Goal: Task Accomplishment & Management: Use online tool/utility

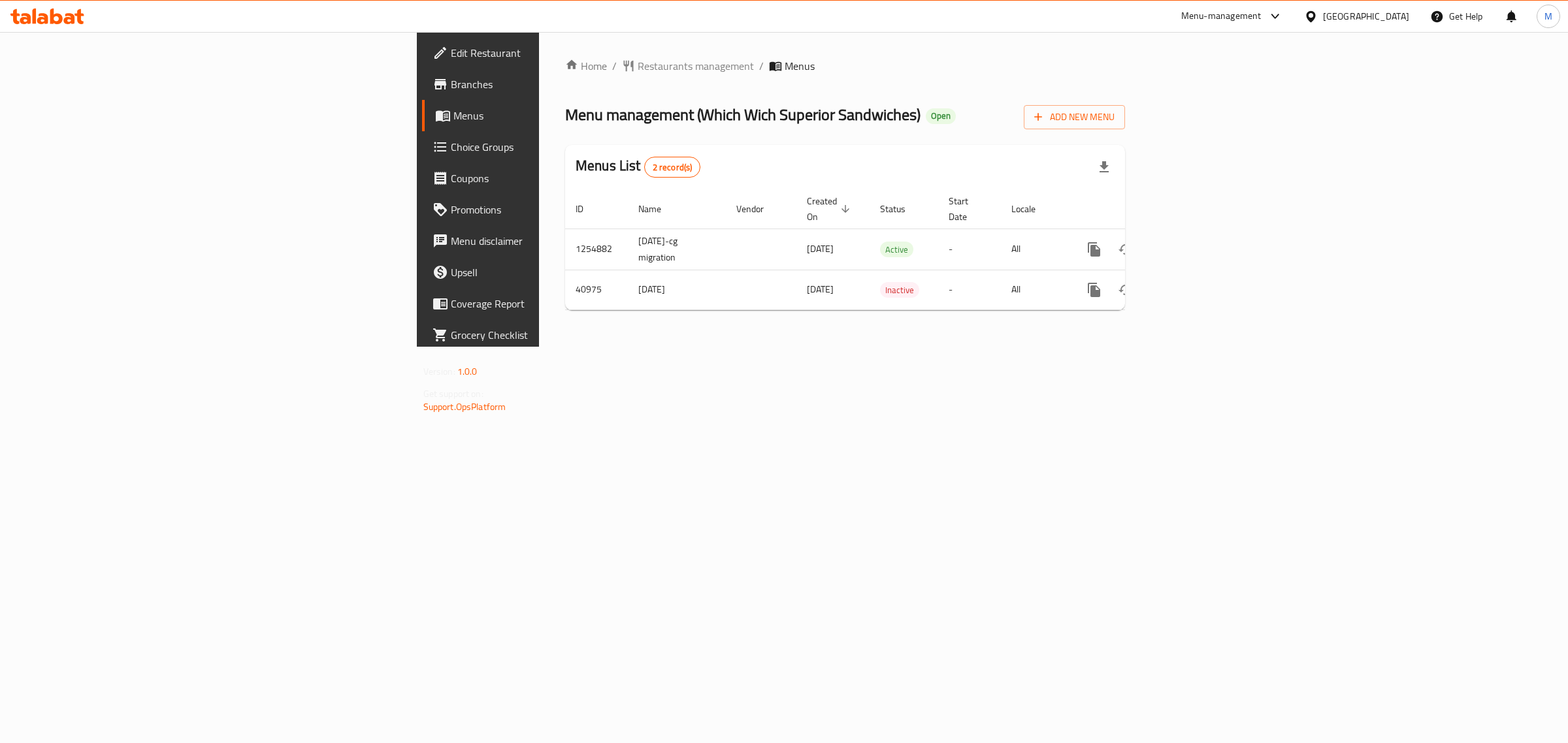
click at [1145, 347] on div "Home / Restaurants management / Menus Menu management ( Which Wich Superior San…" at bounding box center [845, 190] width 613 height 315
click at [1196, 242] on icon "enhanced table" at bounding box center [1189, 250] width 16 height 16
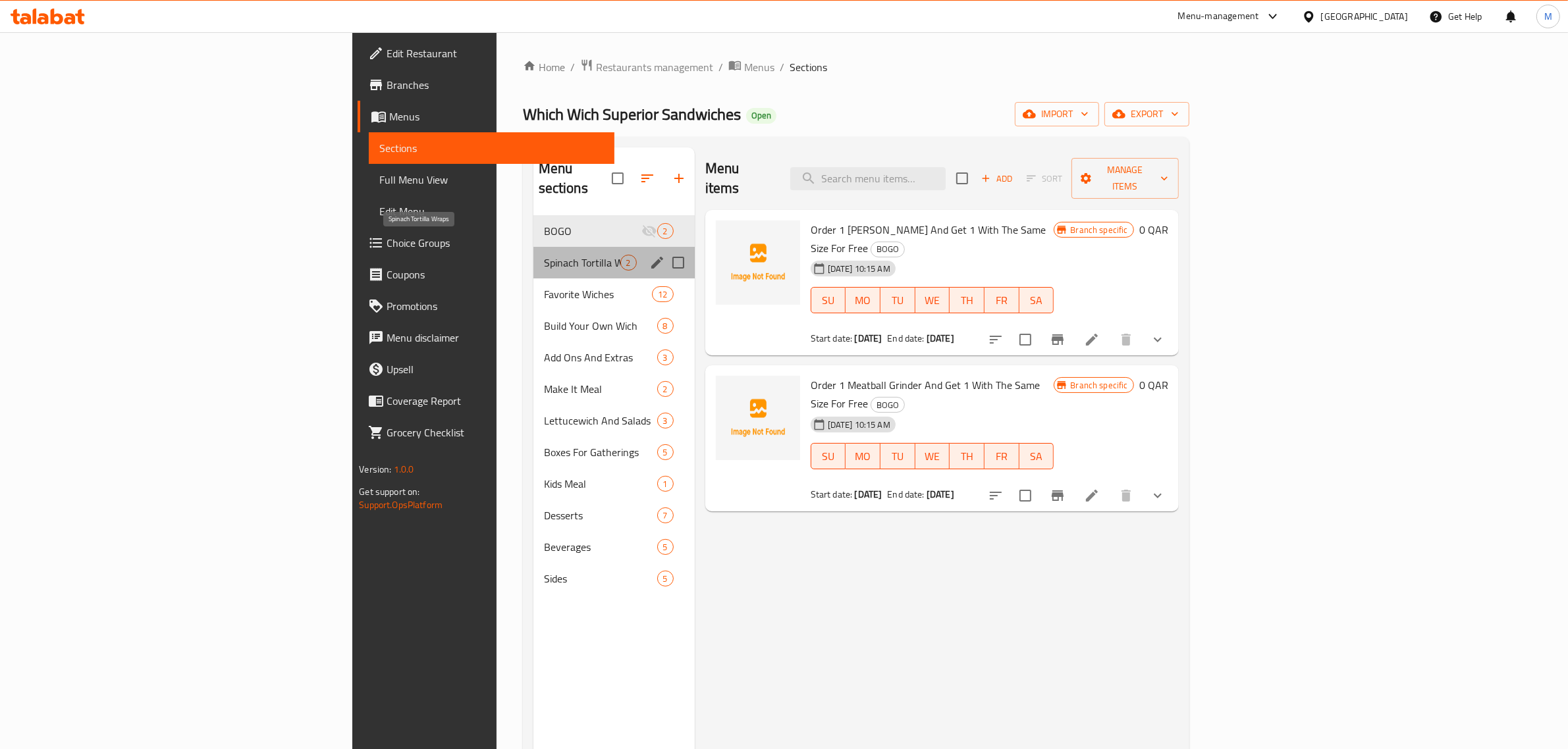
click at [544, 254] on span "Spinach Tortilla Wraps" at bounding box center [582, 263] width 77 height 16
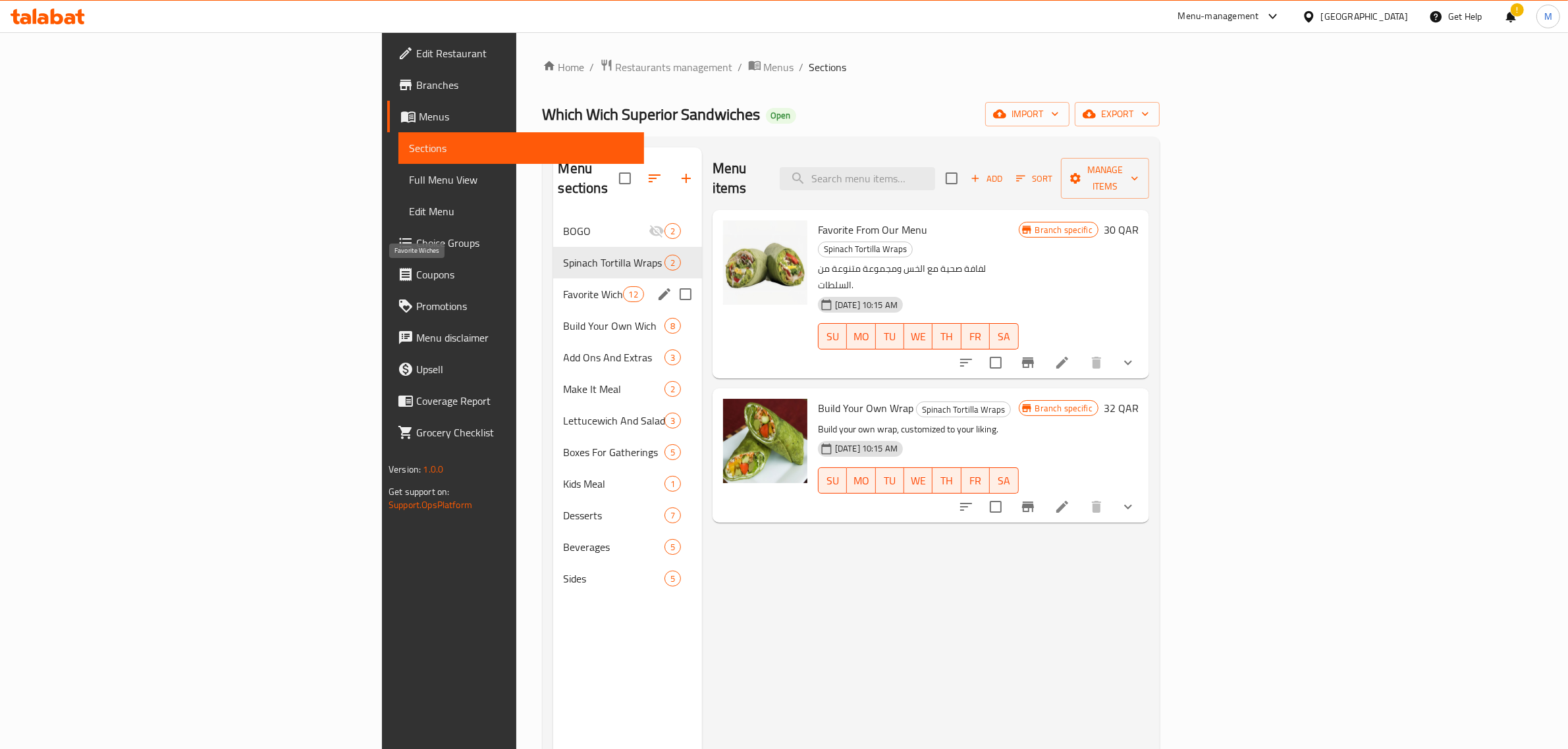
click at [564, 286] on span "Favorite Wiches" at bounding box center [594, 294] width 60 height 16
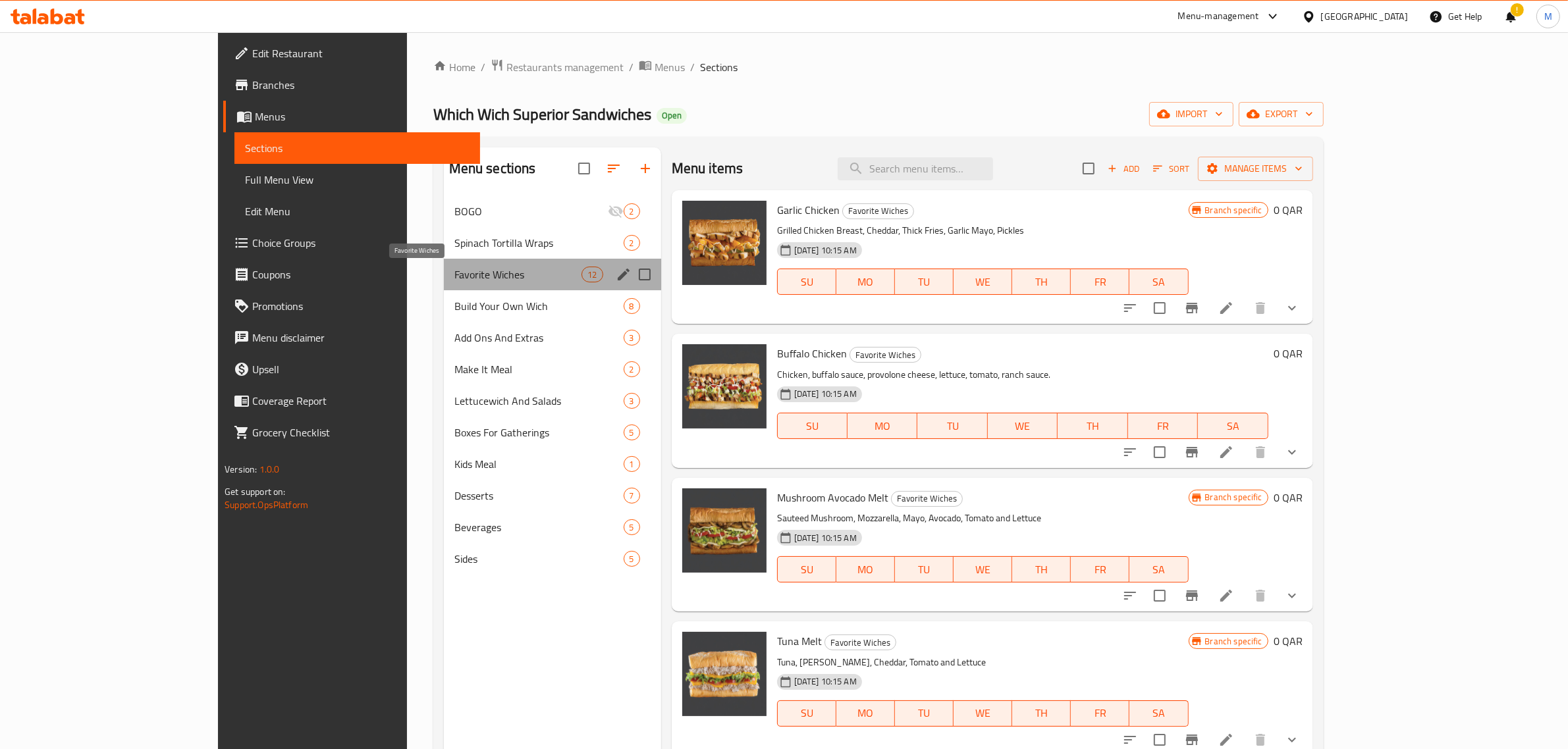
click at [455, 271] on span "Favorite Wiches" at bounding box center [519, 275] width 128 height 16
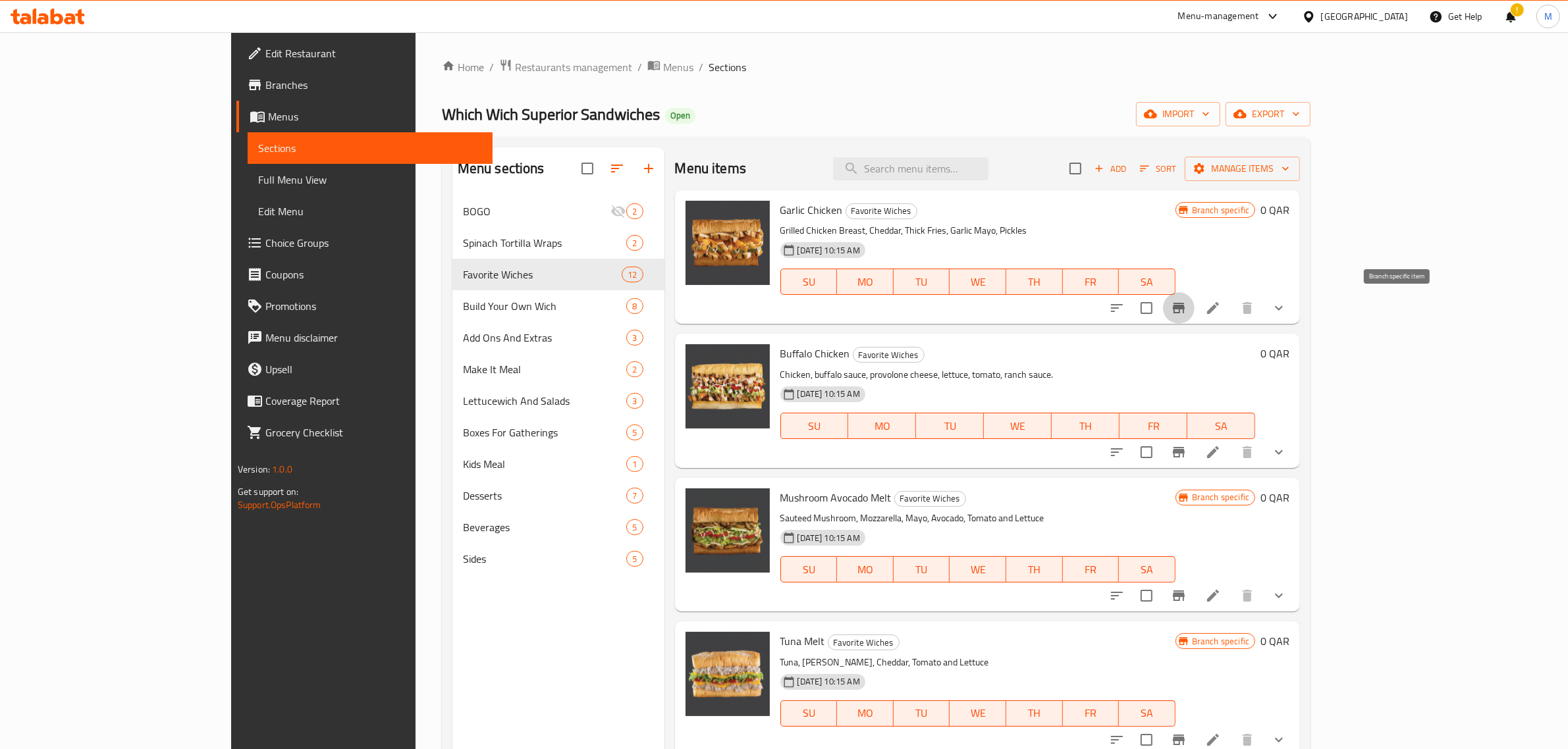
click at [1194, 304] on button "Branch-specific-item" at bounding box center [1178, 308] width 32 height 32
click at [1221, 310] on icon at bounding box center [1213, 309] width 16 height 16
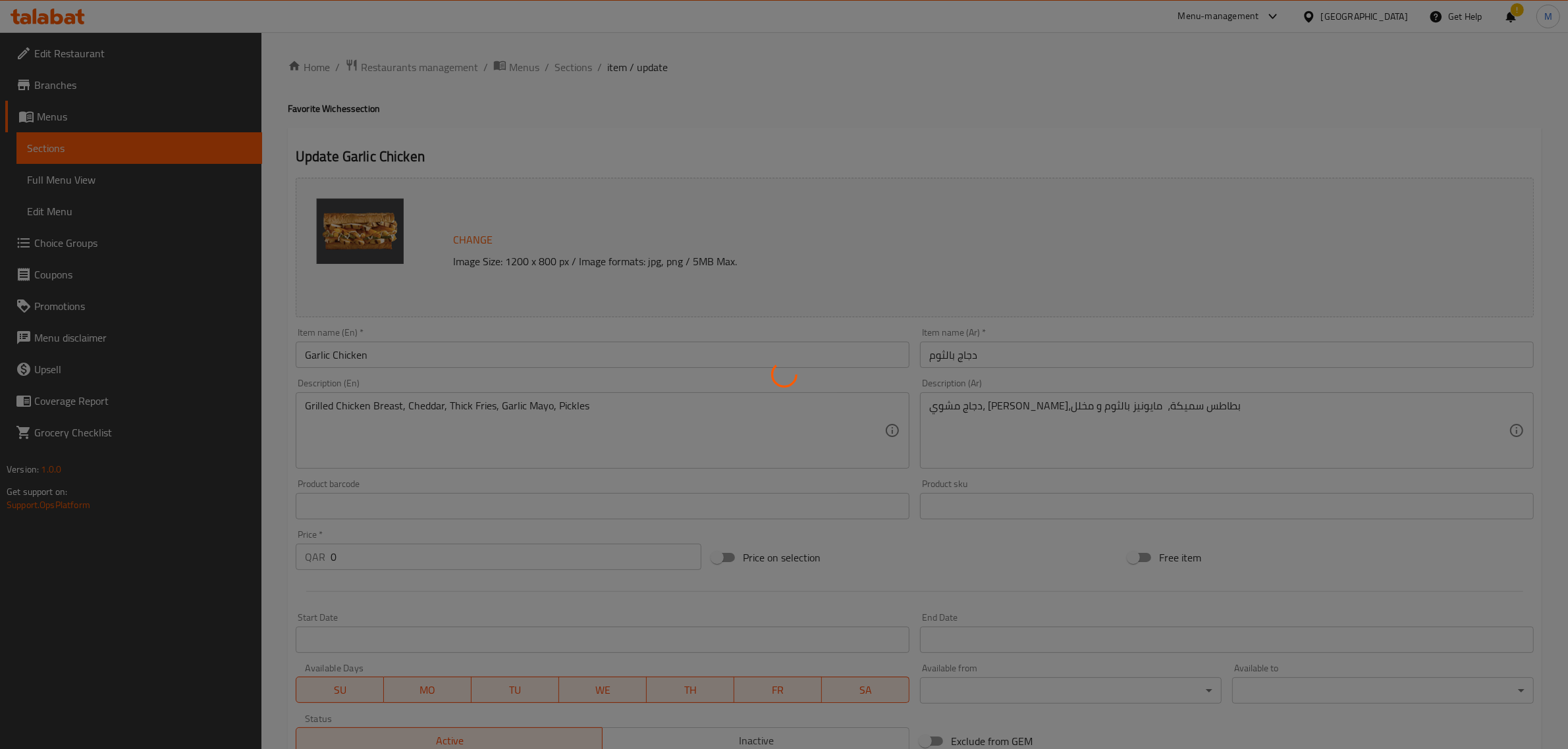
type input "إختيارك من الحجم:"
type input "1"
type input "إختر حجم الخبز"
type input "1"
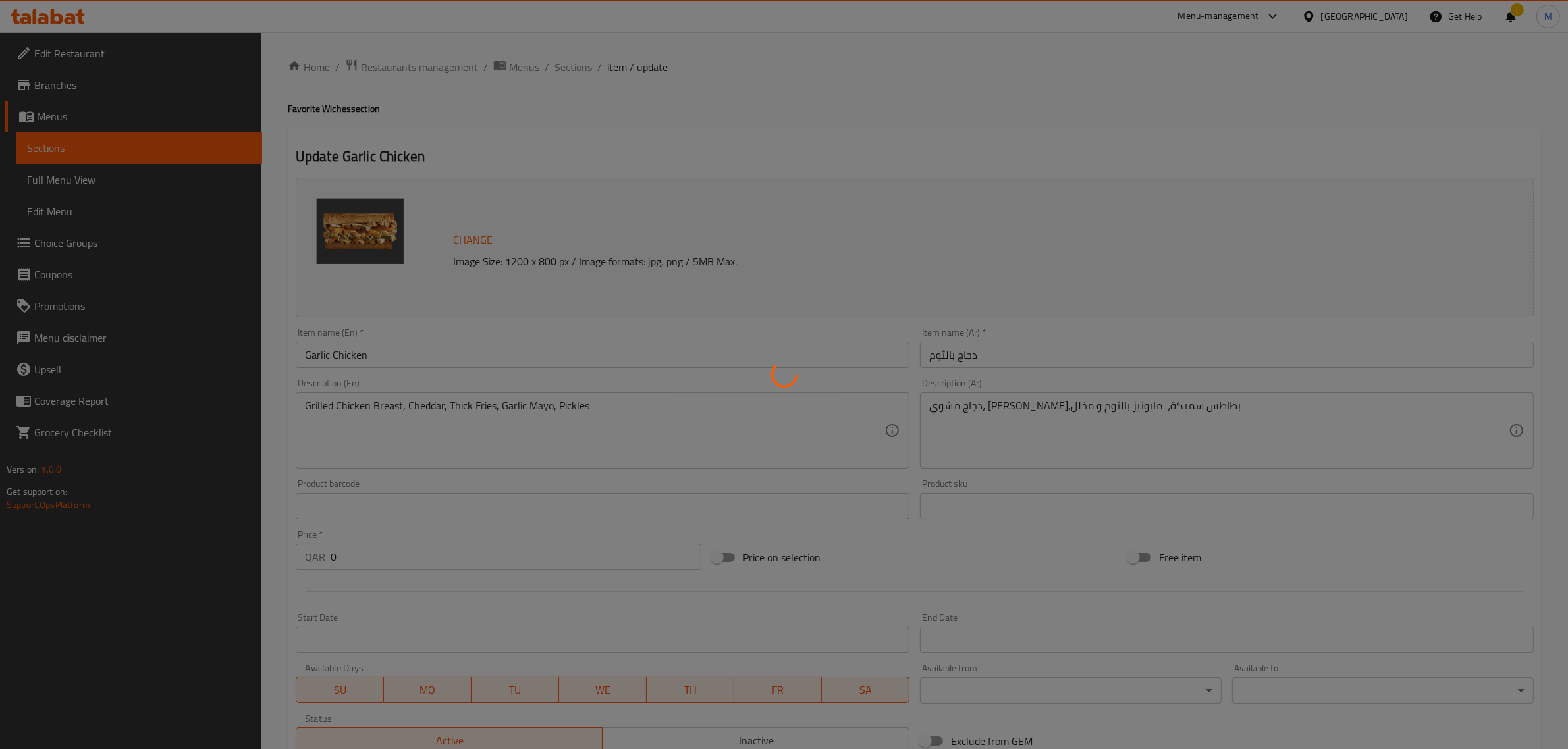
type input "1"
type input "إختياري"
type input "0"
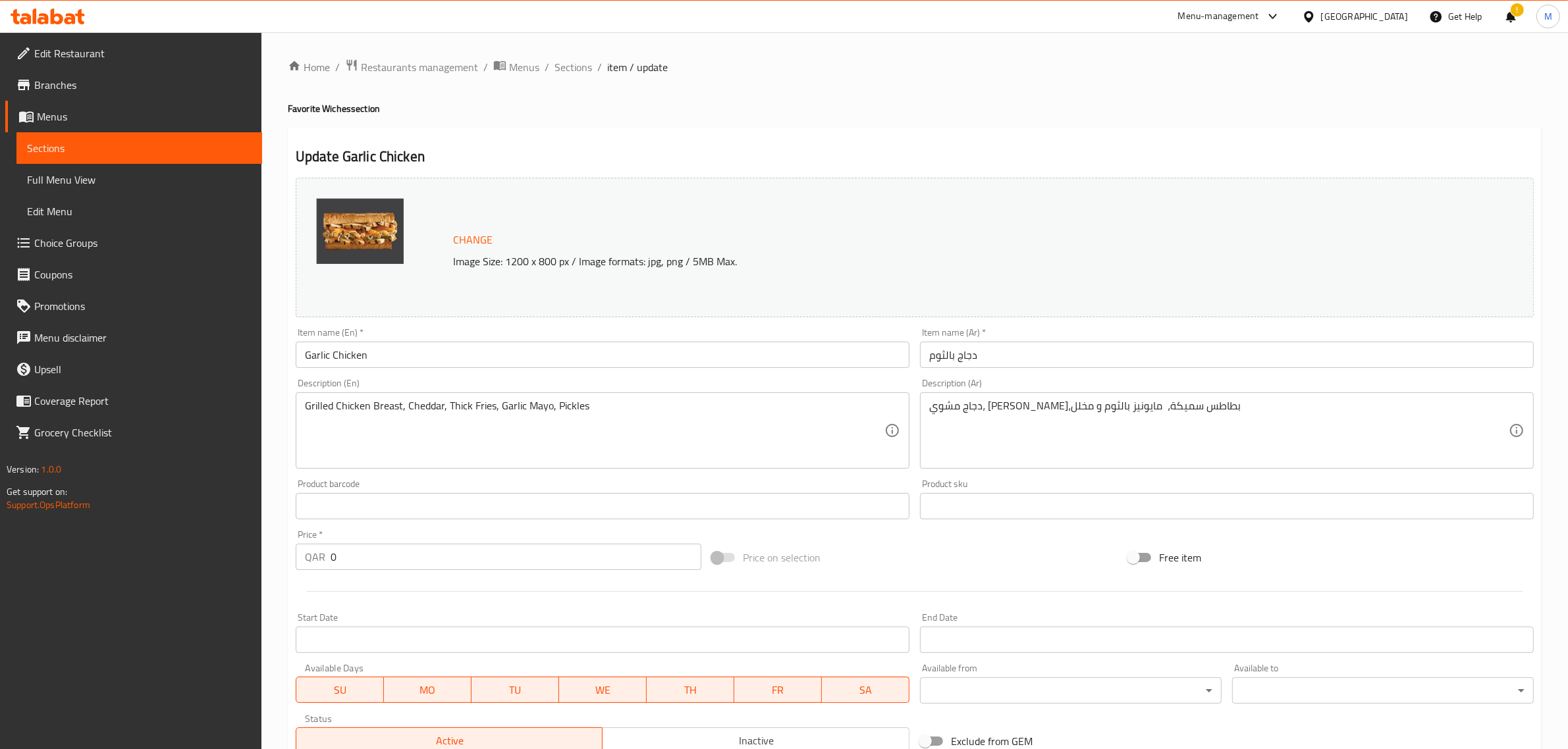
click at [320, 110] on h4 "Favorite Wiches section" at bounding box center [914, 108] width 1253 height 14
copy h4 "Favorite Wiches section"
click at [922, 532] on div "Change Image Size: 1200 x 800 px / Image formats: jpg, png / 5MB Max. Item name…" at bounding box center [915, 466] width 1249 height 587
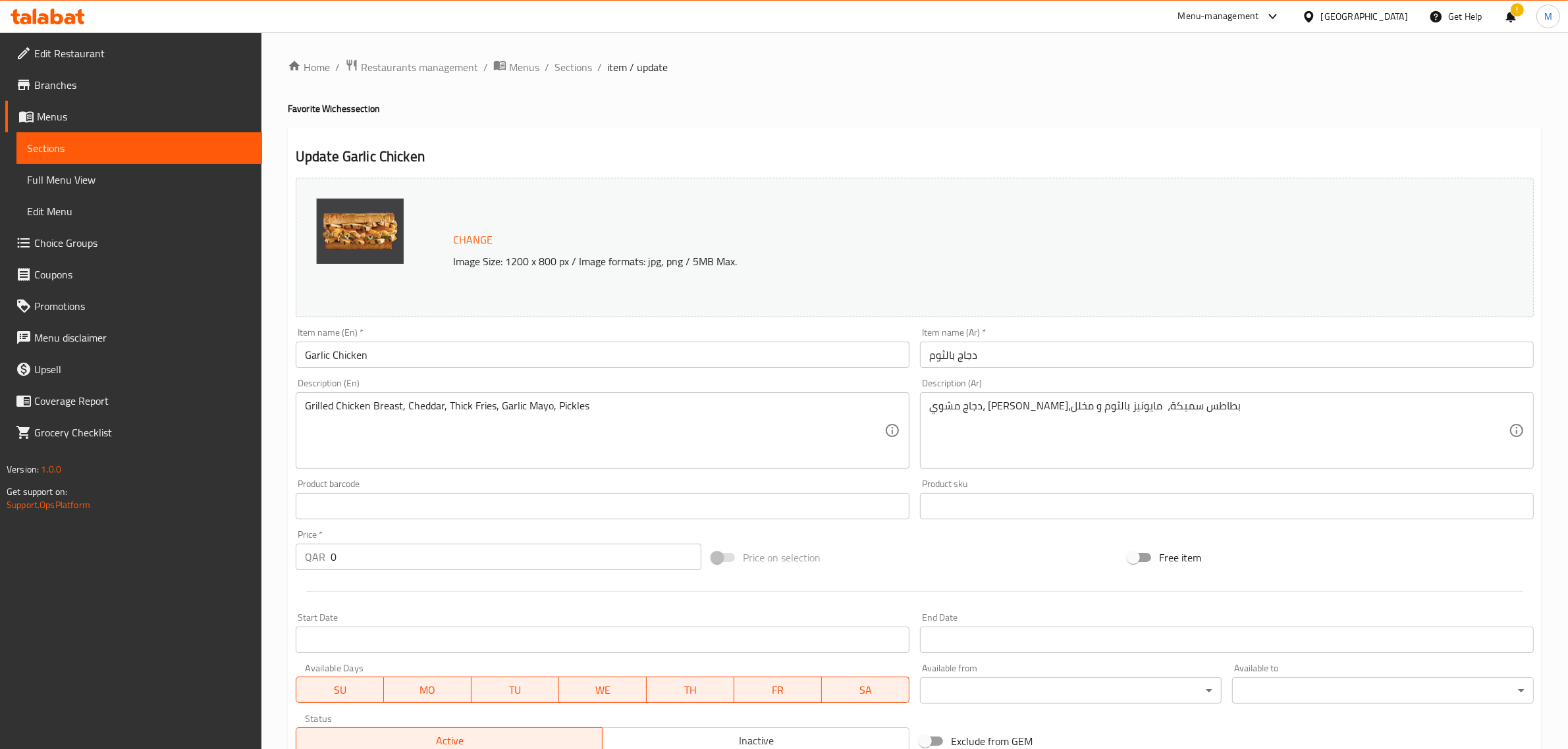
click at [939, 554] on div "Price on selection" at bounding box center [914, 557] width 416 height 35
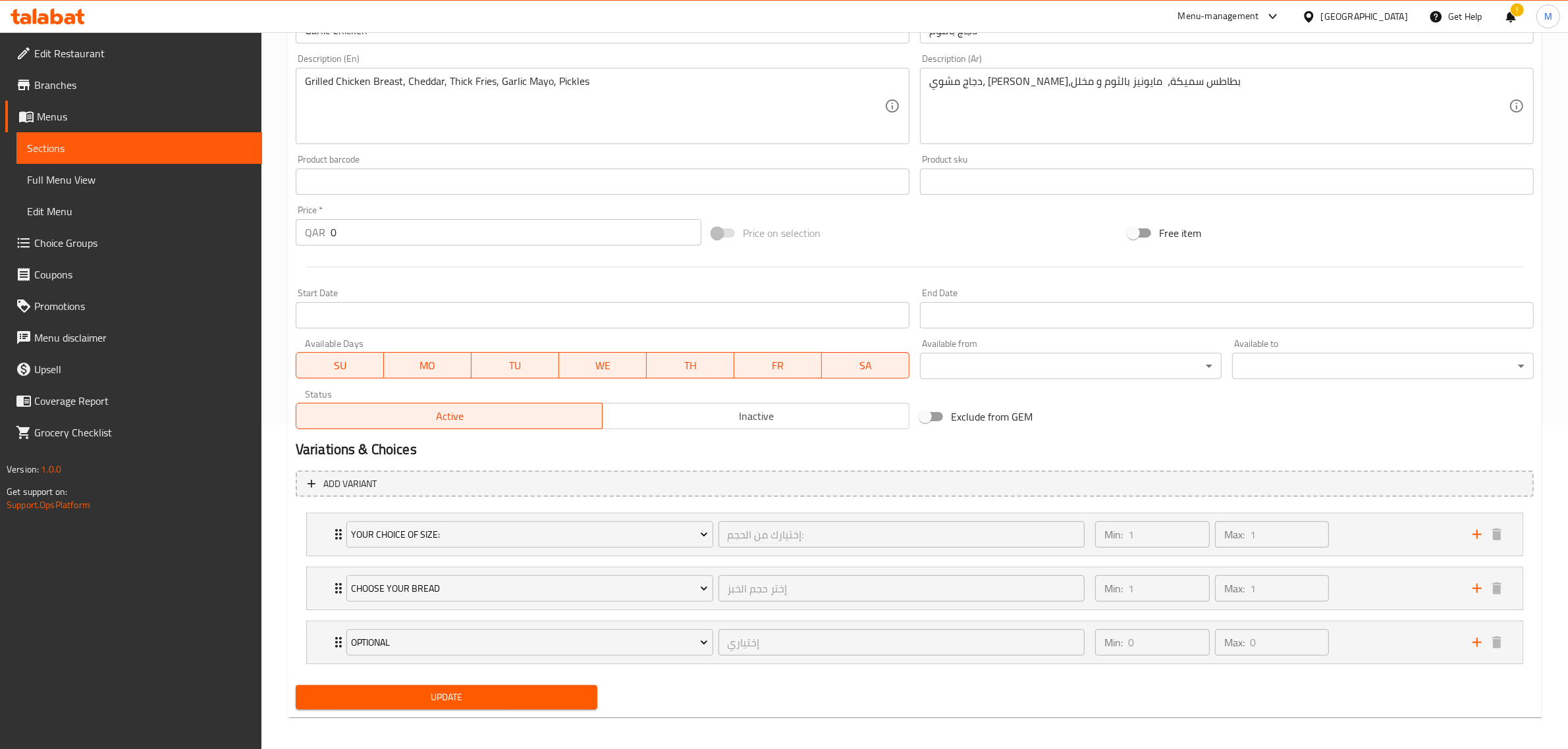
scroll to position [330, 0]
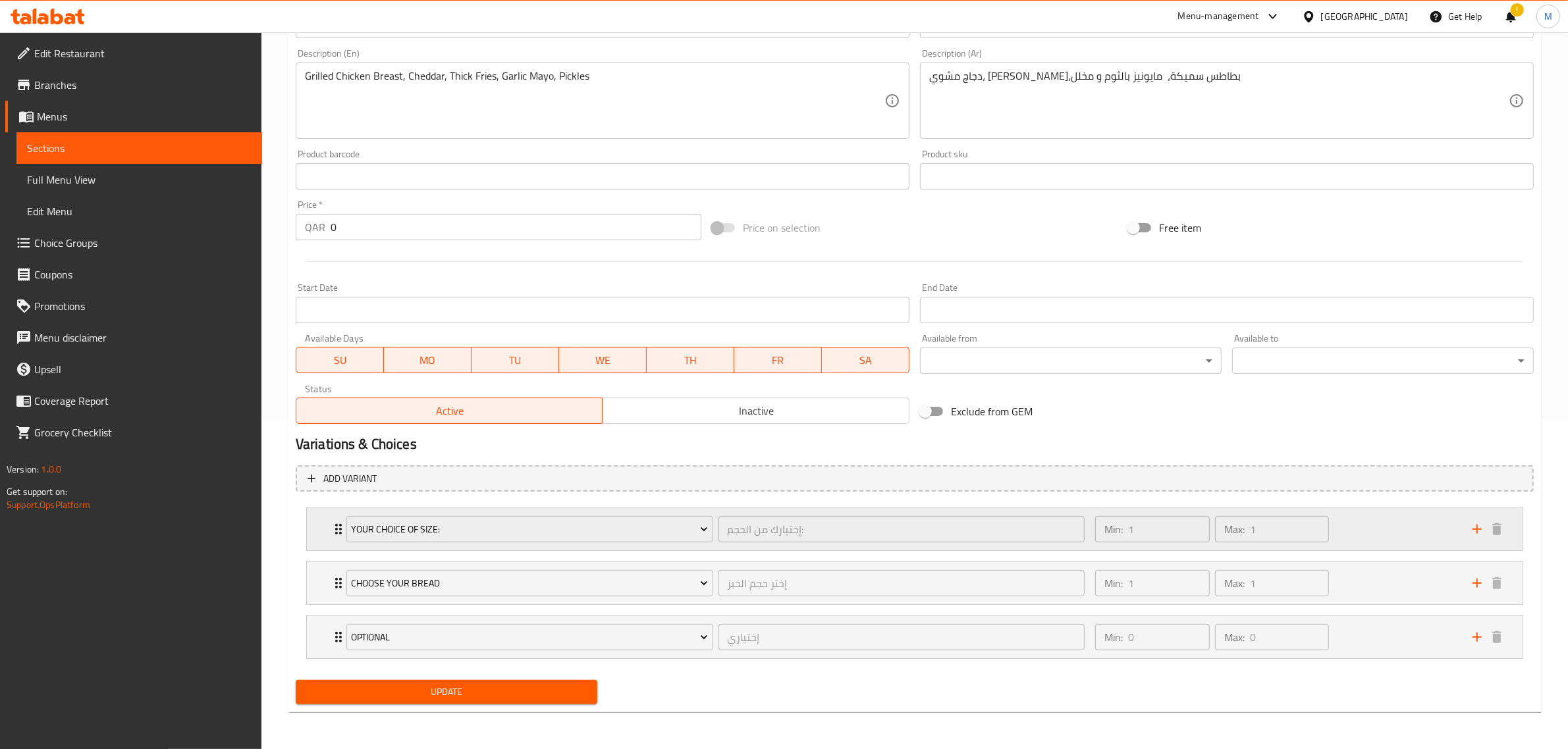
click at [1364, 524] on div "Min: 1 ​ Max: 1 ​" at bounding box center [1276, 529] width 377 height 42
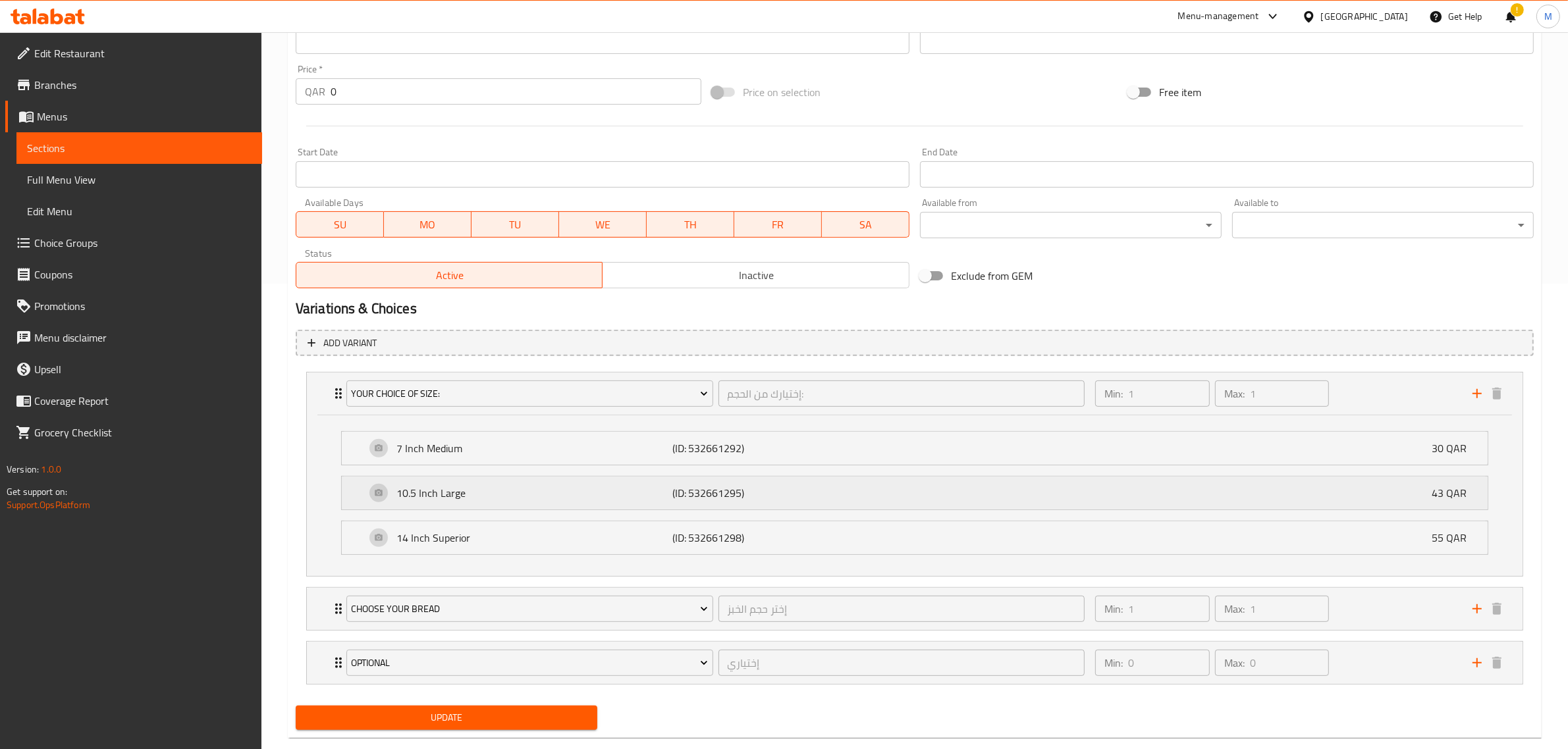
scroll to position [492, 0]
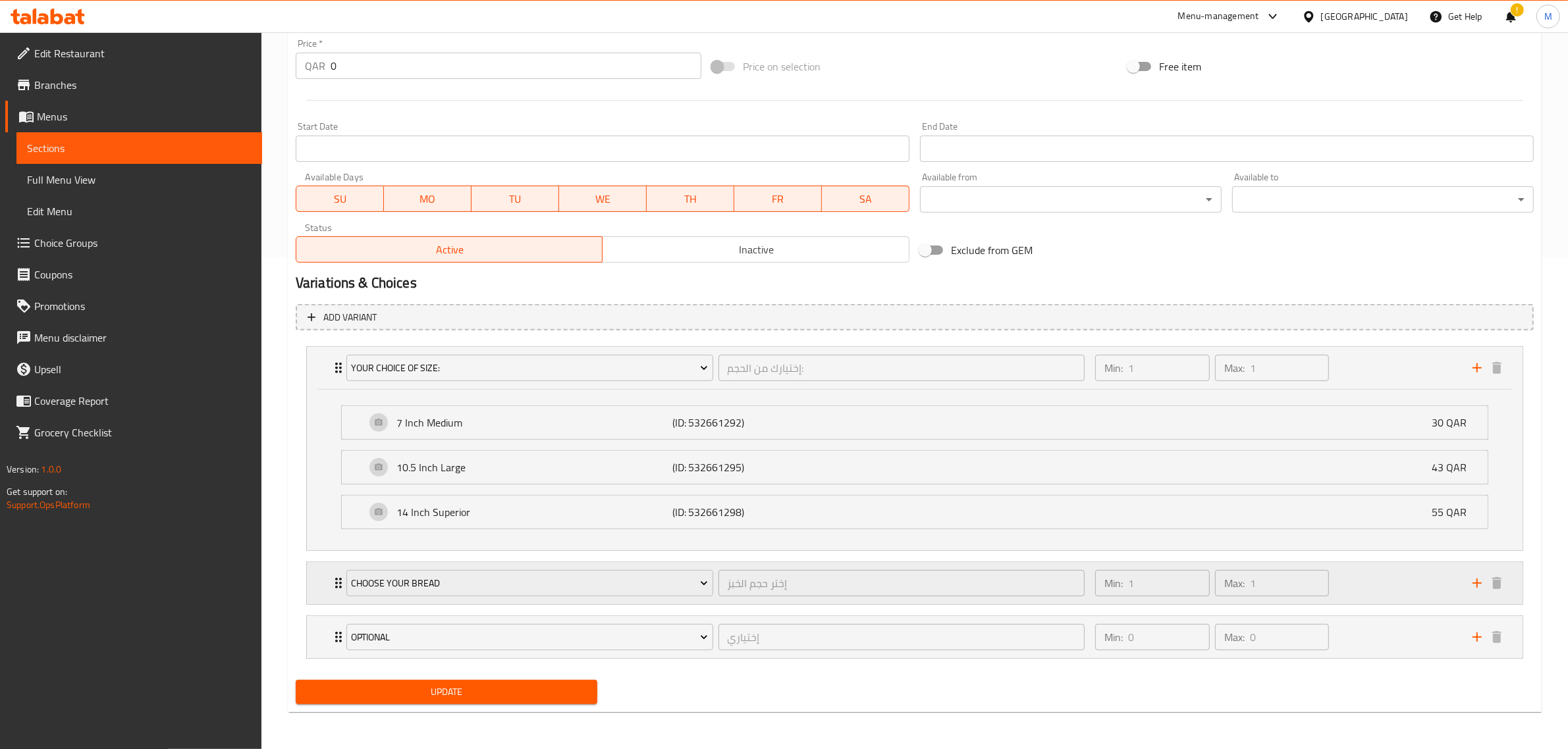
click at [1334, 585] on div "Min: 1 ​ Max: 1 ​" at bounding box center [1276, 583] width 377 height 42
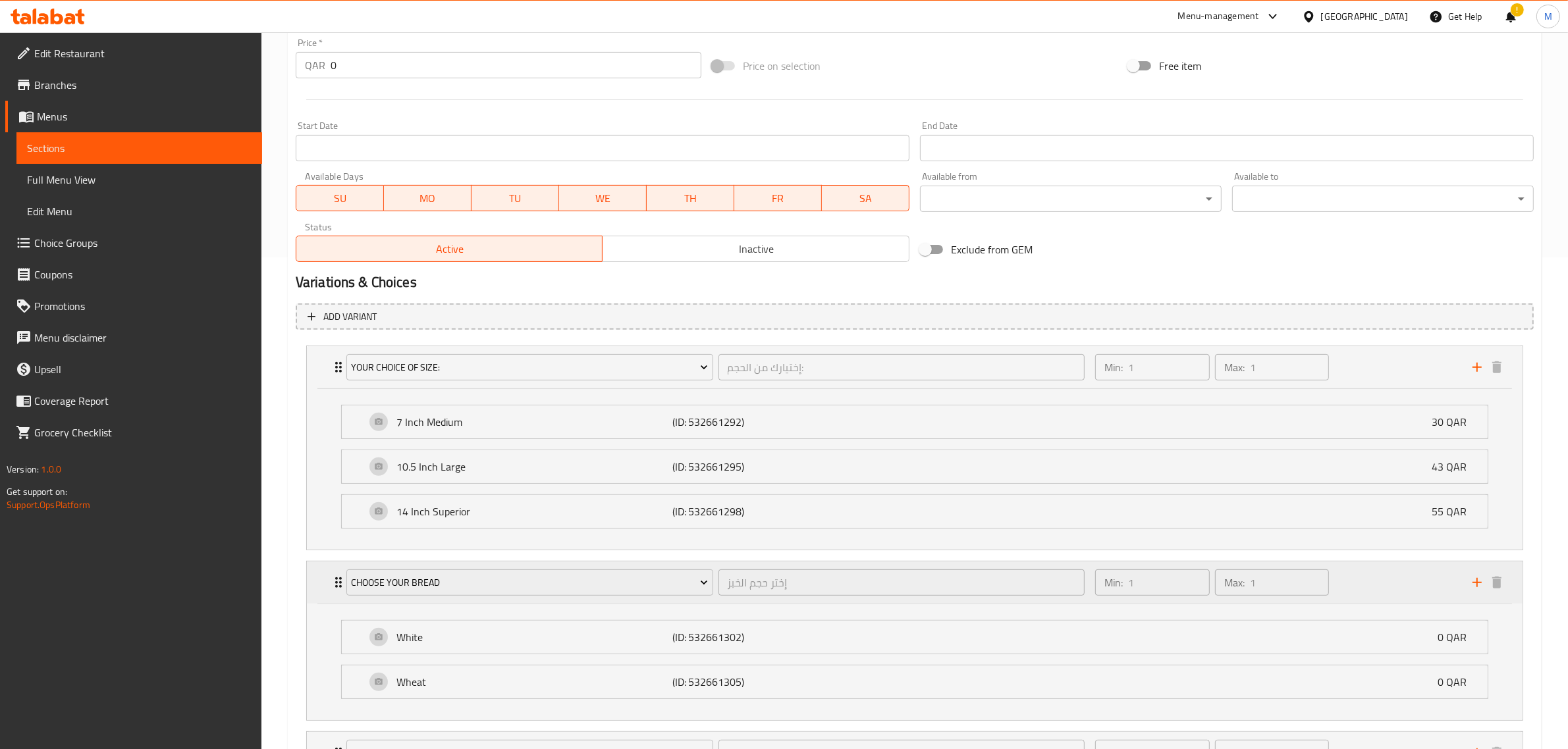
scroll to position [574, 0]
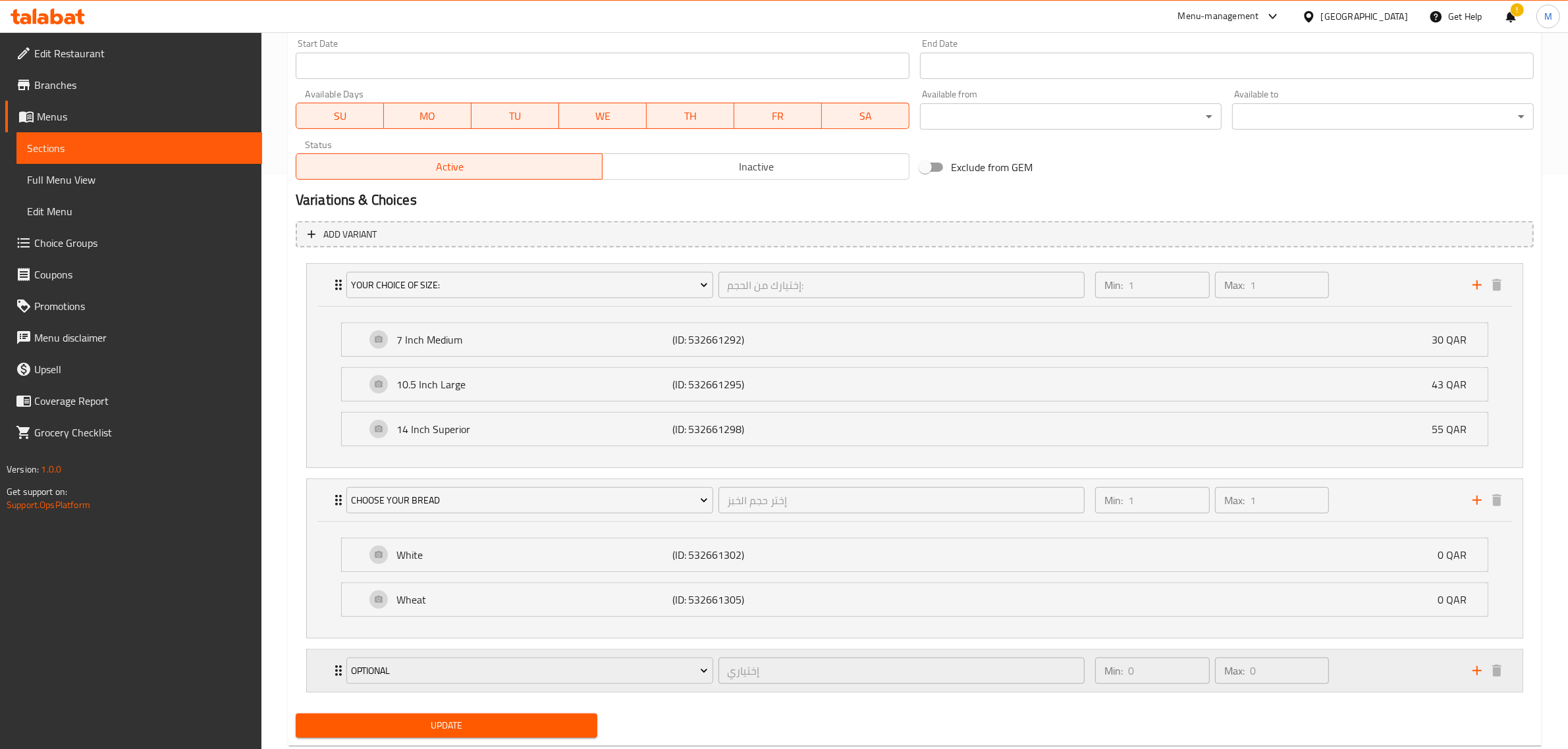
click at [1394, 670] on div "Min: 0 ​ Max: 0 ​" at bounding box center [1276, 670] width 377 height 42
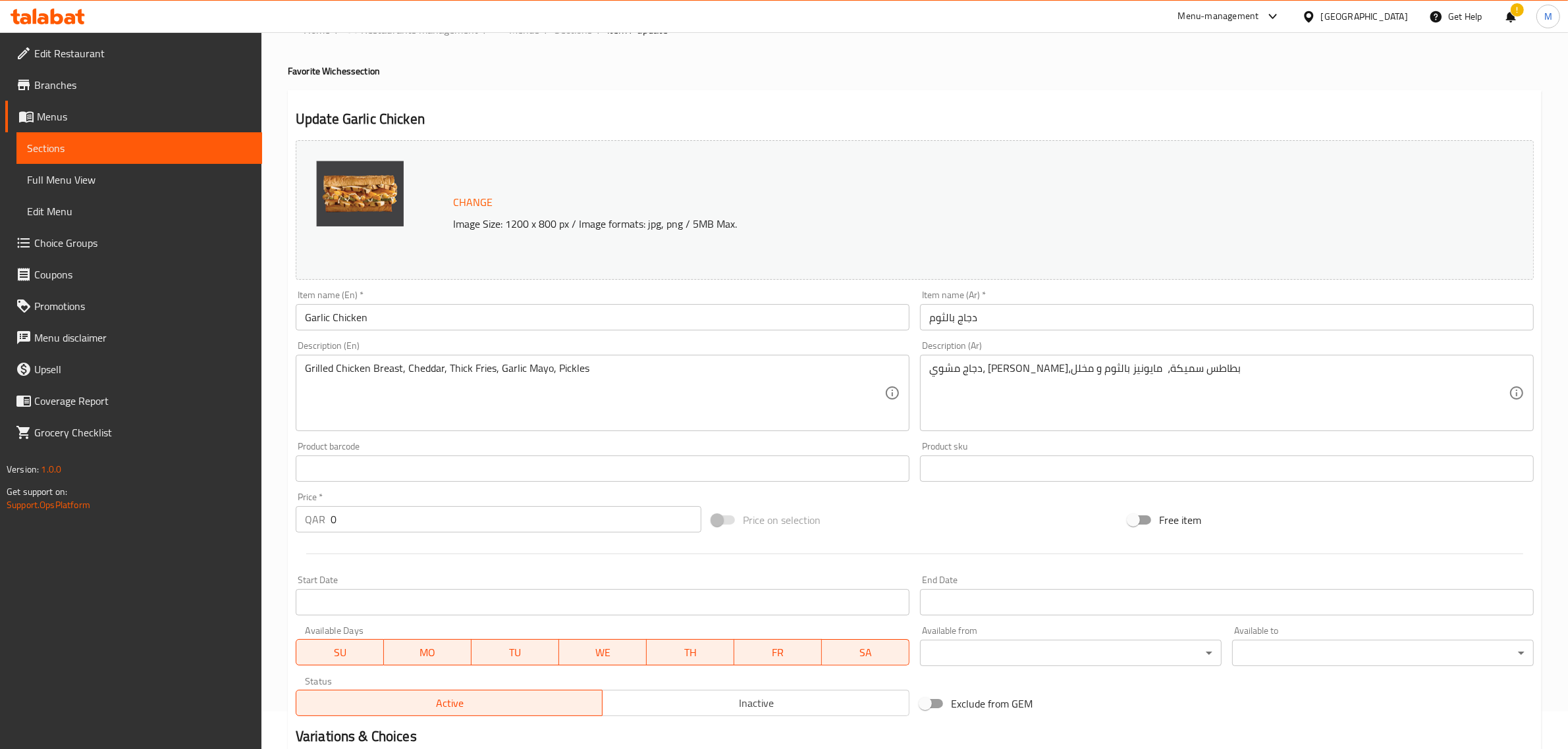
scroll to position [0, 0]
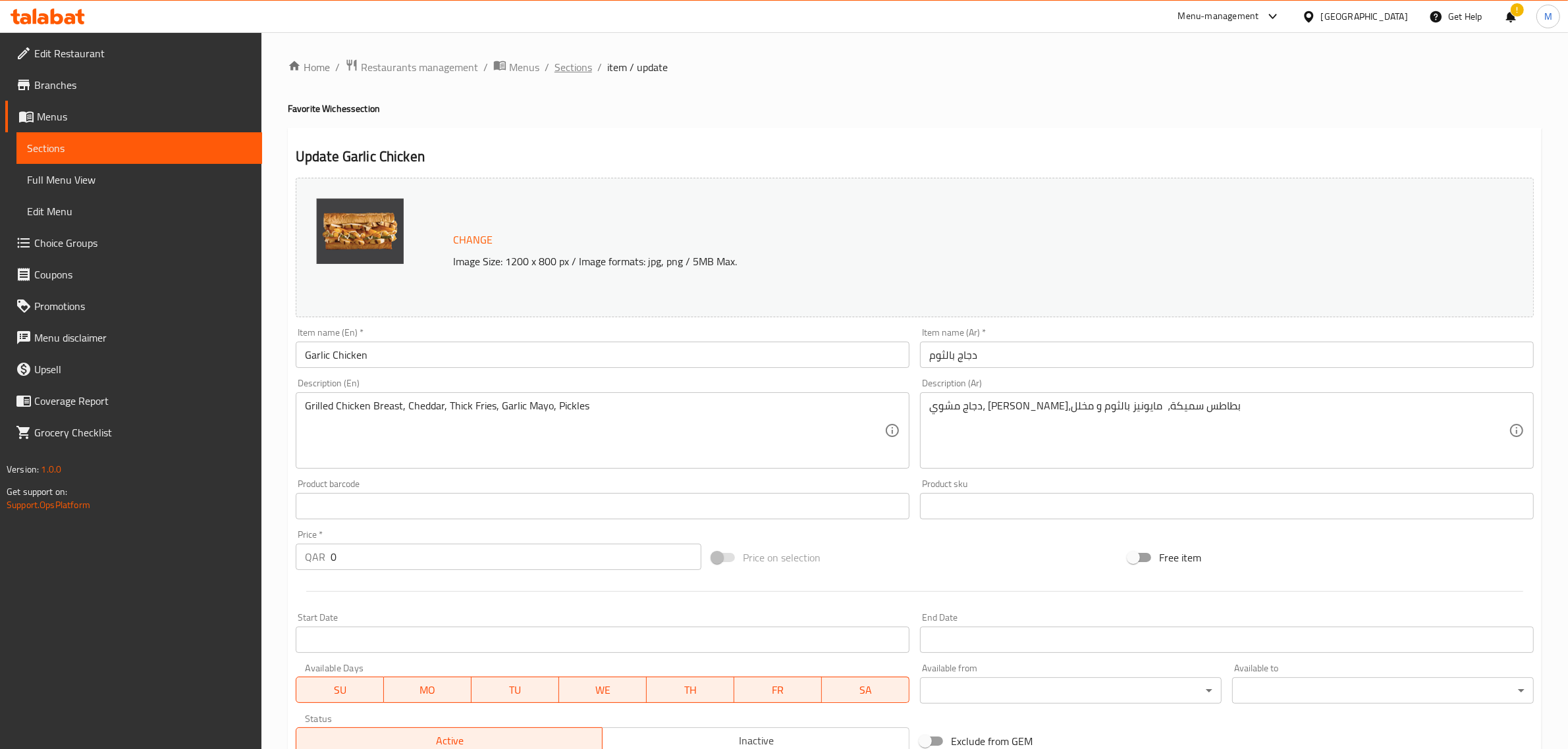
click at [564, 60] on span "Sections" at bounding box center [573, 68] width 38 height 16
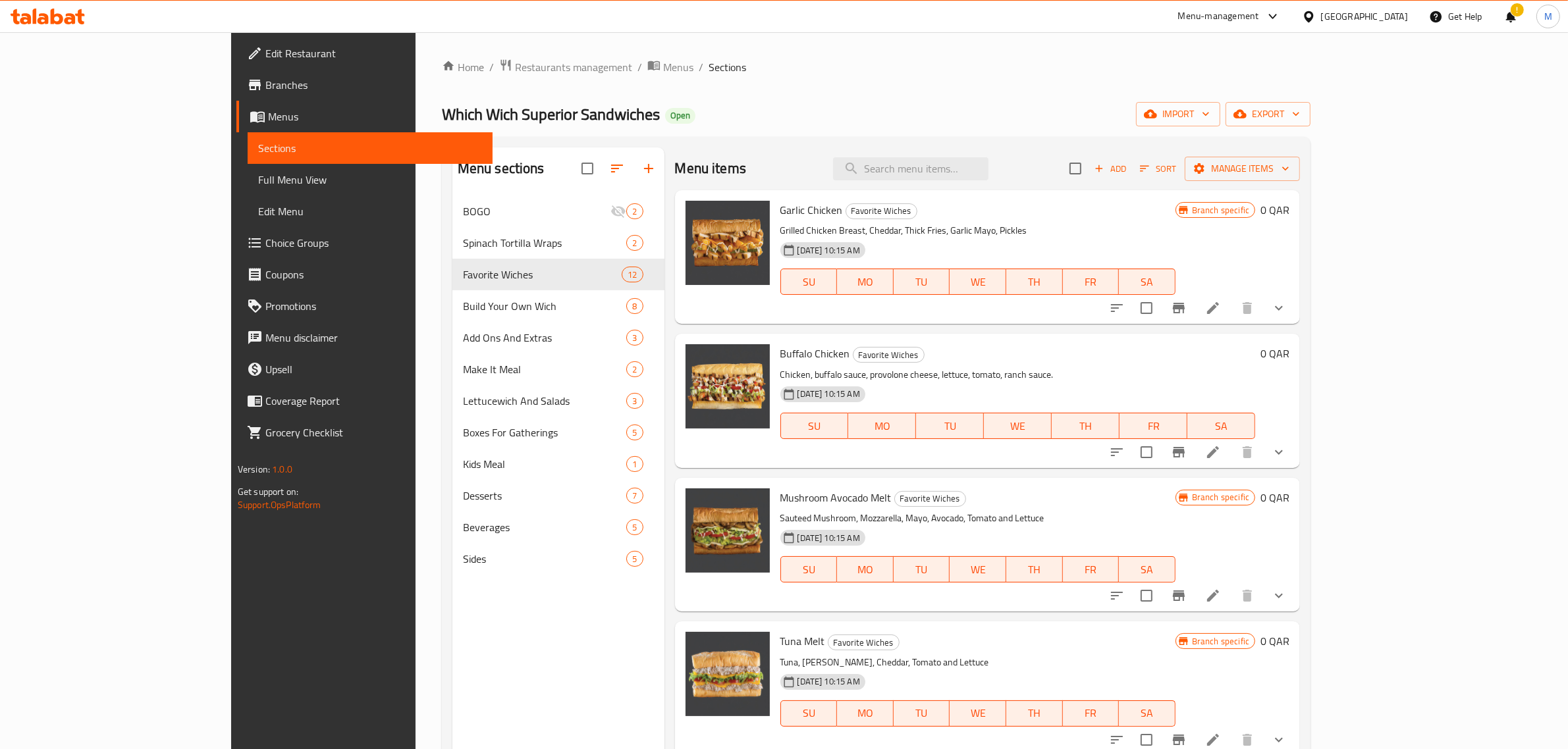
click at [1231, 458] on li at bounding box center [1213, 452] width 37 height 23
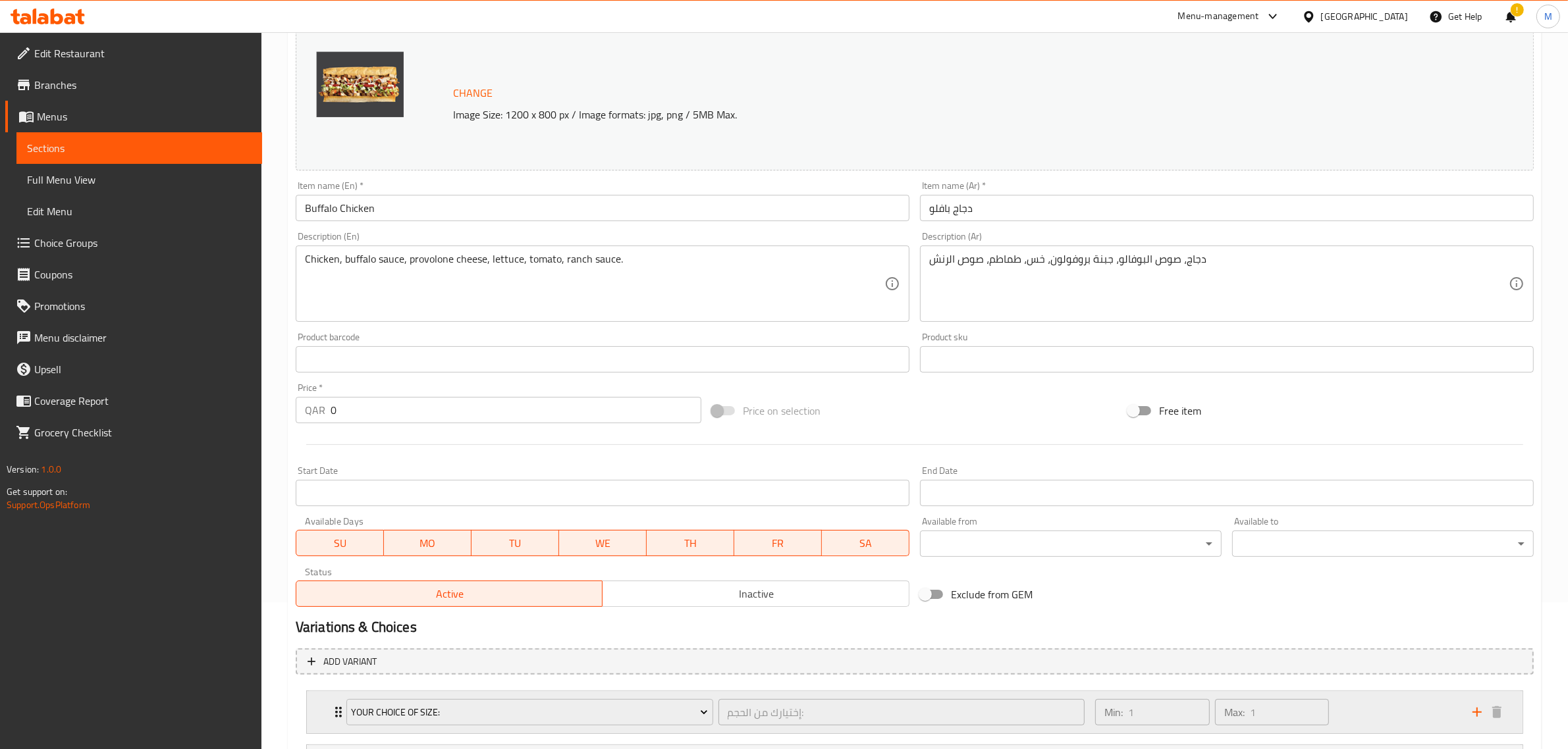
scroll to position [330, 0]
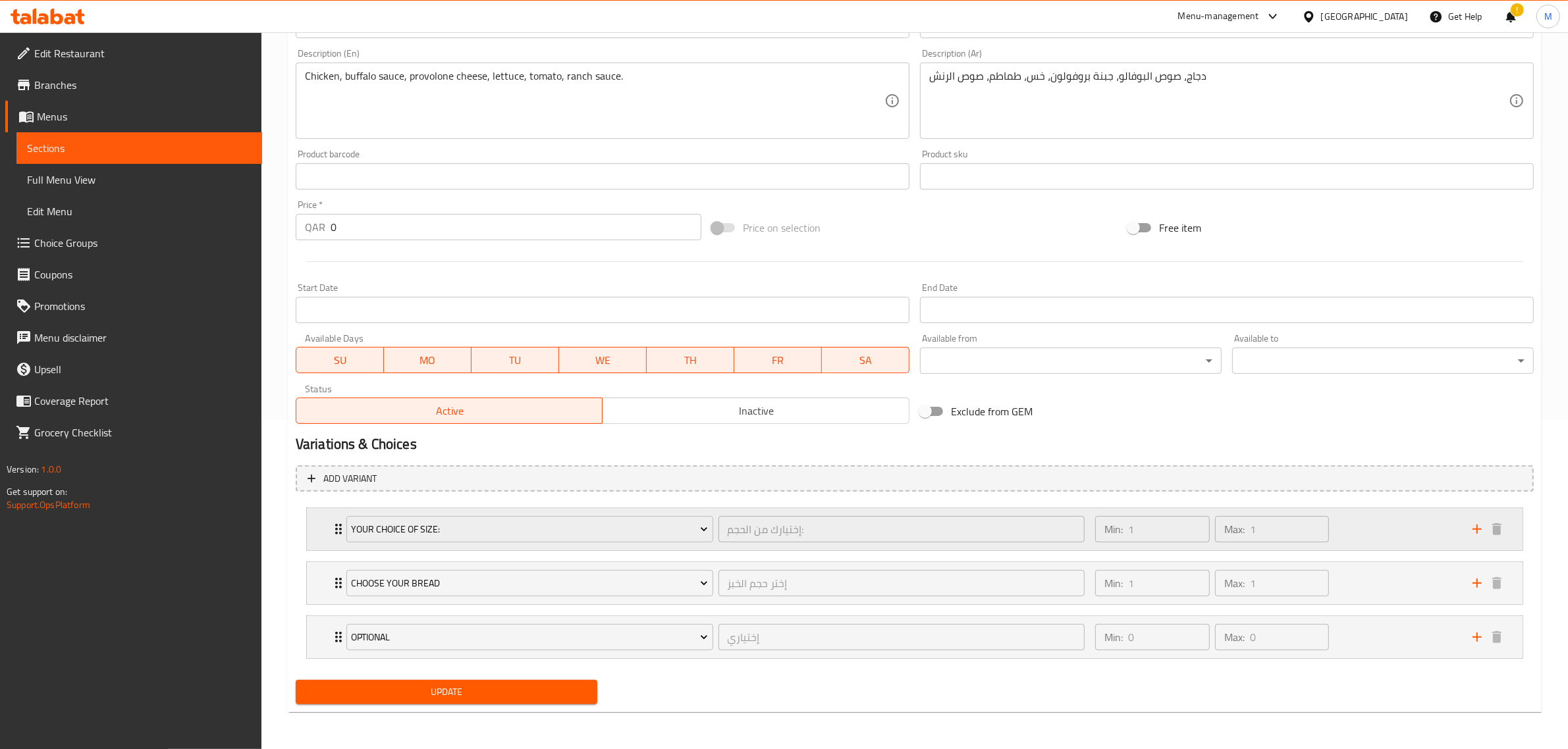
click at [1375, 540] on div "Min: 1 ​ Max: 1 ​" at bounding box center [1276, 529] width 377 height 42
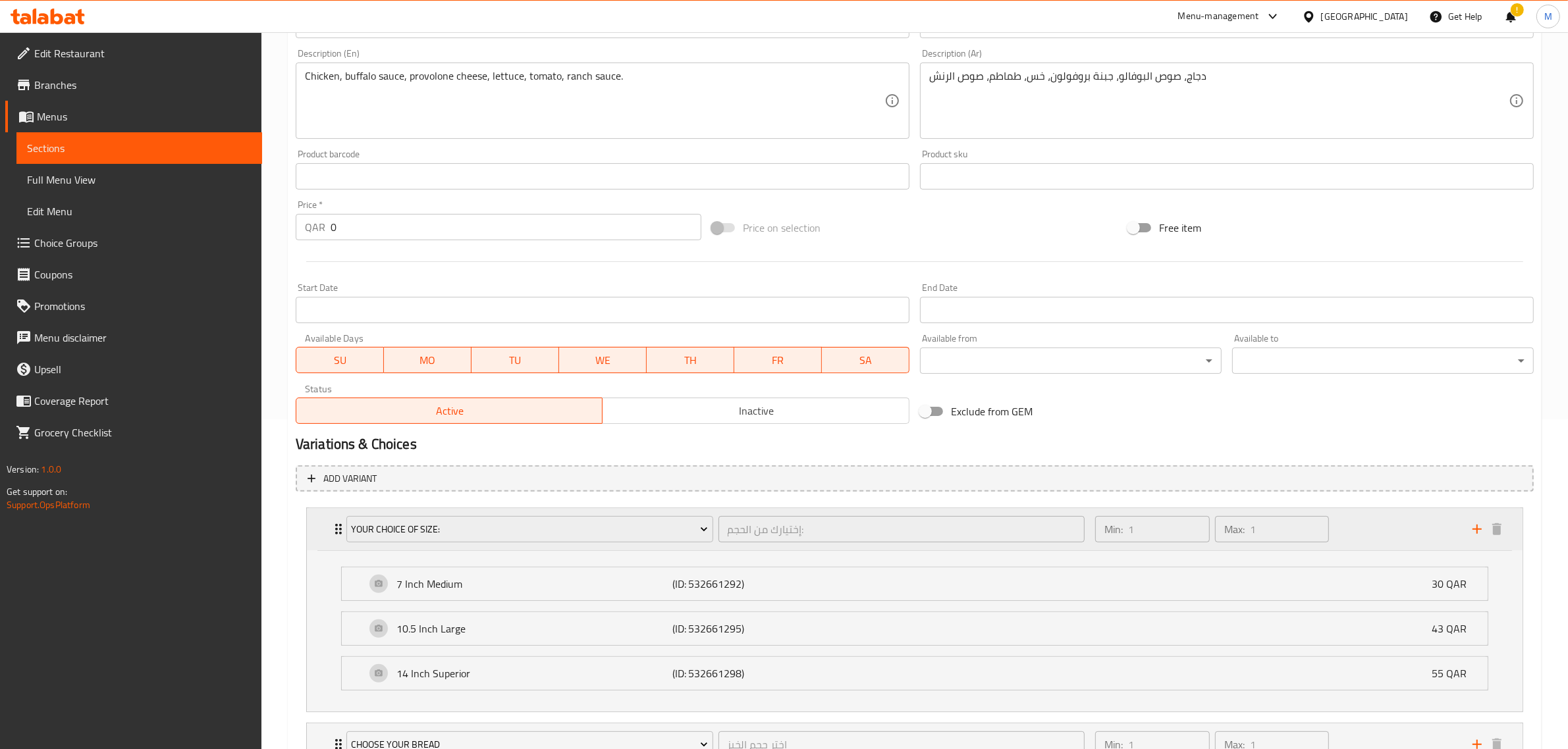
click at [1375, 540] on div "Min: 1 ​ Max: 1 ​" at bounding box center [1276, 529] width 377 height 42
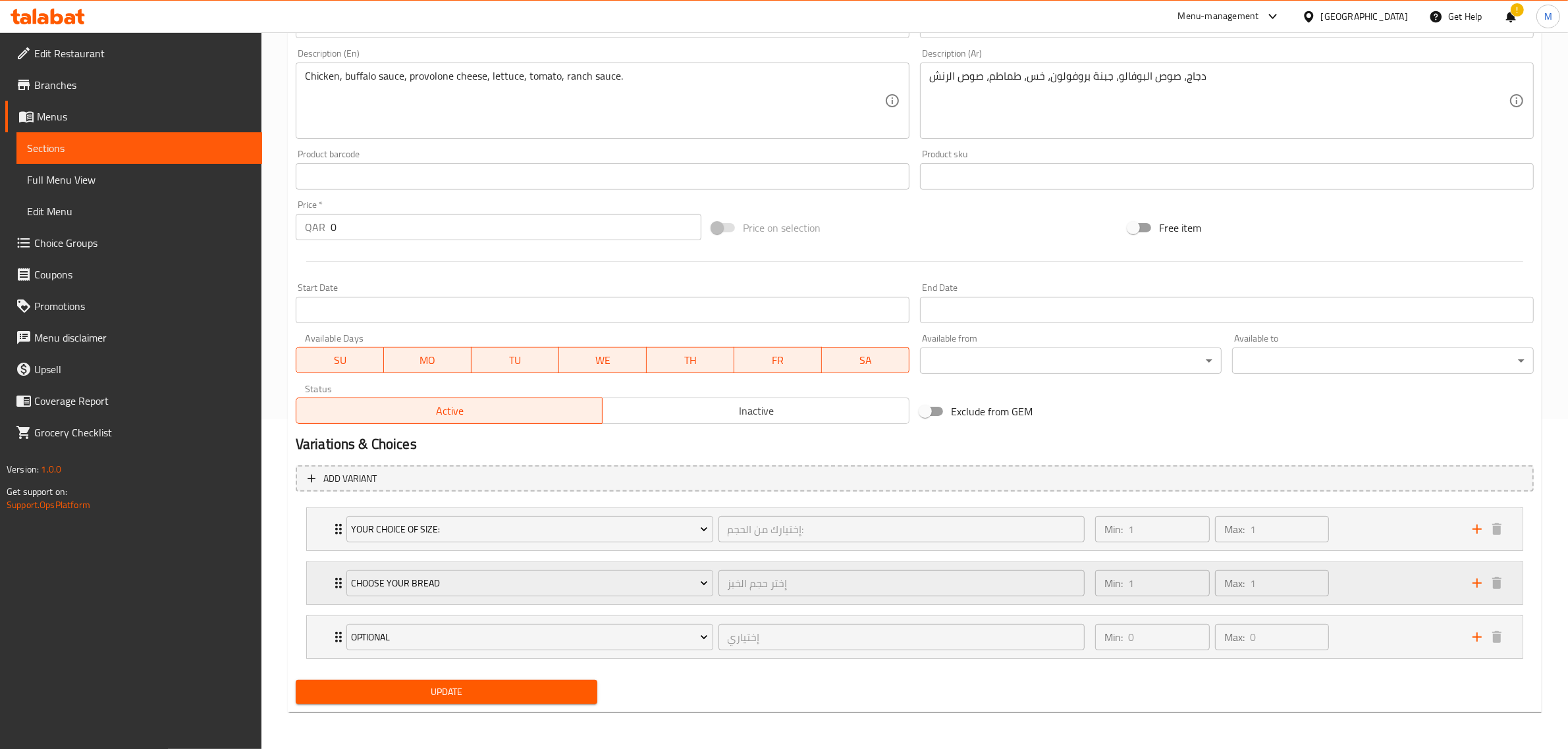
click at [1393, 584] on div "Min: 1 ​ Max: 1 ​" at bounding box center [1276, 583] width 377 height 42
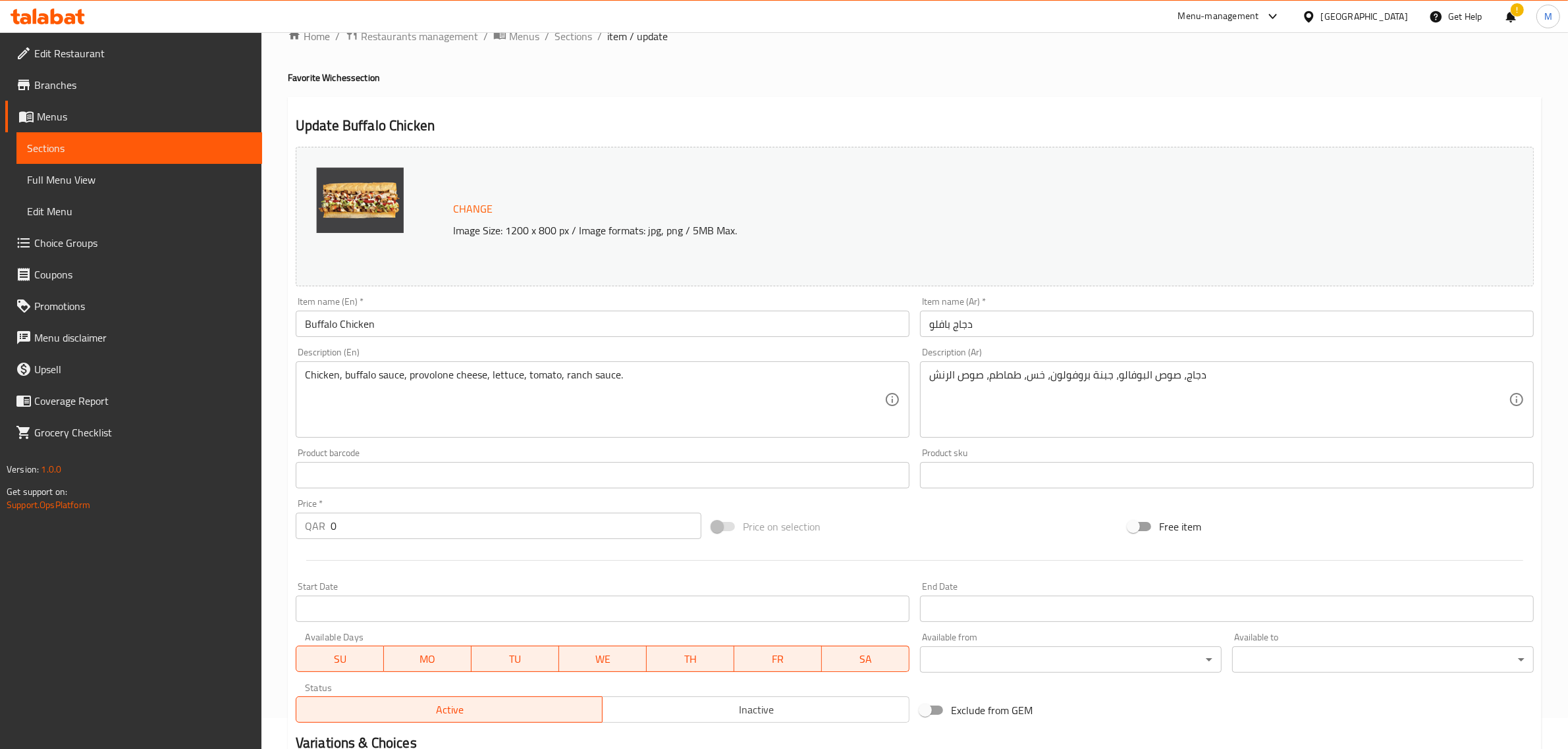
scroll to position [0, 0]
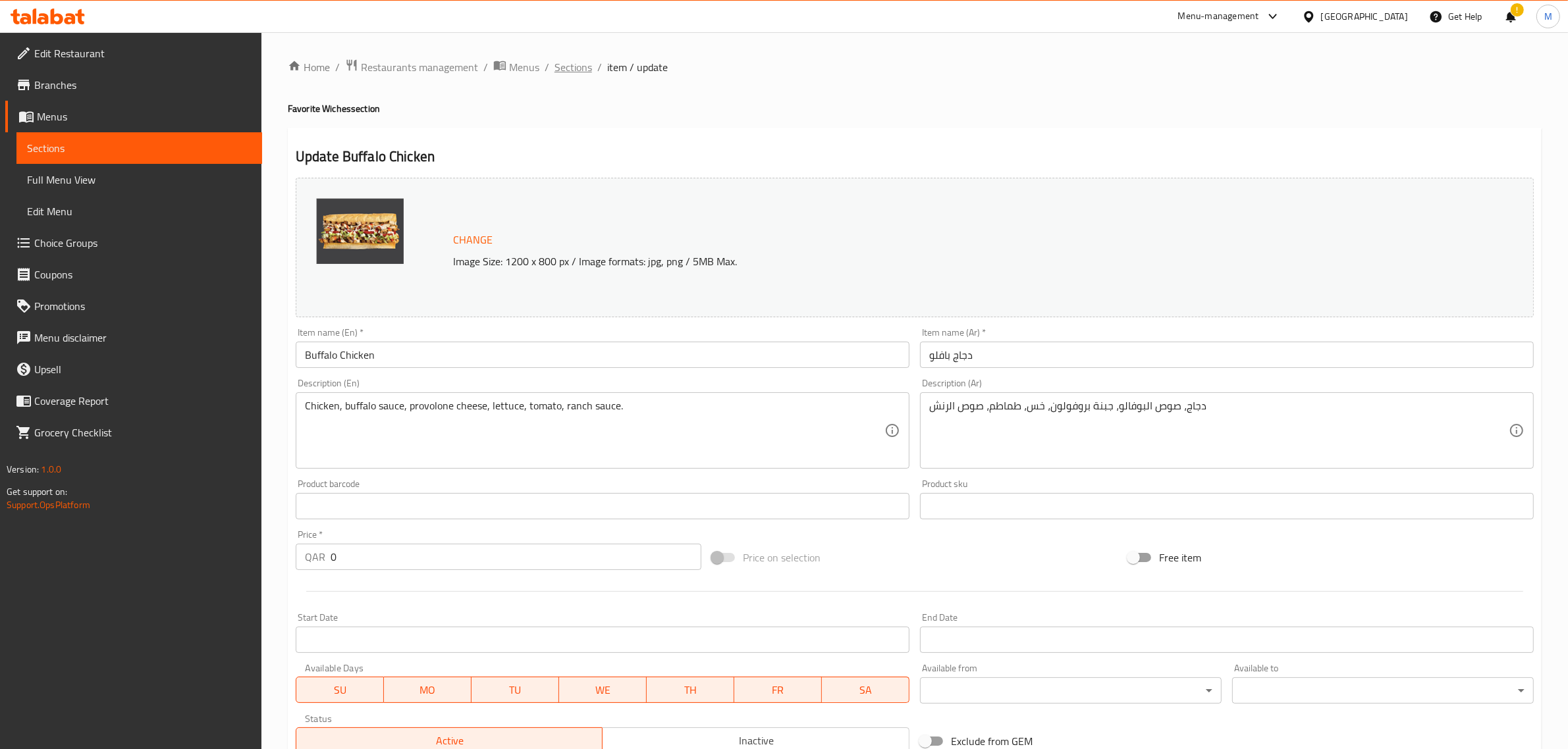
click at [570, 68] on span "Sections" at bounding box center [573, 68] width 38 height 16
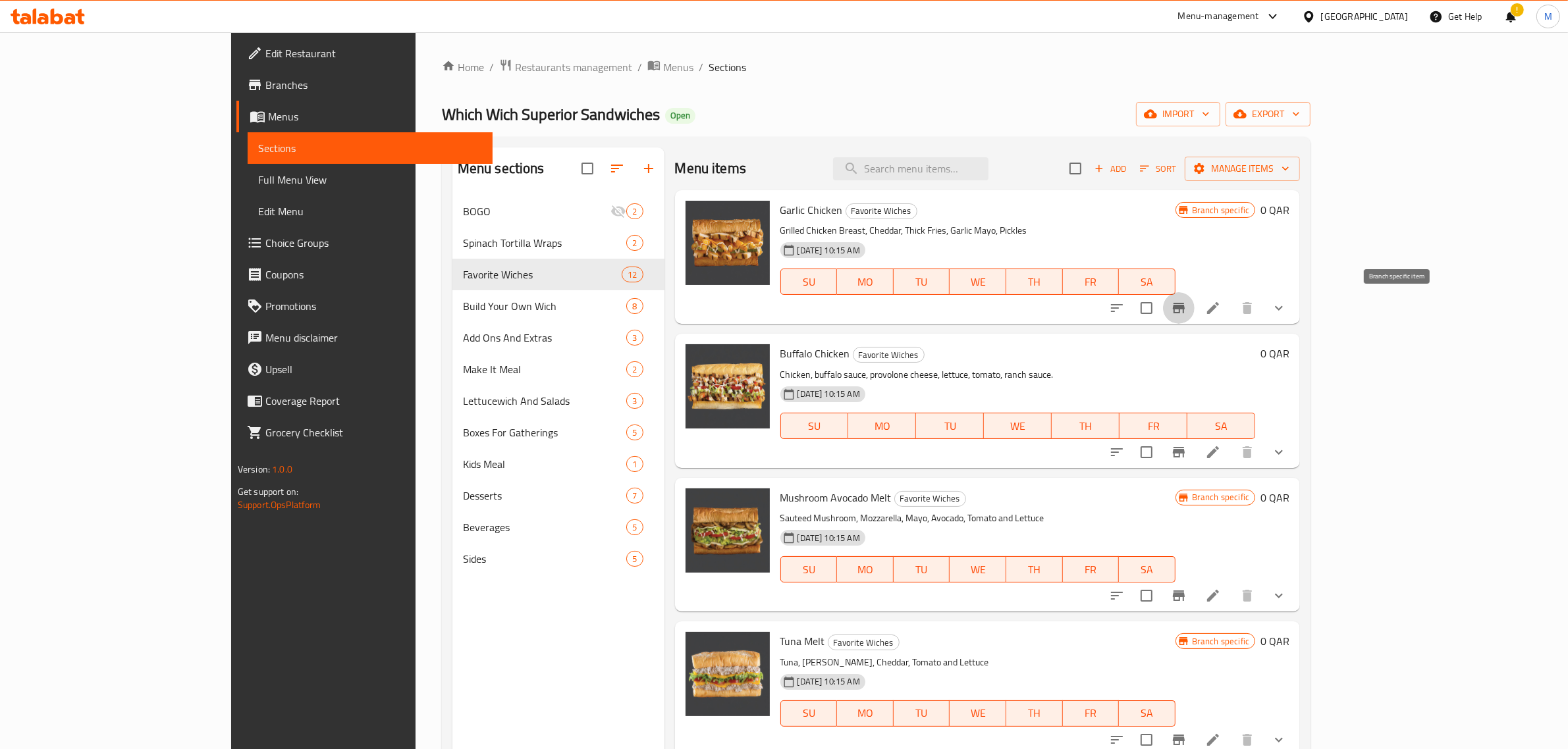
click at [1185, 308] on icon "Branch-specific-item" at bounding box center [1178, 309] width 12 height 11
click at [1185, 595] on icon "Branch-specific-item" at bounding box center [1178, 596] width 12 height 11
click at [1072, 528] on div "[DATE] 10:15 AM SU MO TU WE TH FR SA" at bounding box center [978, 560] width 406 height 71
click at [1185, 594] on icon "Branch-specific-item" at bounding box center [1178, 596] width 12 height 11
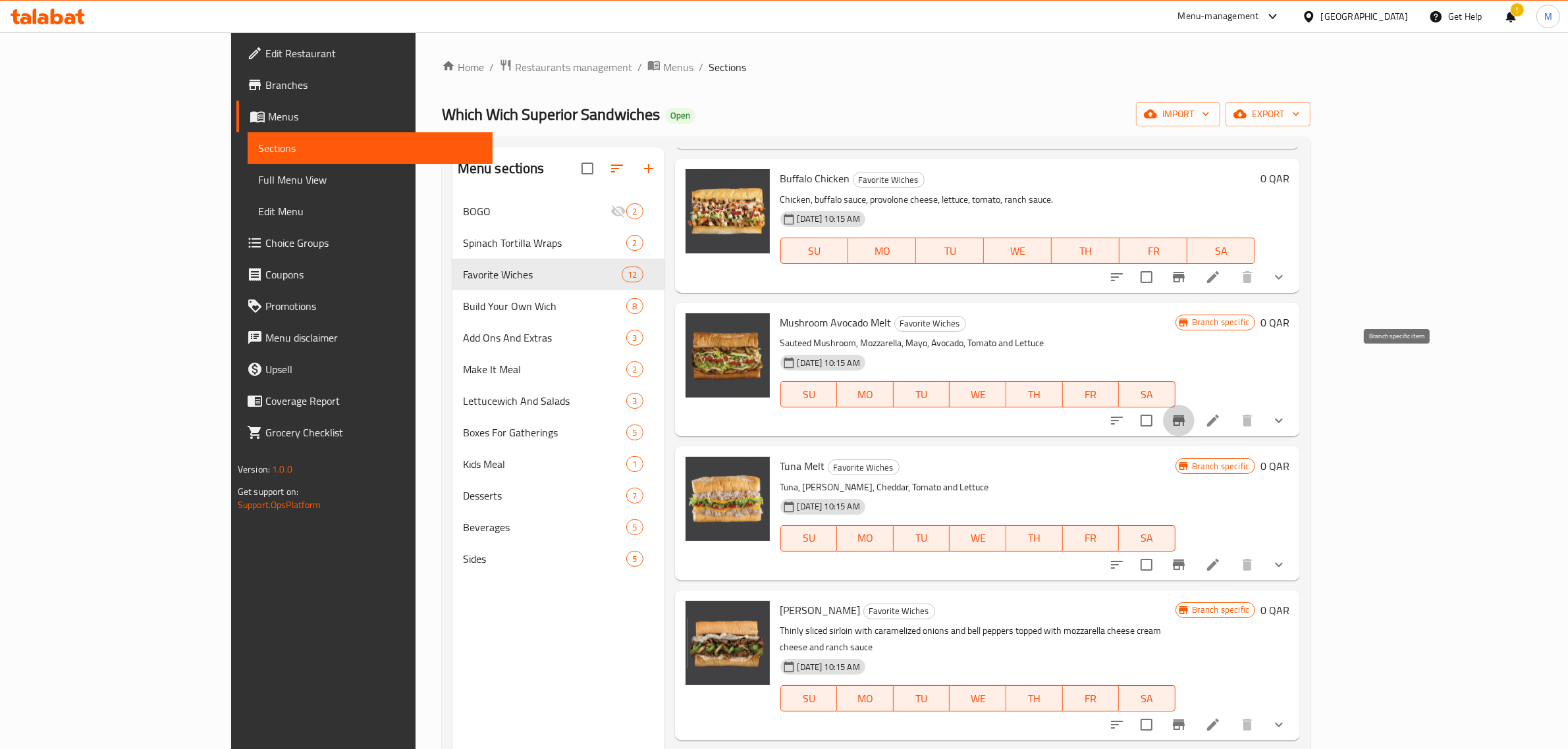
scroll to position [247, 0]
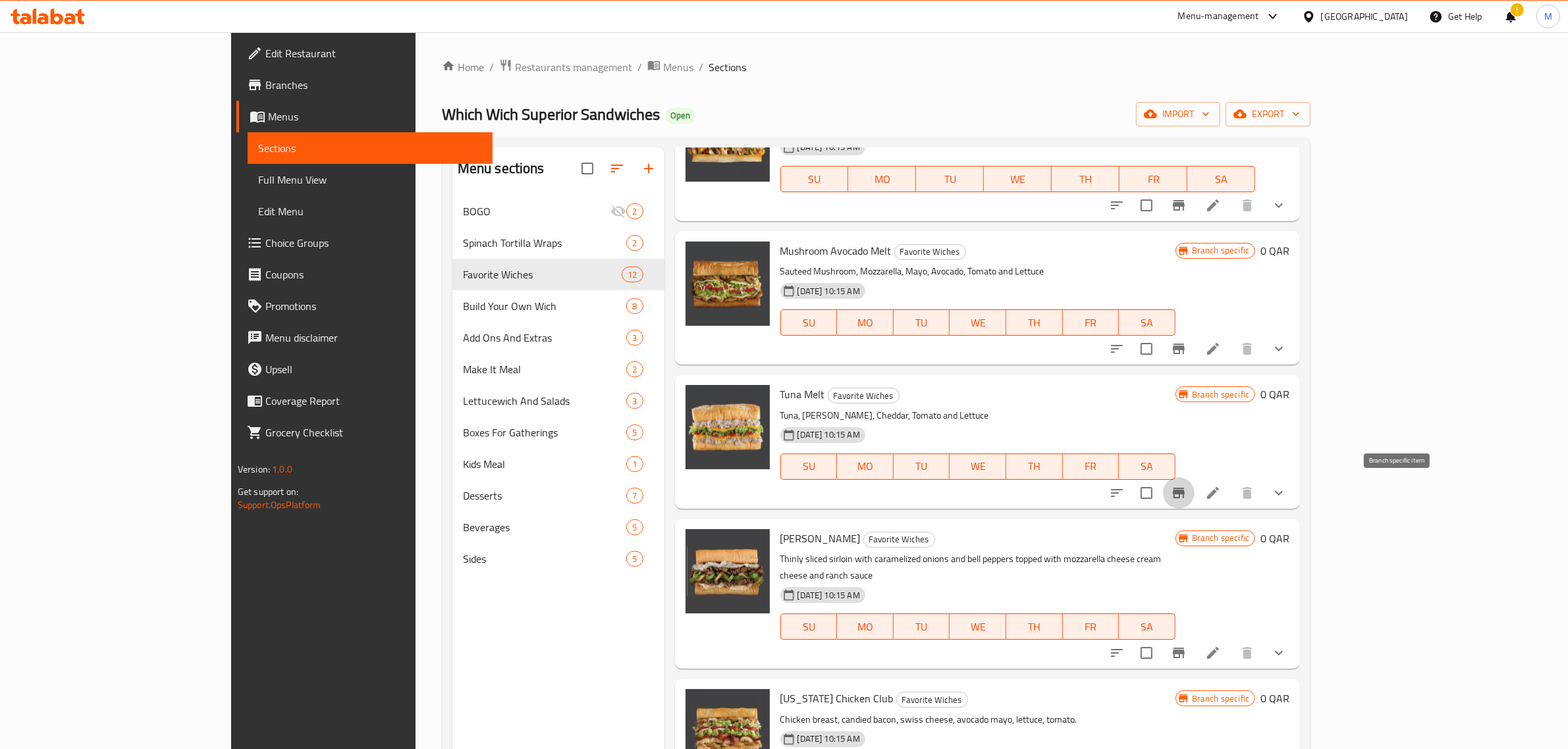
click at [1194, 502] on button "Branch-specific-item" at bounding box center [1178, 493] width 32 height 32
click at [1185, 648] on icon "Branch-specific-item" at bounding box center [1178, 653] width 12 height 11
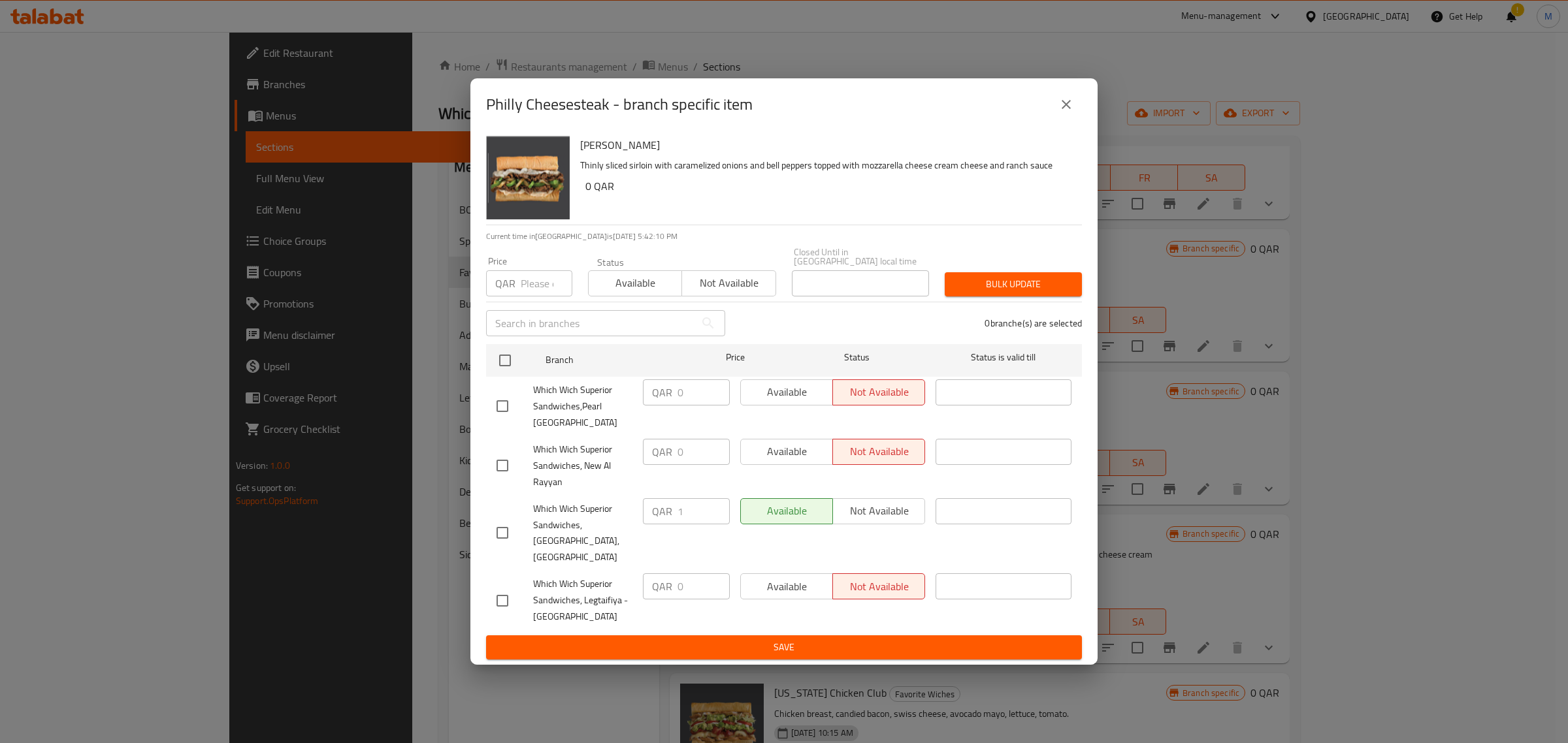
click at [507, 519] on input "checkbox" at bounding box center [502, 533] width 28 height 28
checkbox input "true"
drag, startPoint x: 683, startPoint y: 504, endPoint x: 662, endPoint y: 504, distance: 21.0
click at [662, 504] on div "QAR 1 ​" at bounding box center [686, 511] width 87 height 26
type input "0"
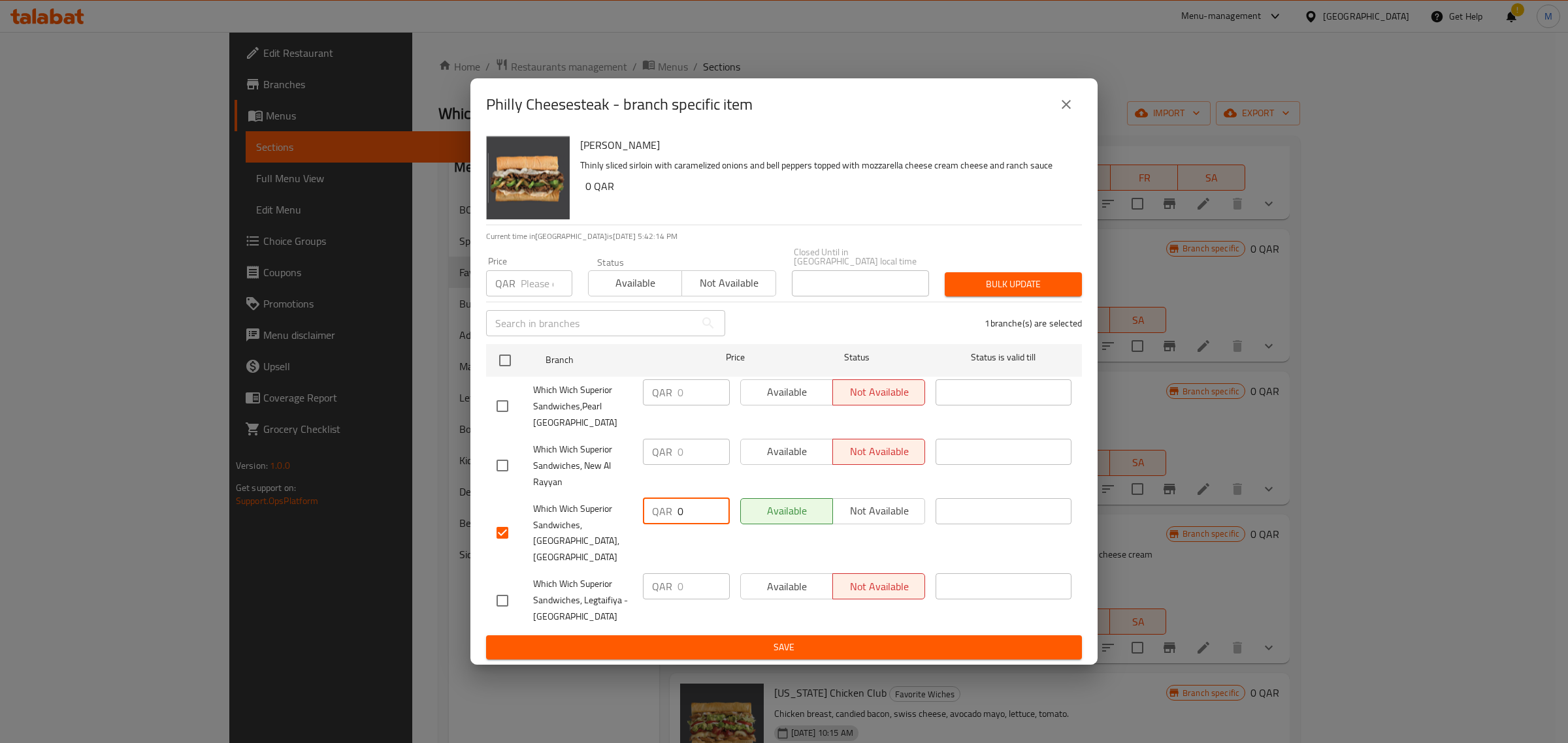
click at [824, 639] on span "Save" at bounding box center [784, 647] width 575 height 16
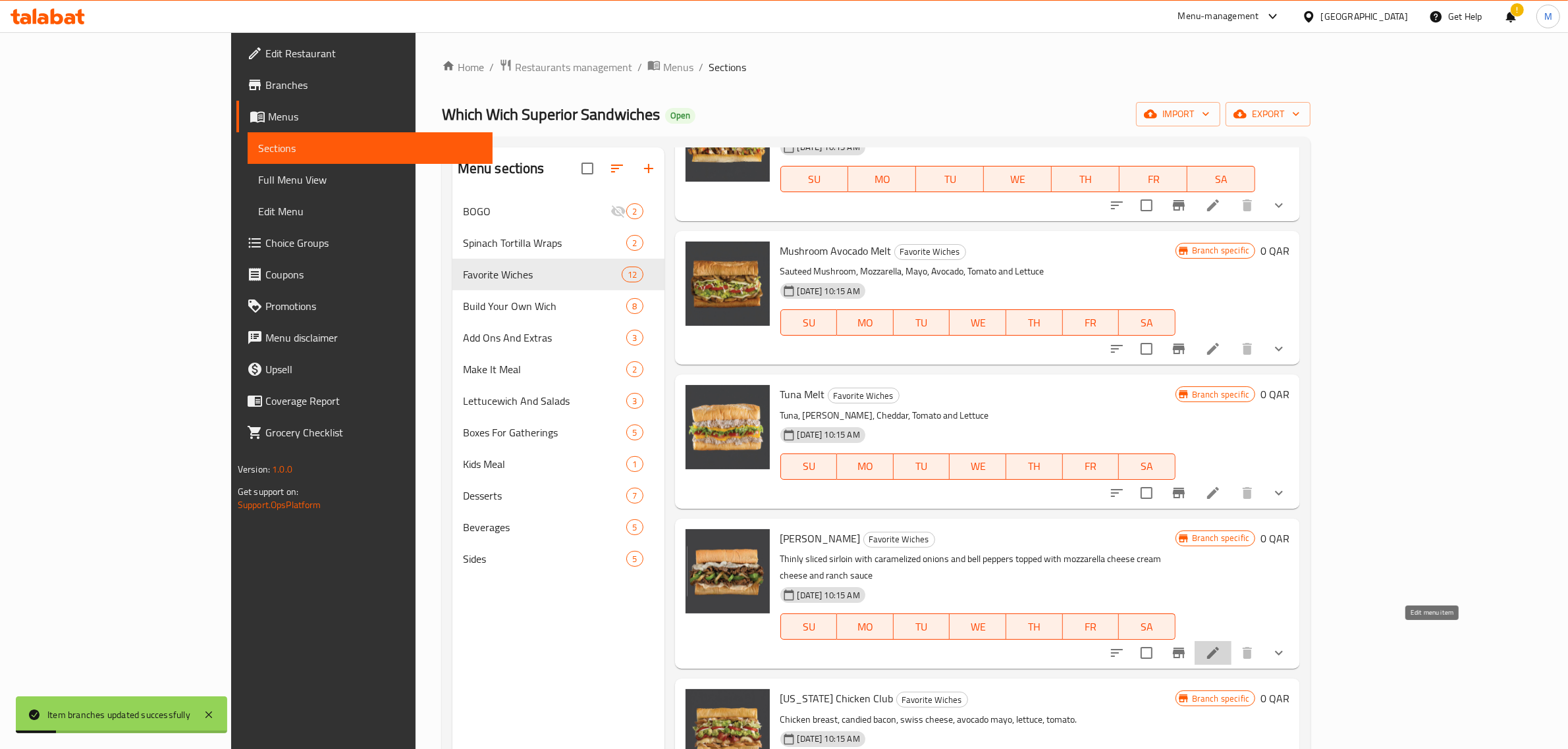
click at [1221, 645] on icon at bounding box center [1213, 653] width 16 height 16
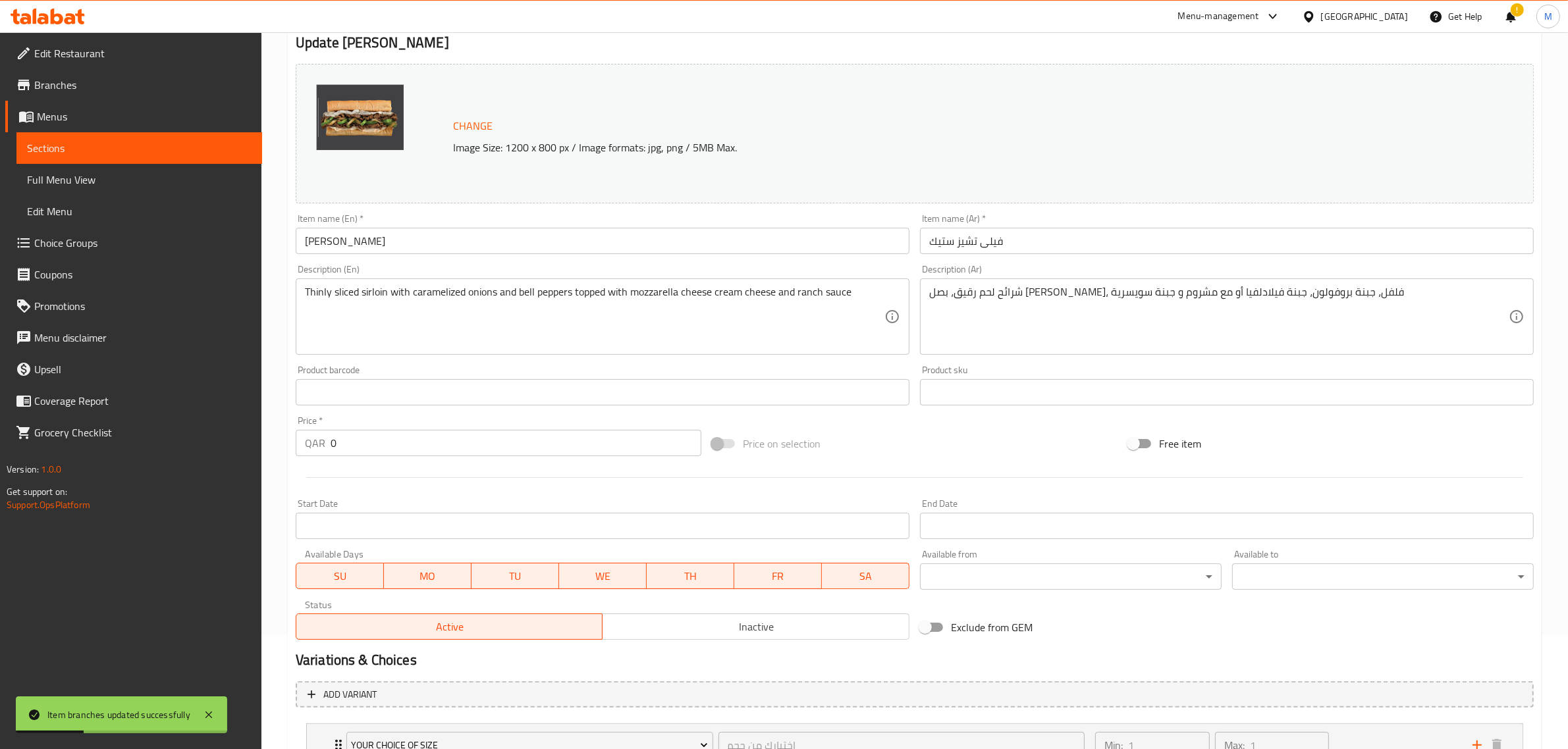
scroll to position [330, 0]
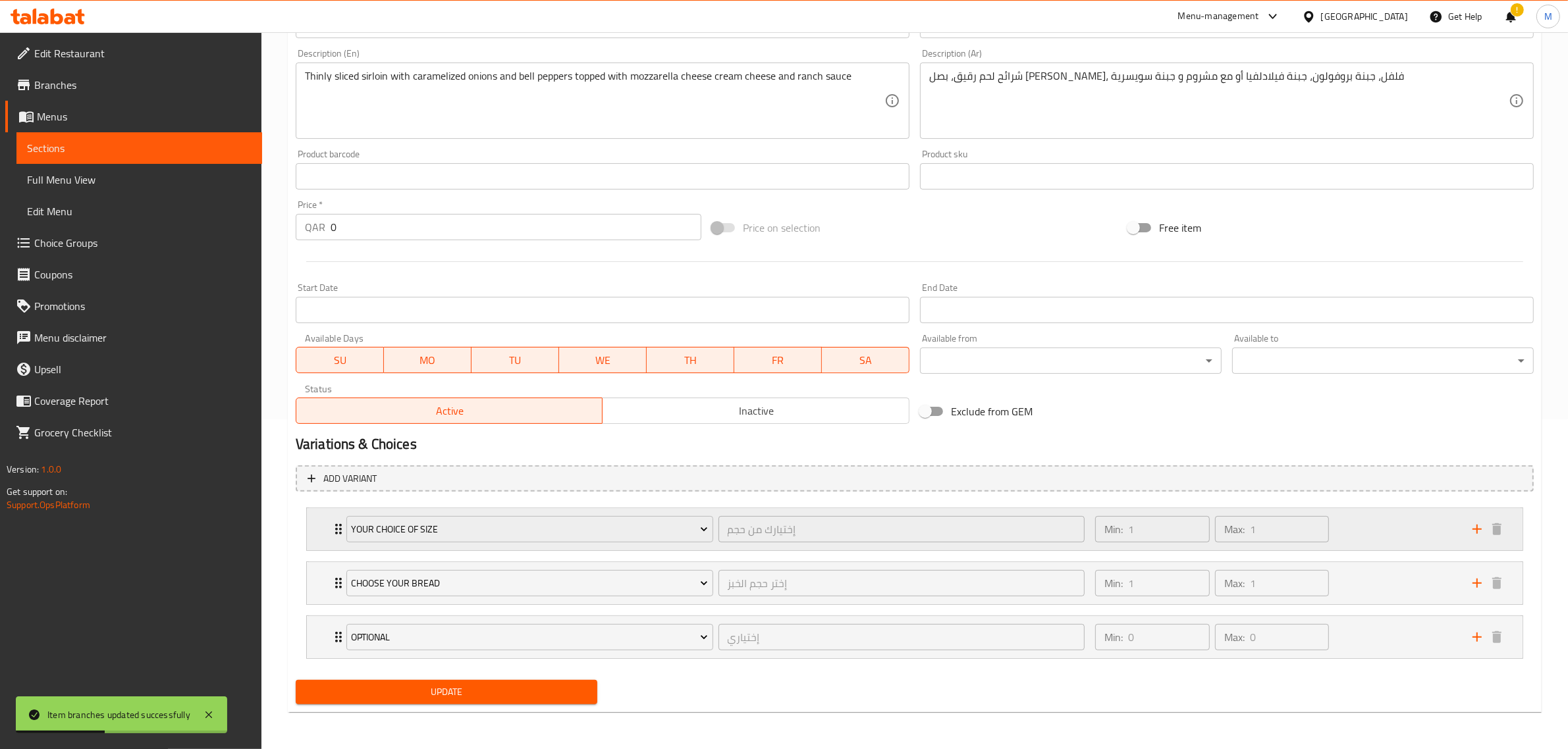
click at [1370, 535] on div "Min: 1 ​ Max: 1 ​" at bounding box center [1276, 529] width 377 height 42
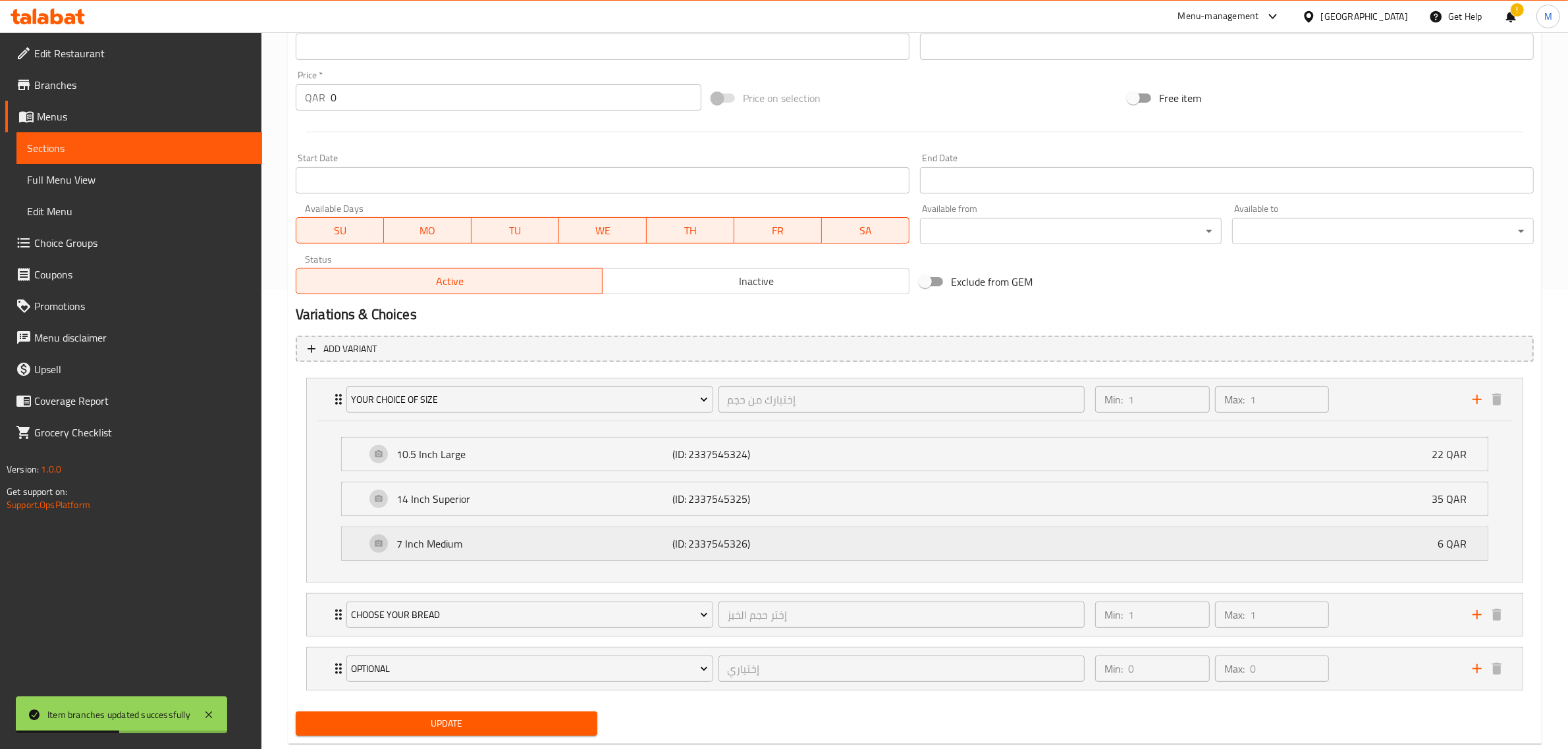
scroll to position [492, 0]
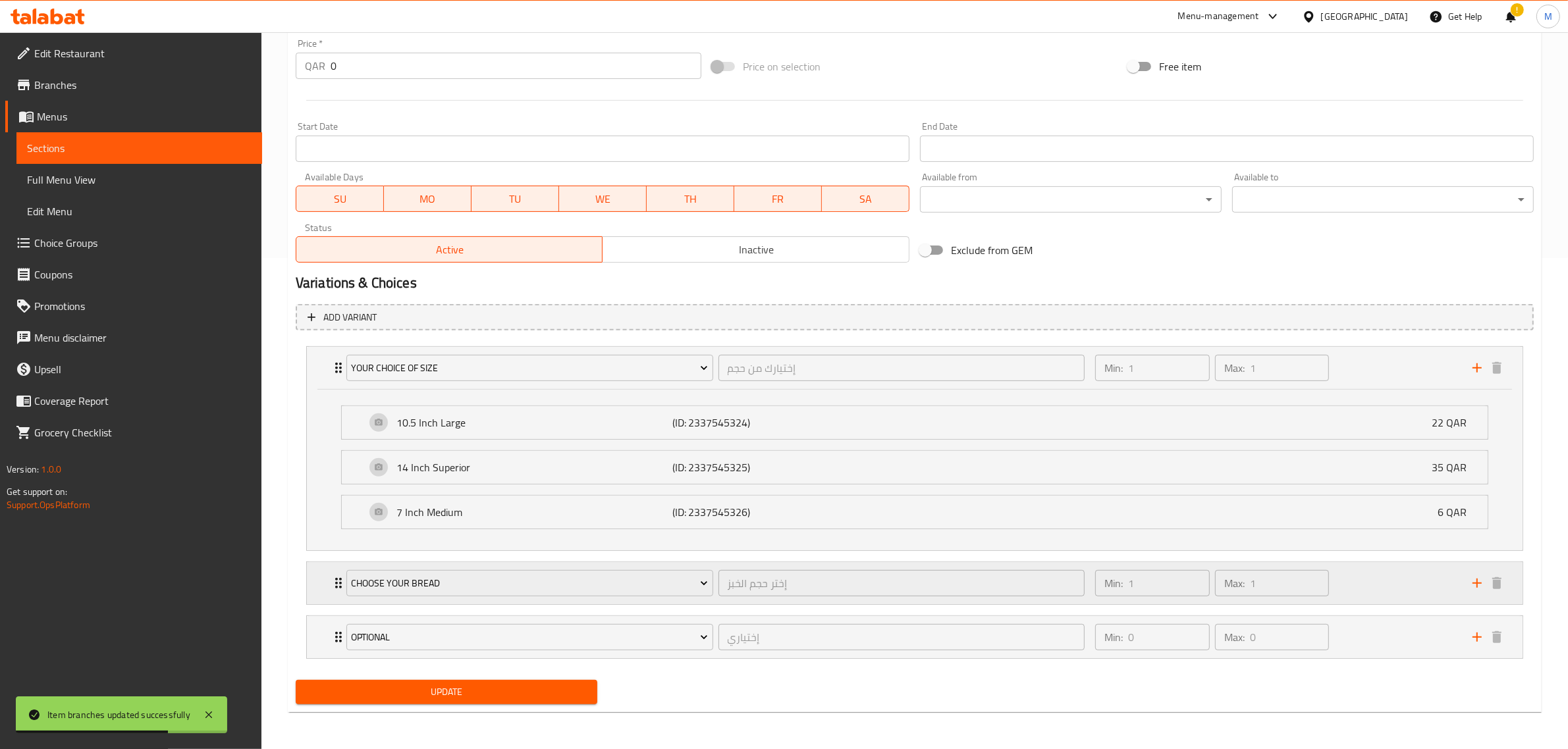
click at [1350, 587] on div "Min: 1 ​ Max: 1 ​" at bounding box center [1276, 583] width 377 height 42
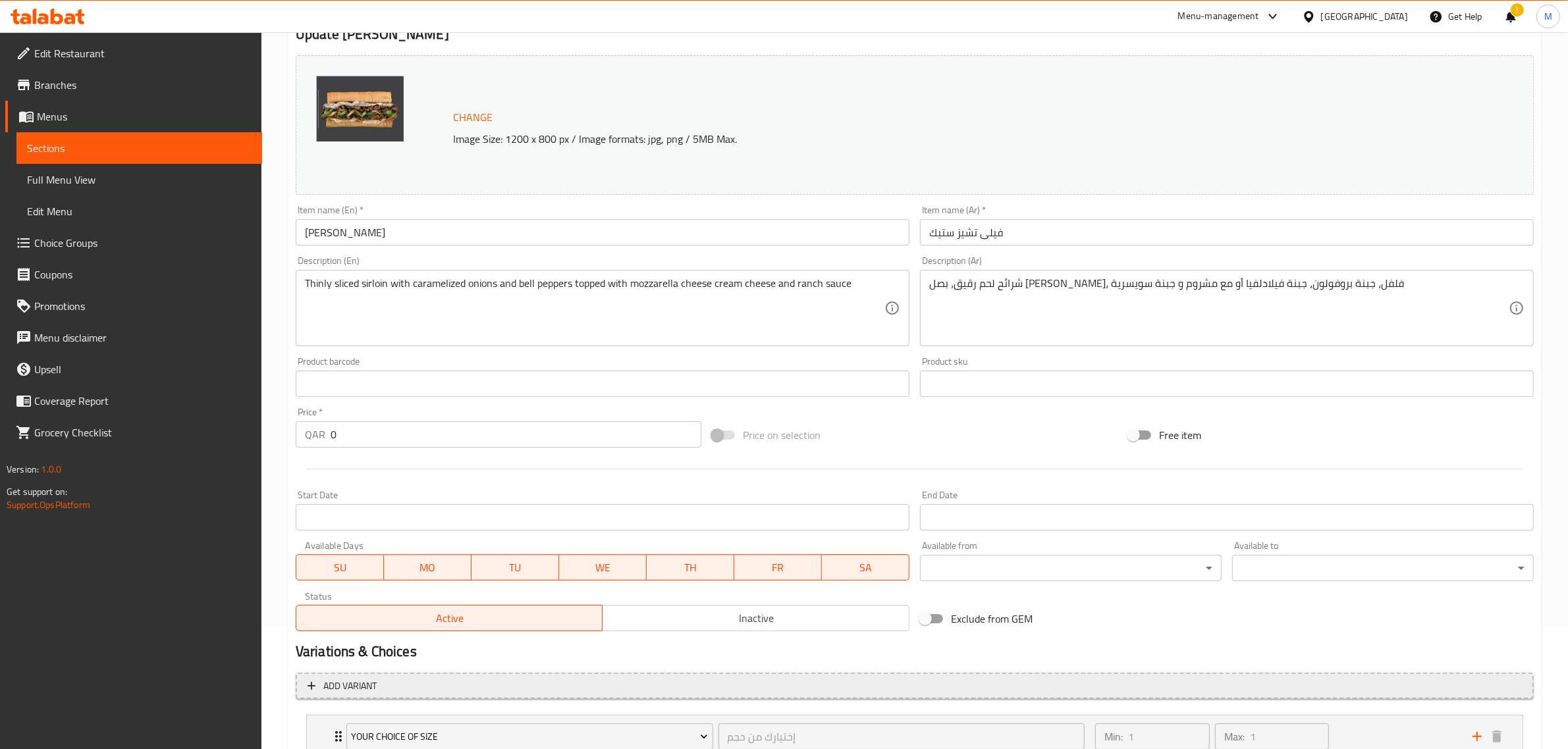
scroll to position [116, 0]
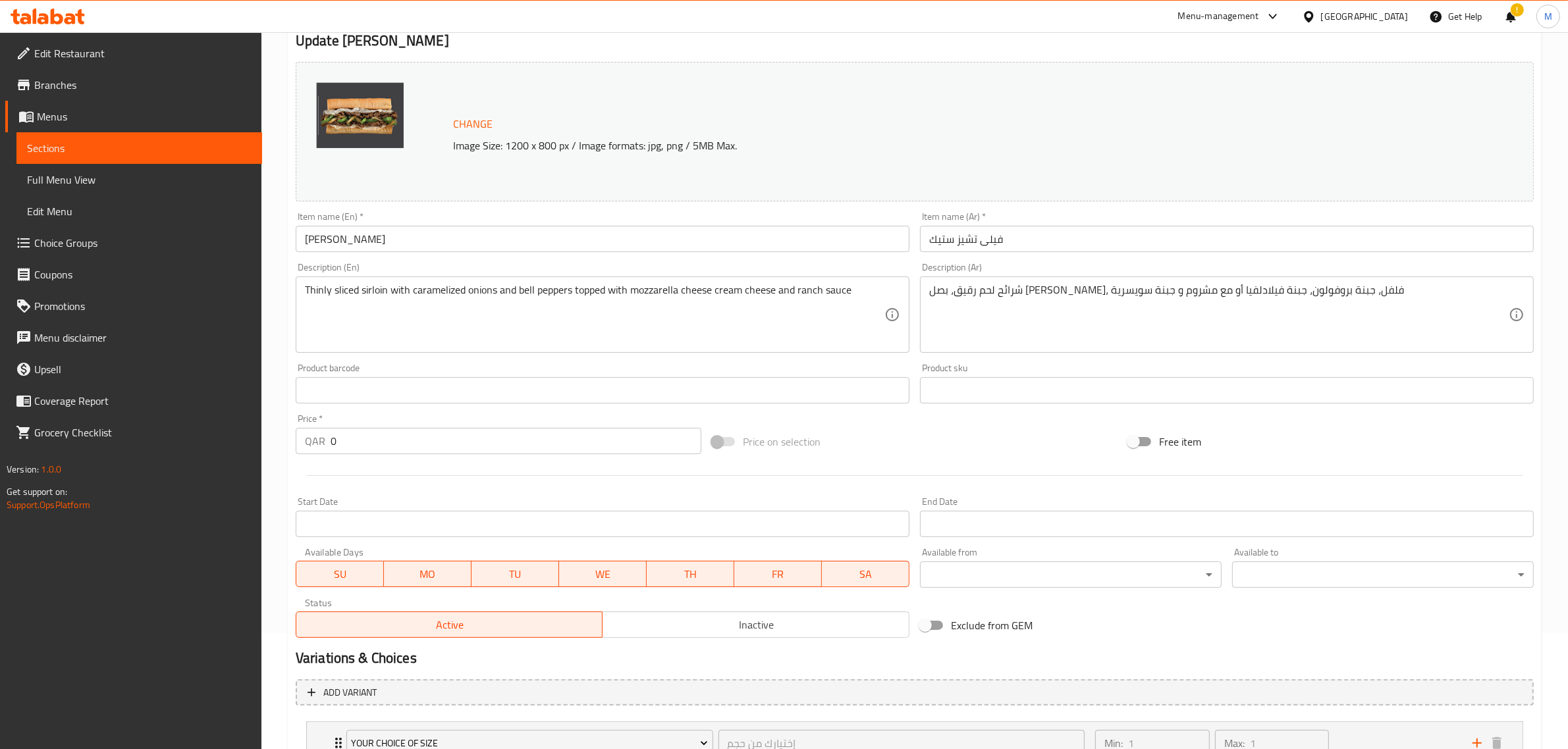
click at [973, 448] on div "Price on selection" at bounding box center [914, 441] width 416 height 35
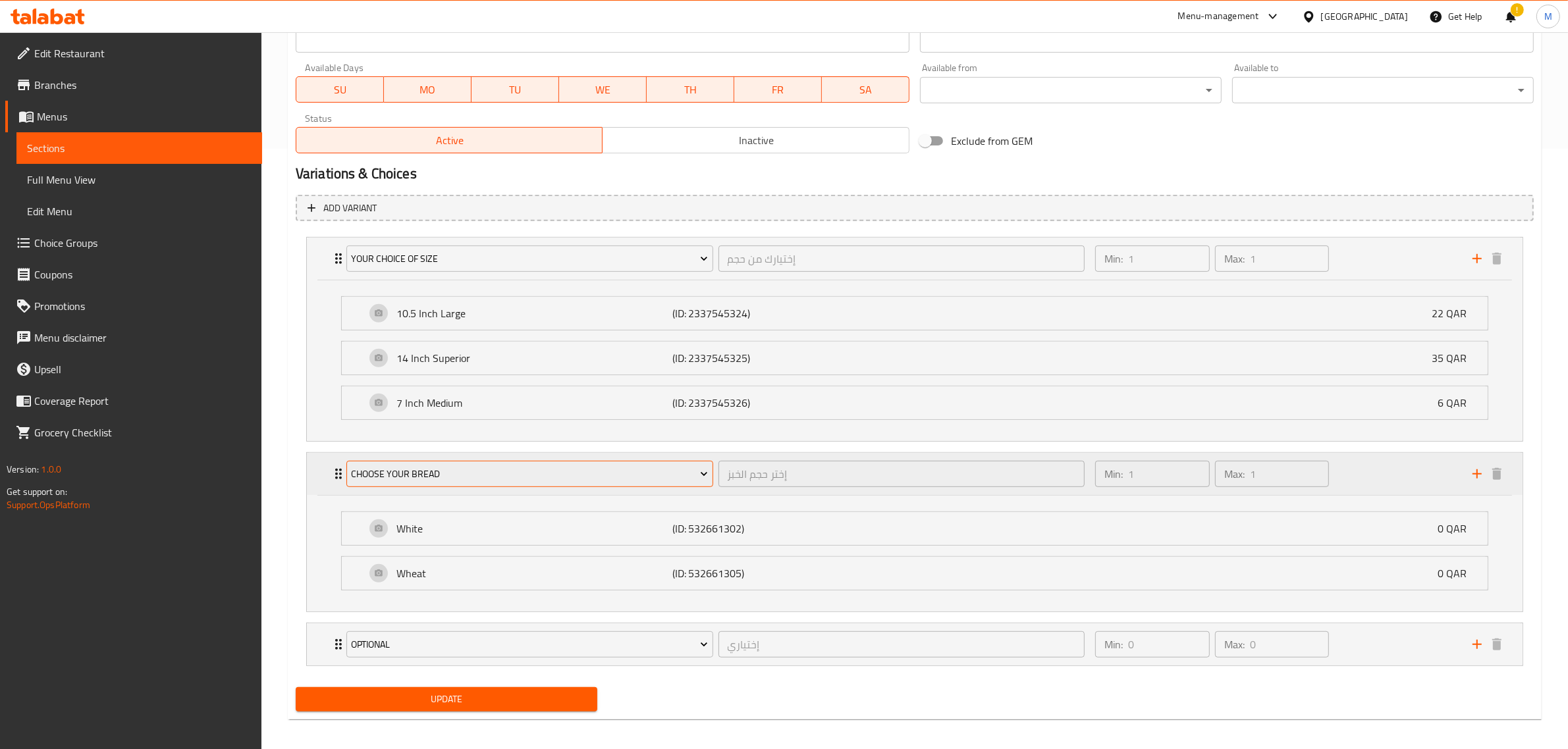
scroll to position [596, 0]
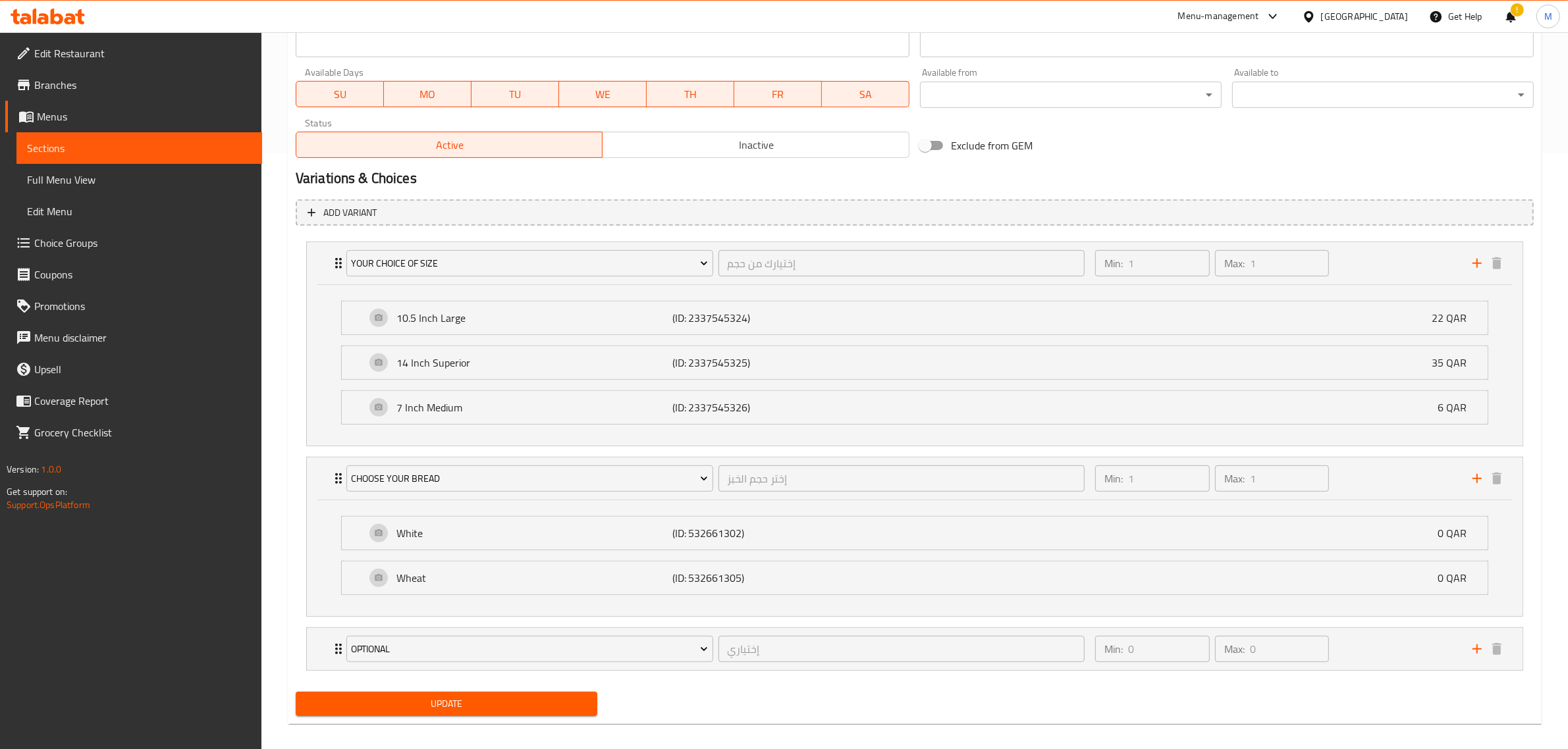
click at [503, 722] on div "Update" at bounding box center [447, 704] width 312 height 35
click at [513, 711] on span "Update" at bounding box center [446, 704] width 281 height 16
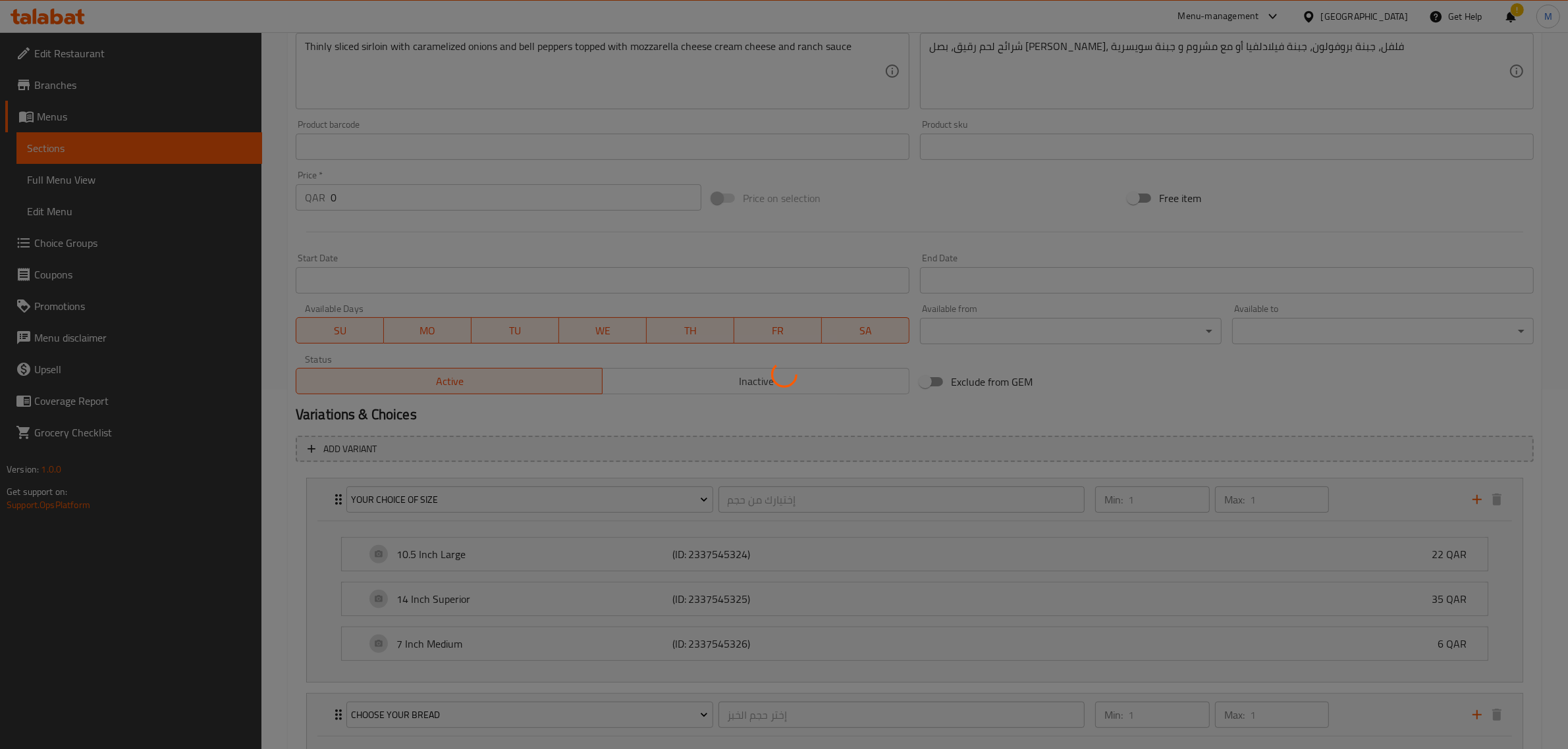
scroll to position [0, 0]
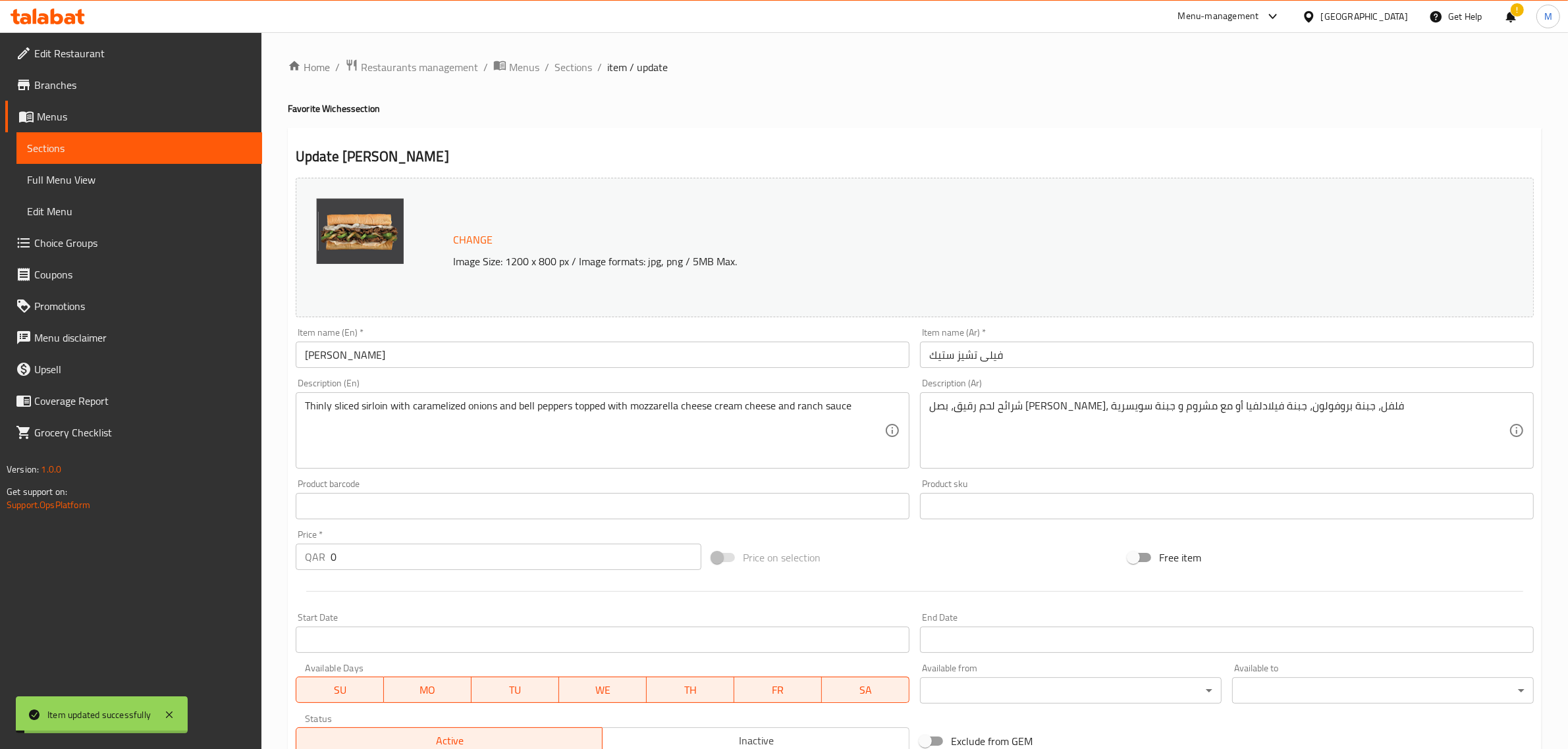
drag, startPoint x: 621, startPoint y: 124, endPoint x: 591, endPoint y: 89, distance: 46.1
click at [618, 119] on div "Home / Restaurants management / Menus / Sections / item / update Favorite Wiche…" at bounding box center [914, 695] width 1253 height 1272
click at [564, 61] on span "Sections" at bounding box center [573, 68] width 38 height 16
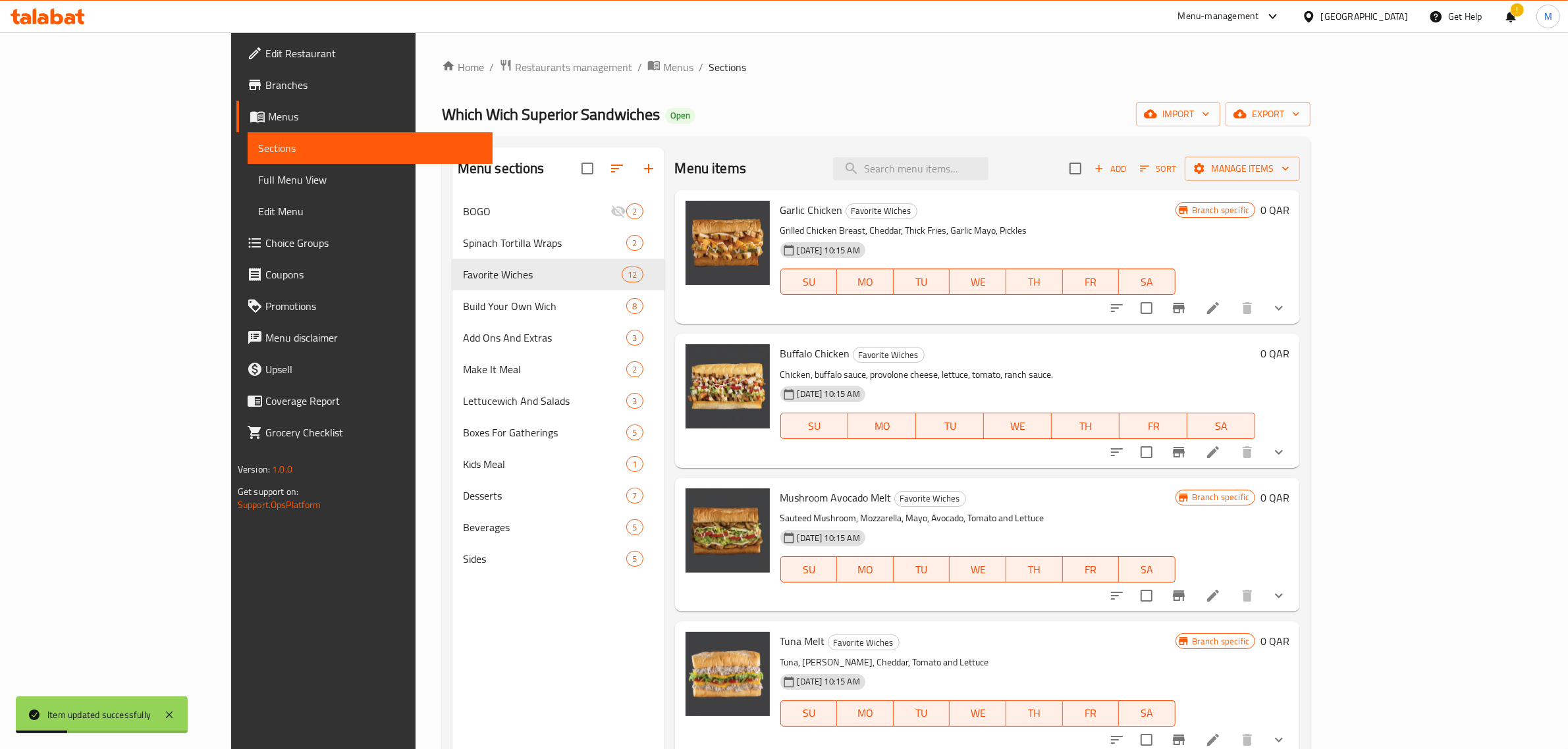
click at [1039, 525] on div "[DATE] 10:15 AM SU MO TU WE TH FR SA" at bounding box center [978, 560] width 406 height 71
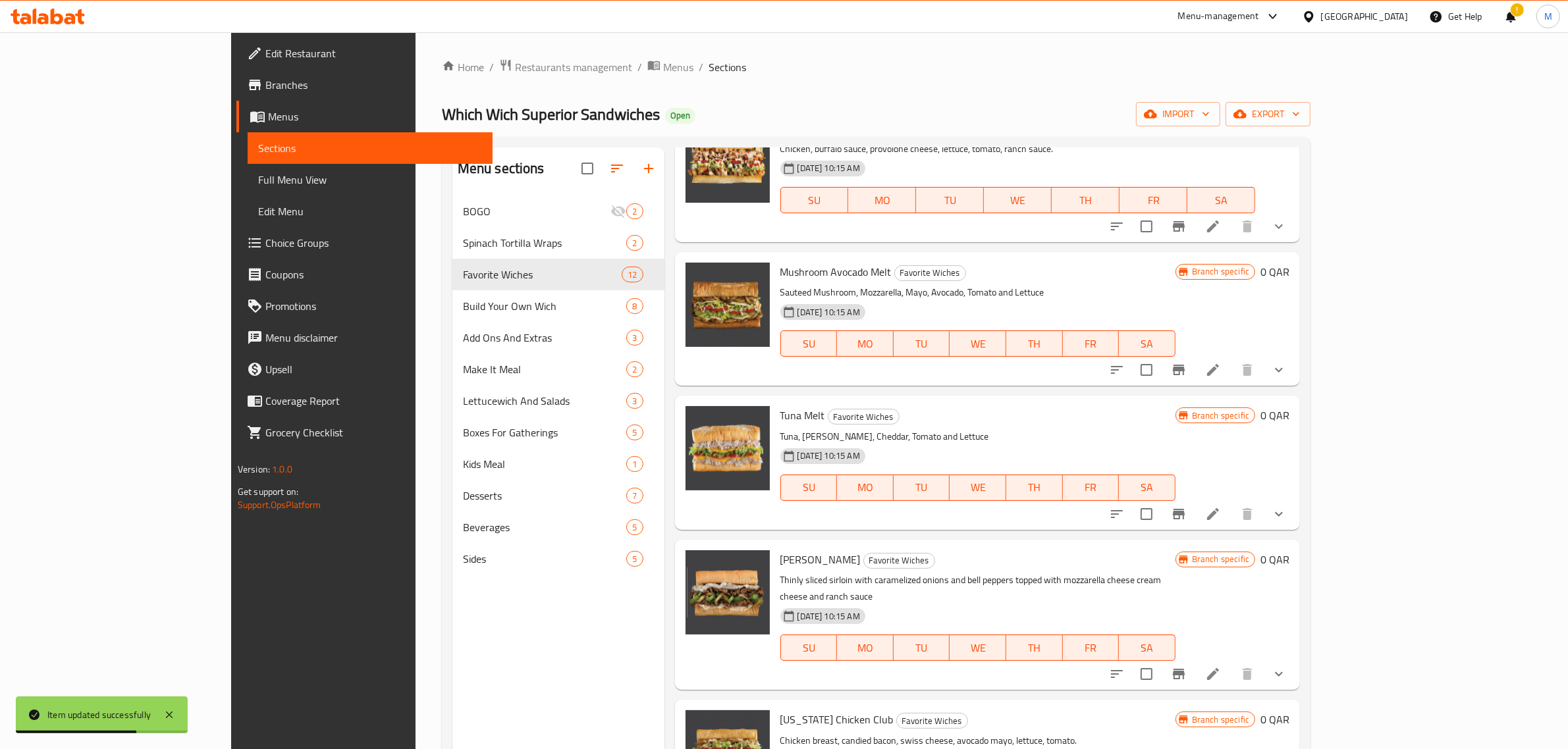
scroll to position [247, 0]
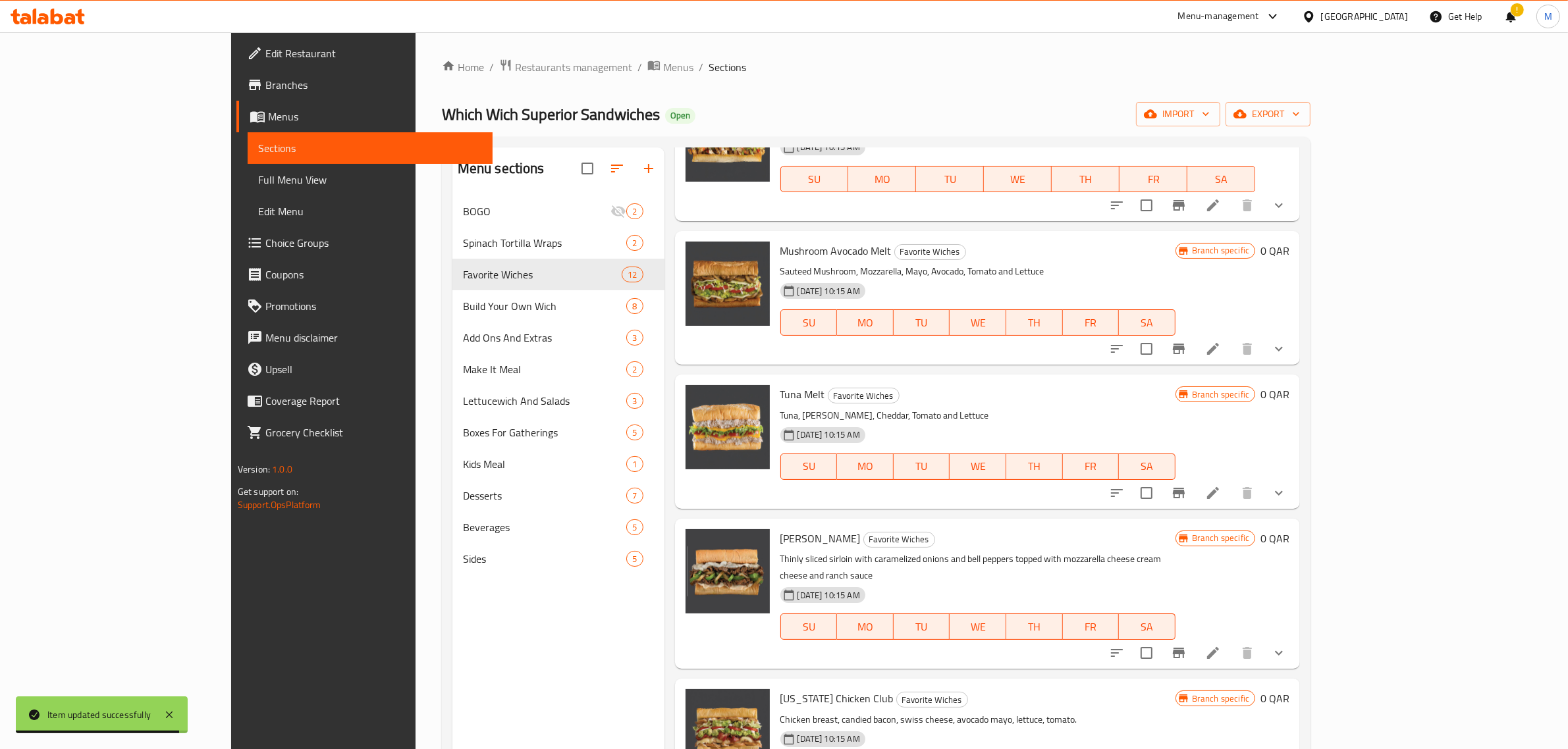
click at [1186, 645] on icon "Branch-specific-item" at bounding box center [1179, 653] width 16 height 16
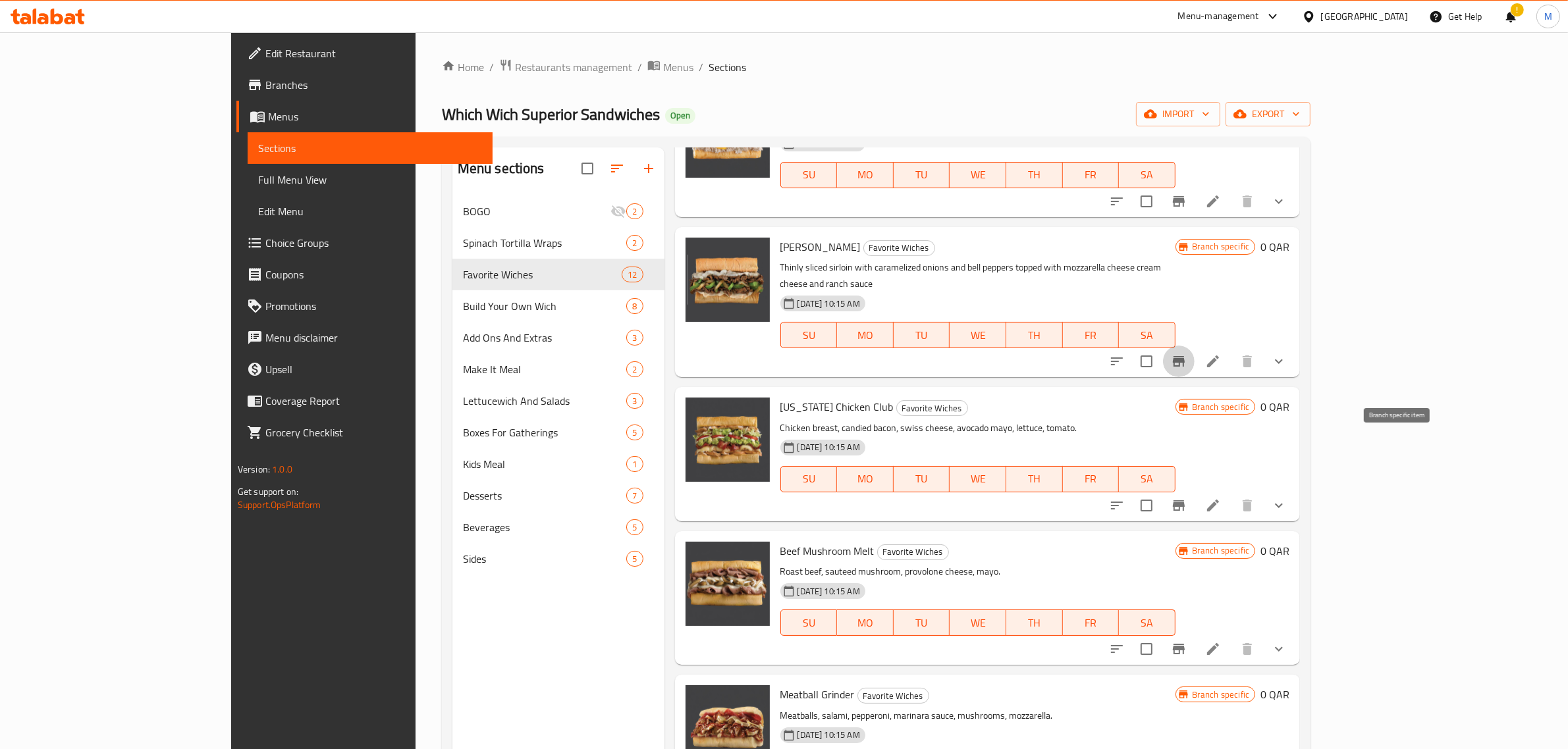
scroll to position [577, 0]
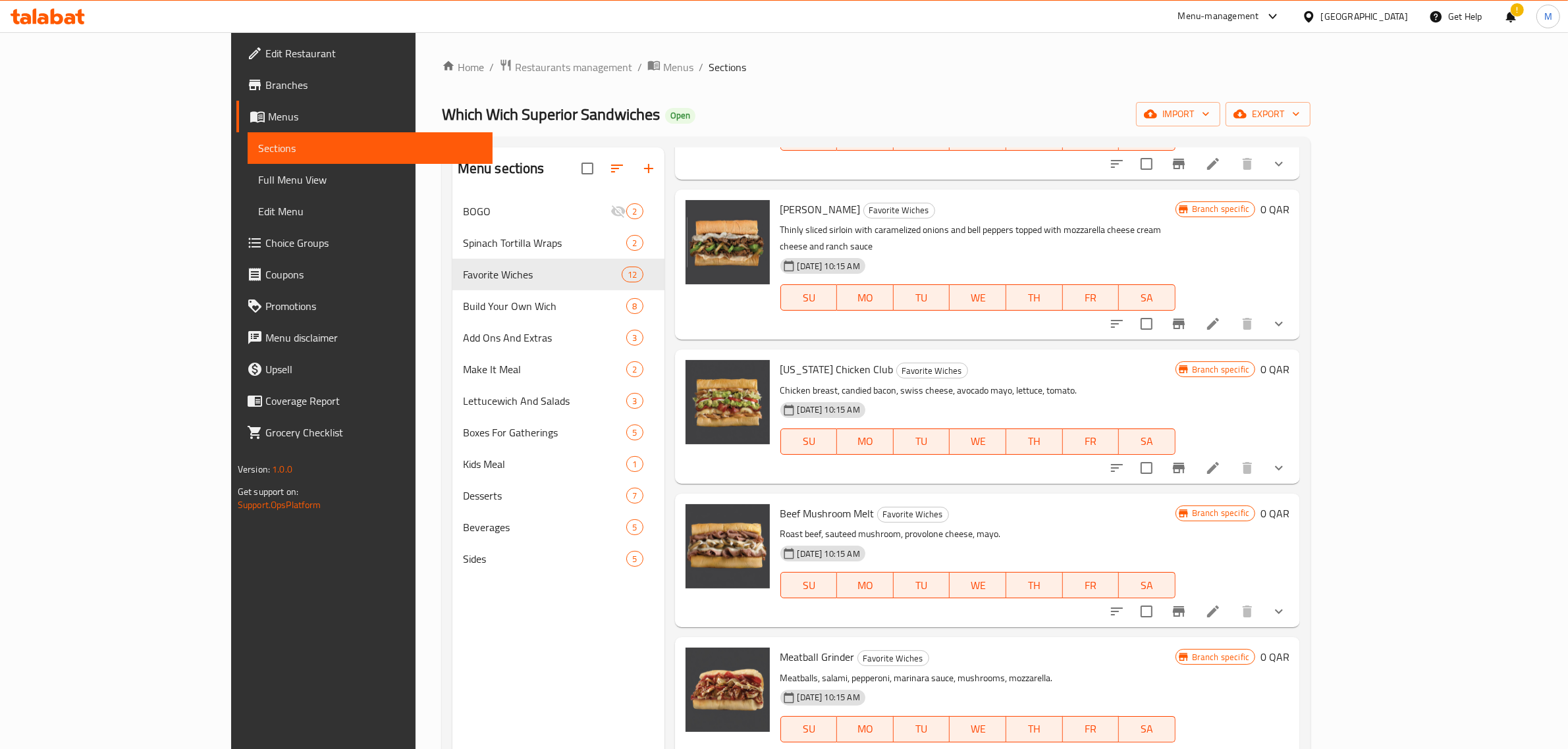
click at [800, 359] on span "[US_STATE] Chicken Club" at bounding box center [837, 369] width 114 height 20
copy h6 "[US_STATE] Chicken Club"
click at [800, 359] on span "[US_STATE] Chicken Club" at bounding box center [837, 369] width 114 height 20
click at [1186, 460] on icon "Branch-specific-item" at bounding box center [1179, 468] width 16 height 16
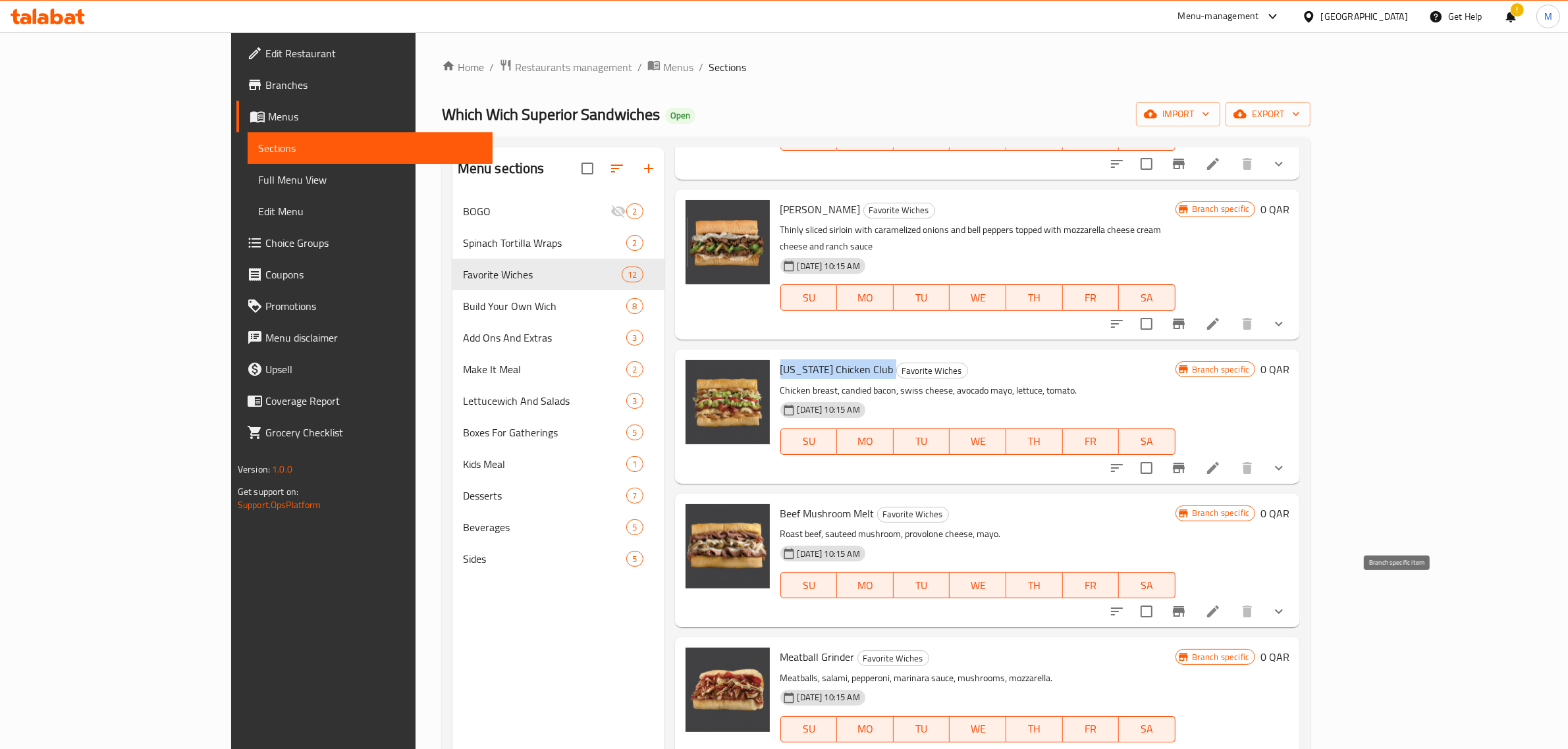
click at [1186, 604] on icon "Branch-specific-item" at bounding box center [1179, 612] width 16 height 16
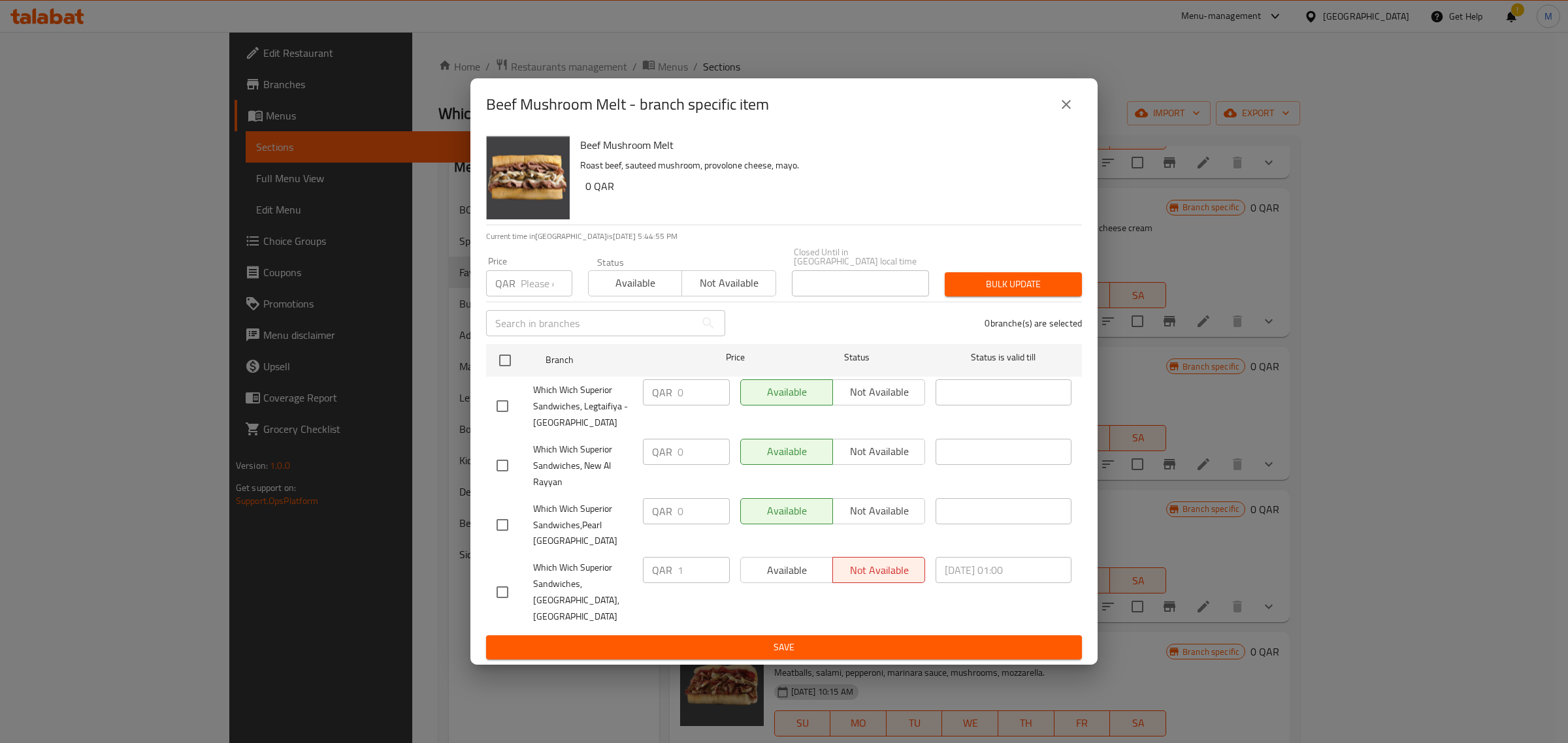
click at [503, 579] on input "checkbox" at bounding box center [502, 593] width 28 height 28
checkbox input "true"
drag, startPoint x: 687, startPoint y: 565, endPoint x: 652, endPoint y: 565, distance: 35.0
click at [652, 565] on div "QAR 1 ​" at bounding box center [686, 569] width 87 height 26
type input "0"
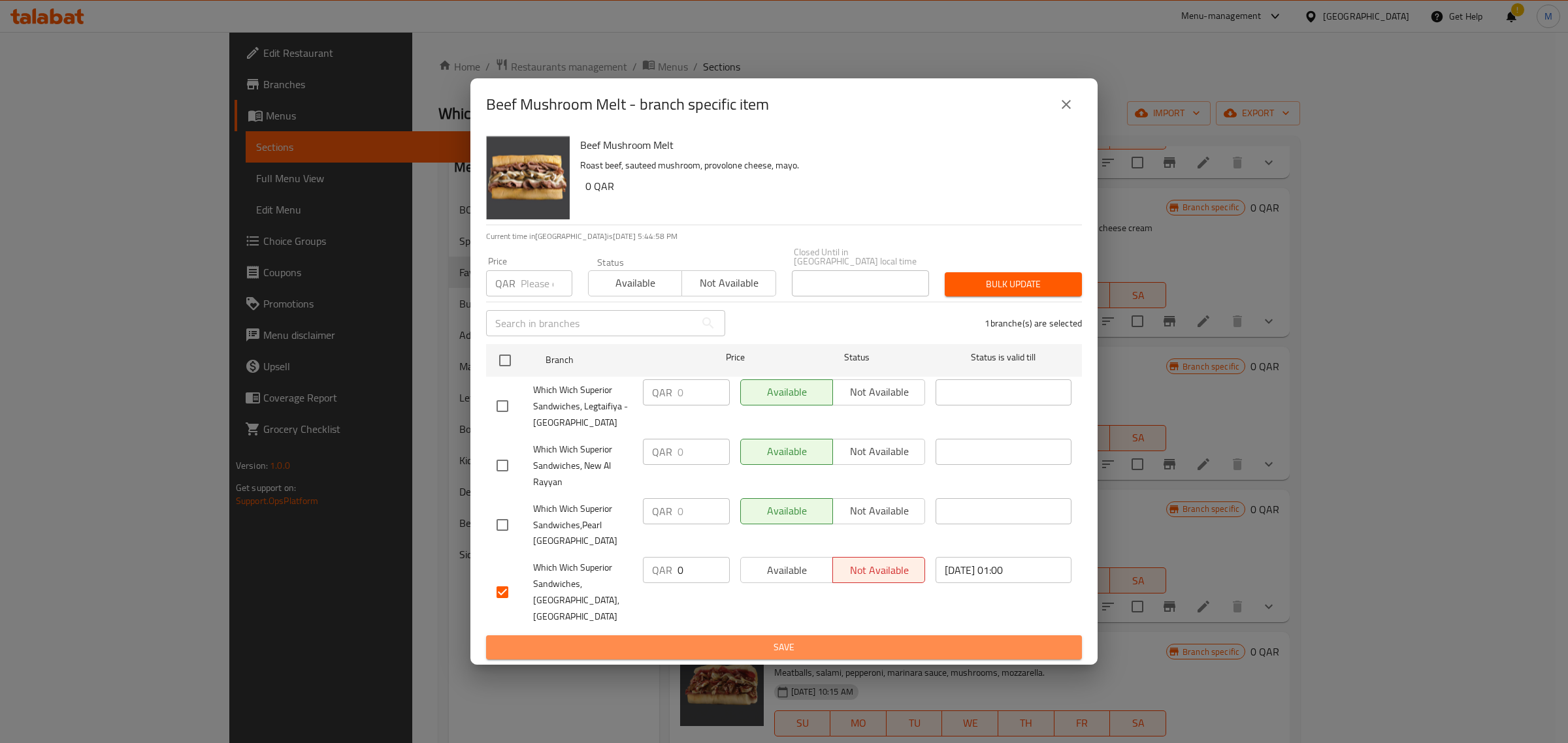
click at [759, 639] on span "Save" at bounding box center [784, 647] width 575 height 16
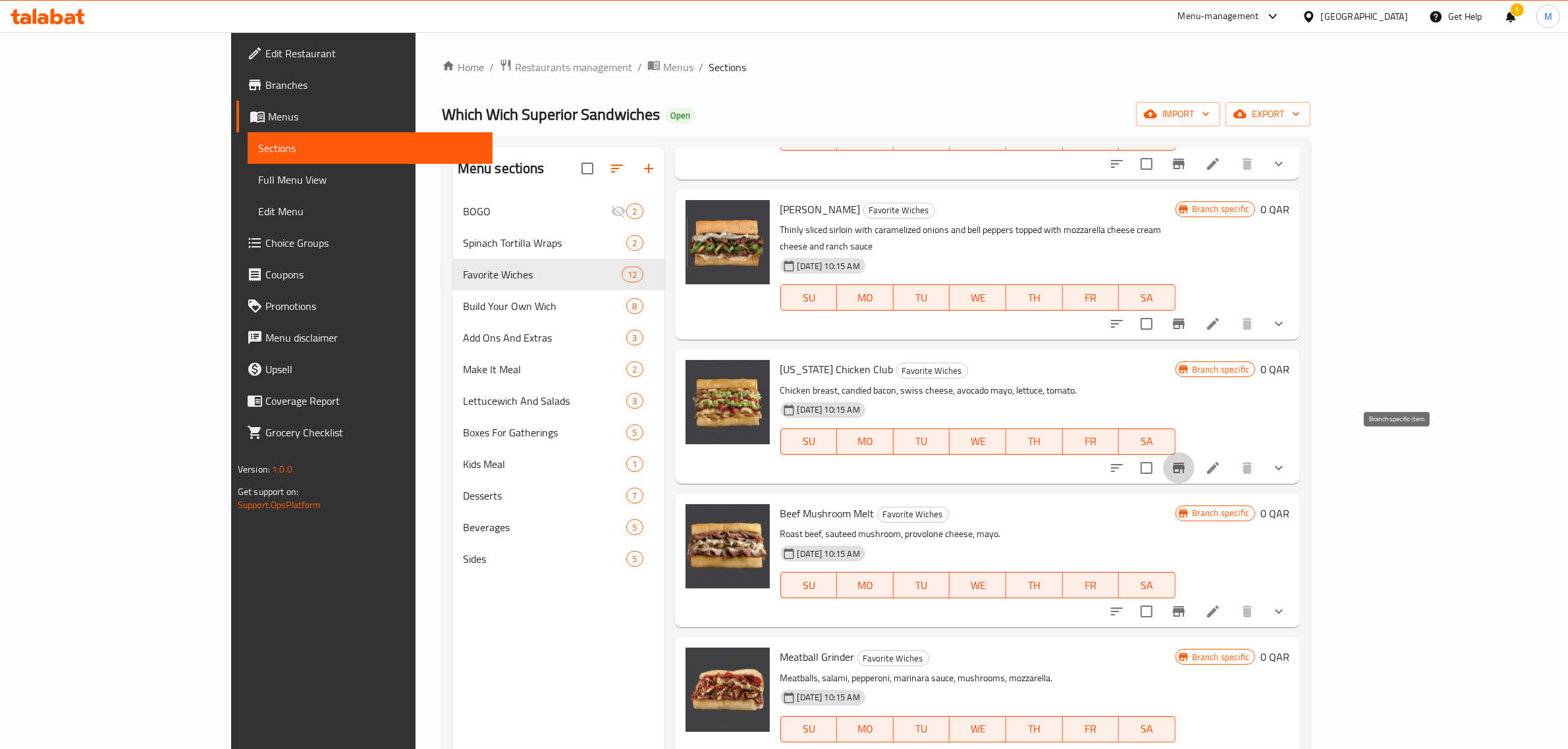
click at [1185, 463] on icon "Branch-specific-item" at bounding box center [1178, 468] width 12 height 11
click at [1186, 604] on icon "Branch-specific-item" at bounding box center [1179, 612] width 16 height 16
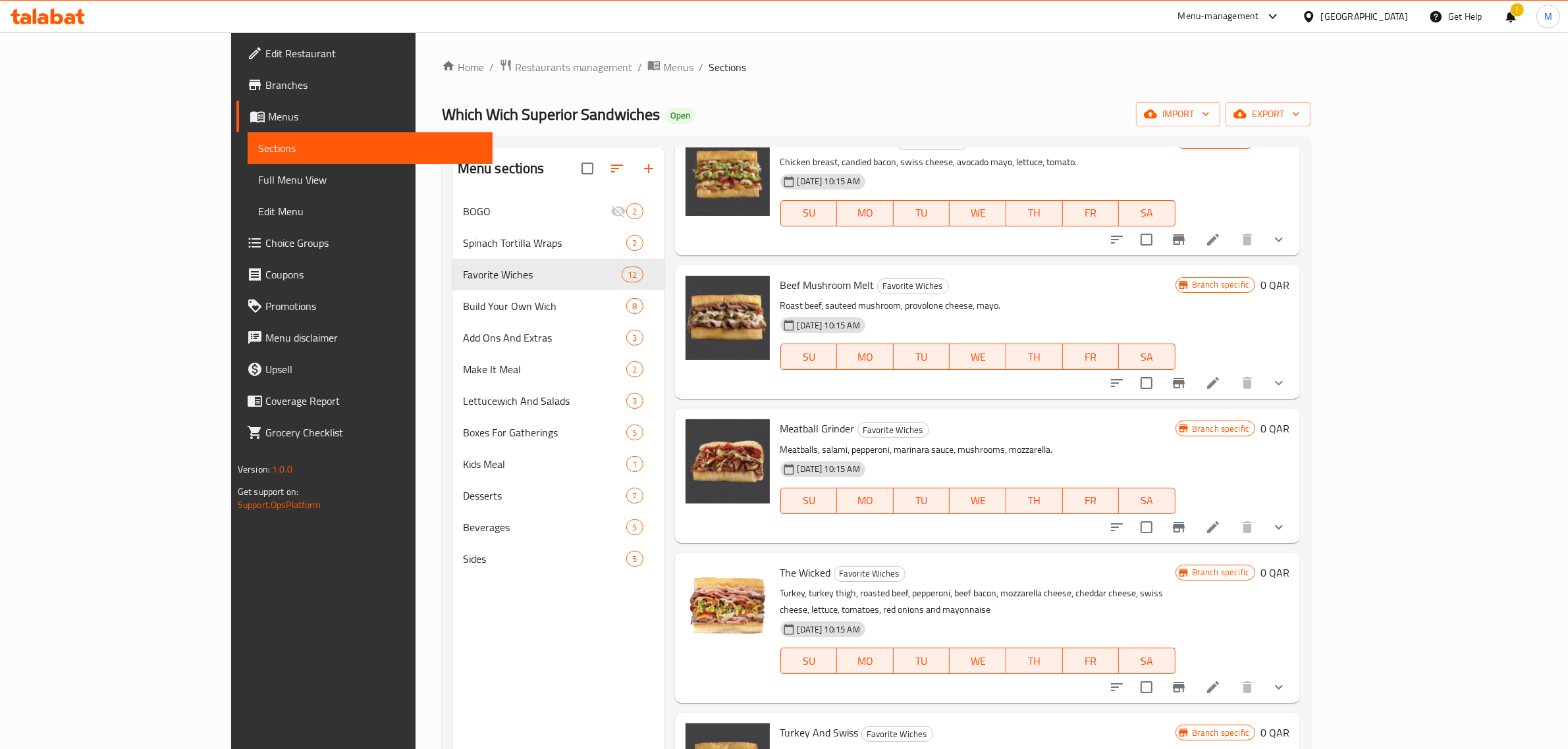
scroll to position [823, 0]
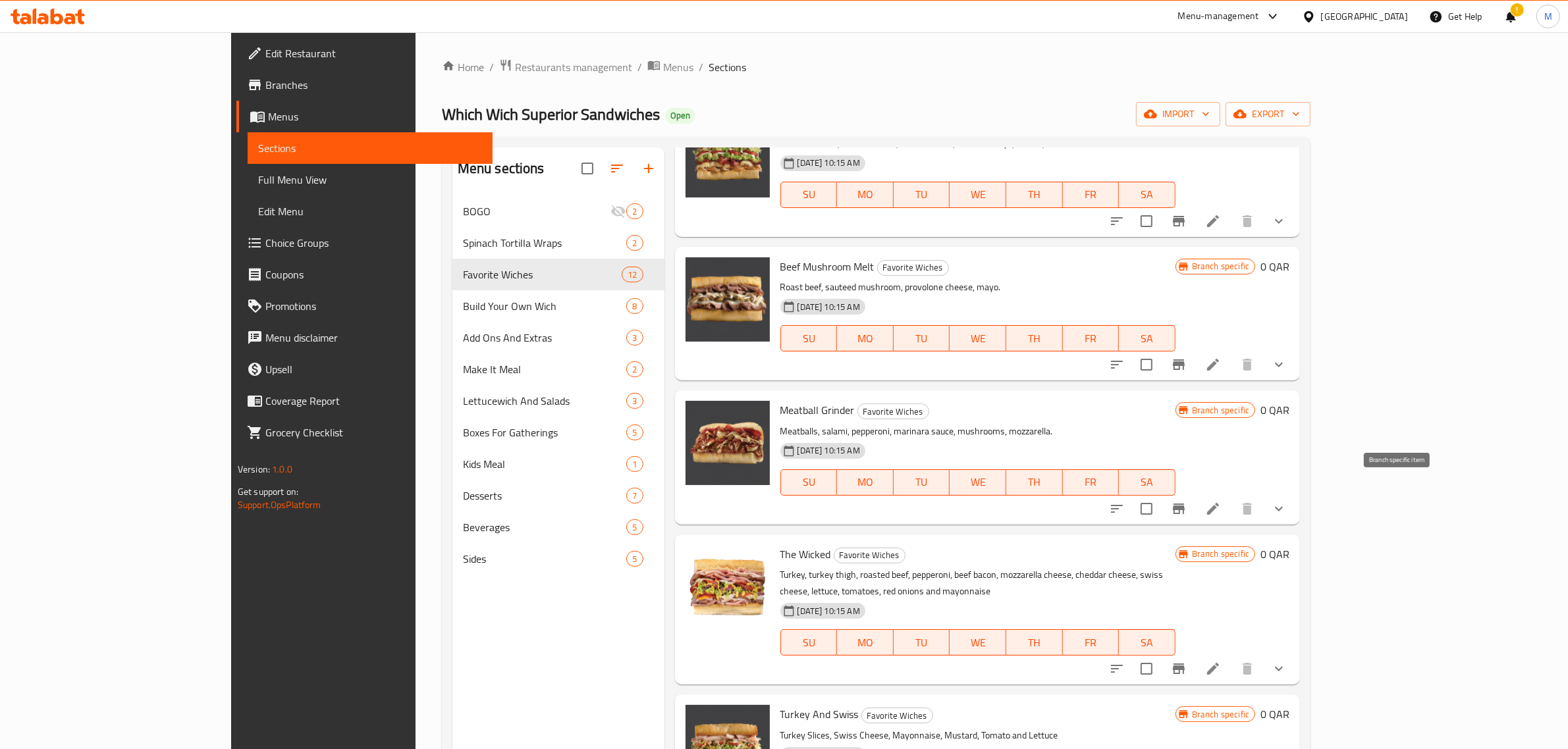
click at [1186, 501] on icon "Branch-specific-item" at bounding box center [1179, 509] width 16 height 16
click at [1180, 598] on div "[DATE] 10:15 AM SU MO TU WE TH FR SA" at bounding box center [978, 633] width 406 height 71
click at [1185, 664] on icon "Branch-specific-item" at bounding box center [1178, 670] width 12 height 11
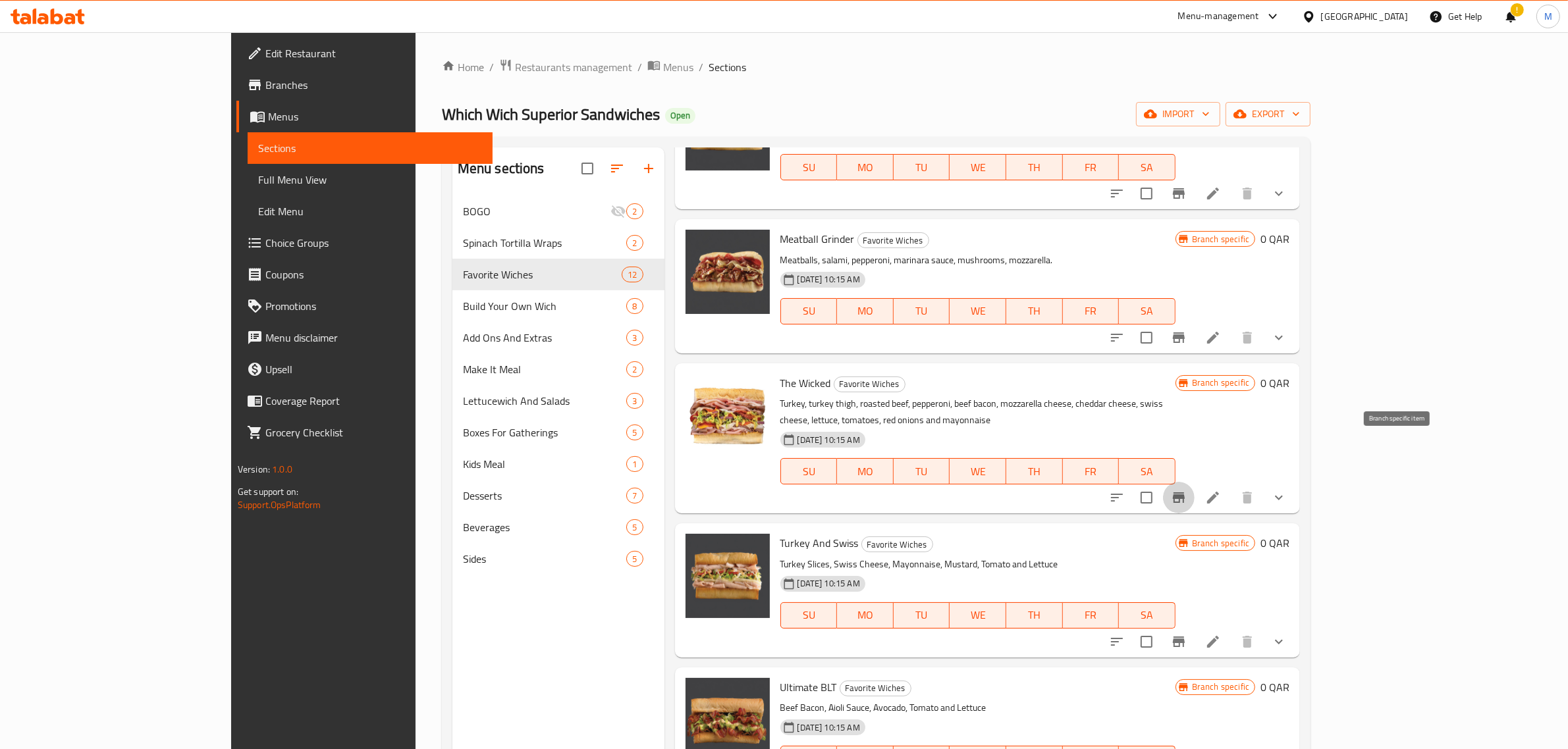
scroll to position [1008, 0]
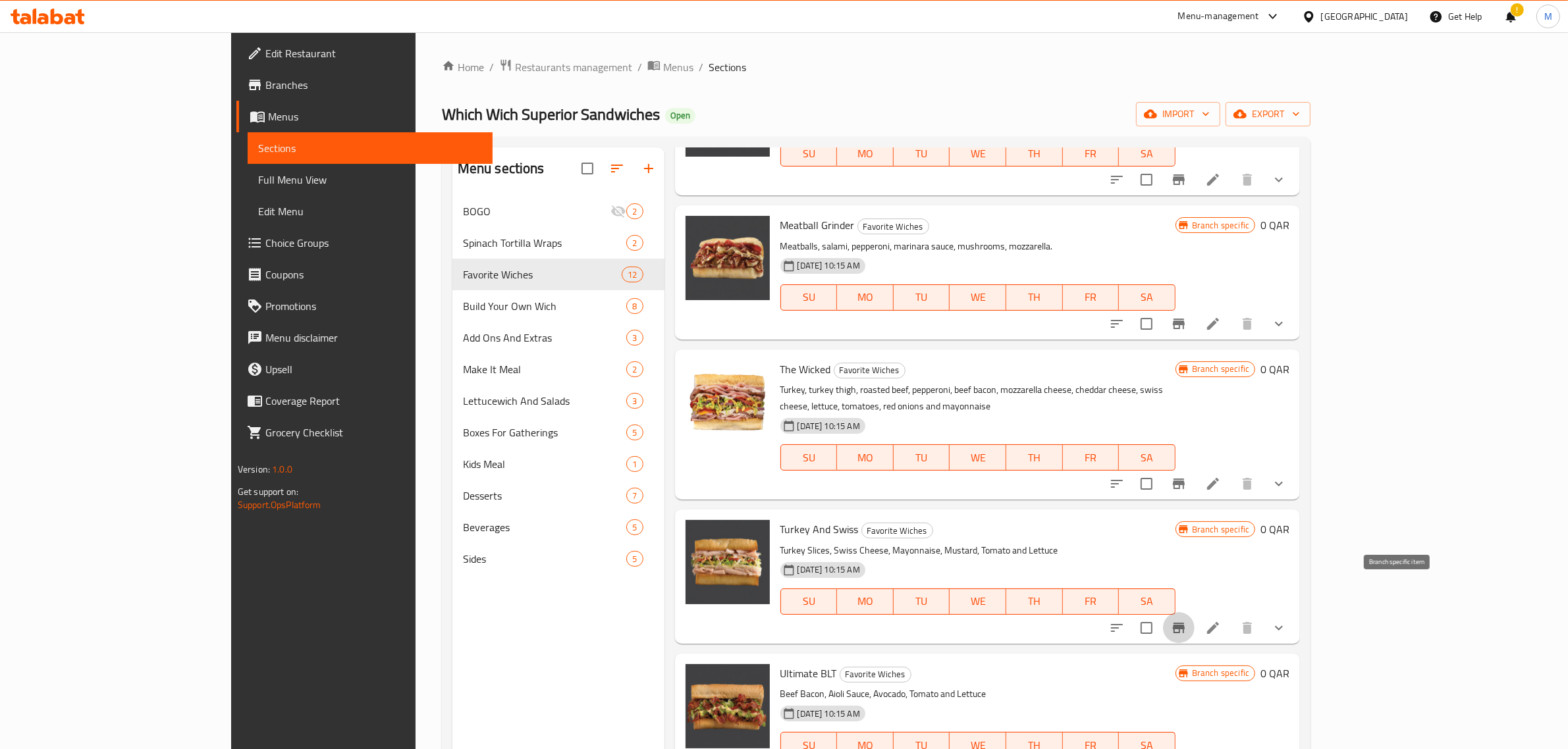
click at [1185, 623] on icon "Branch-specific-item" at bounding box center [1178, 628] width 12 height 11
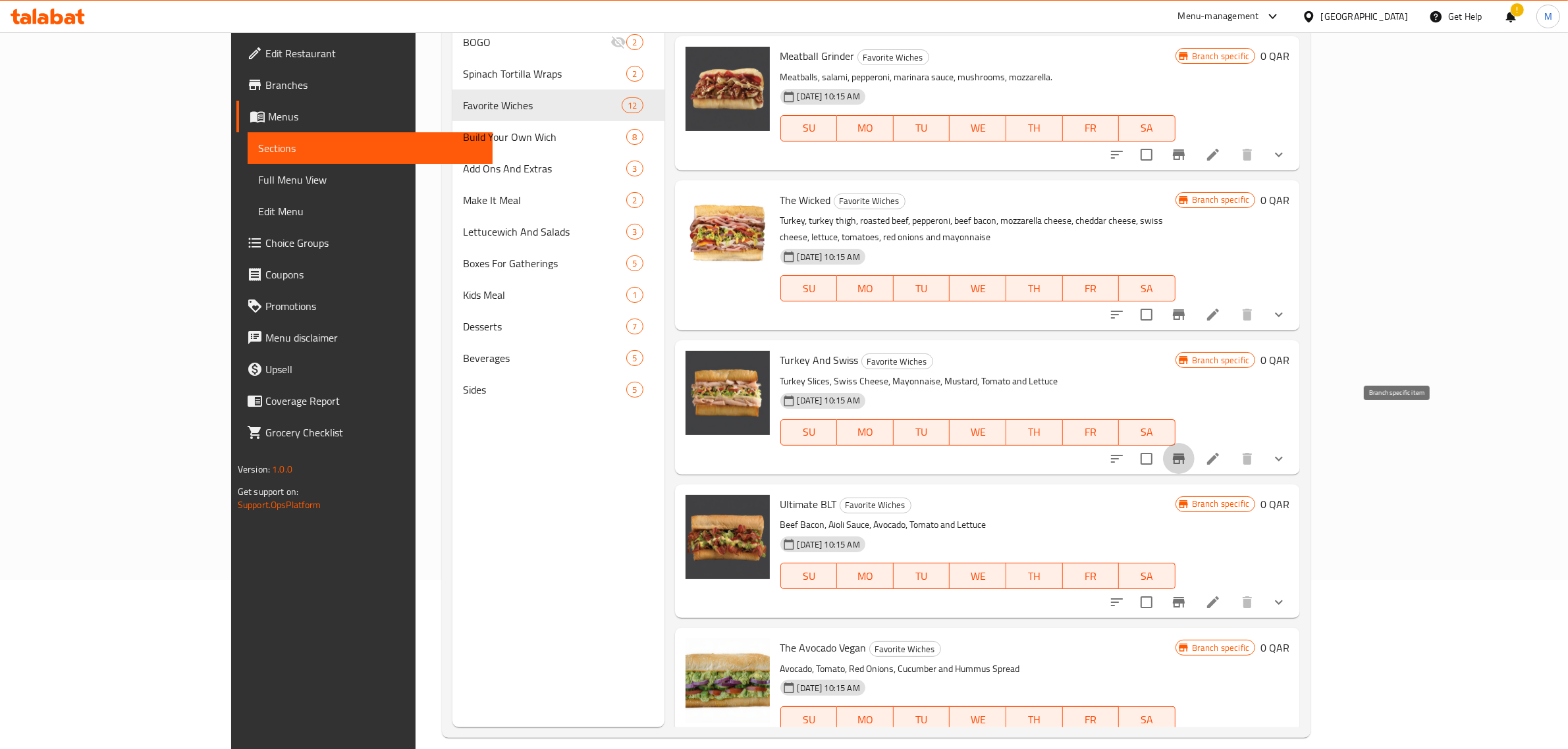
scroll to position [185, 0]
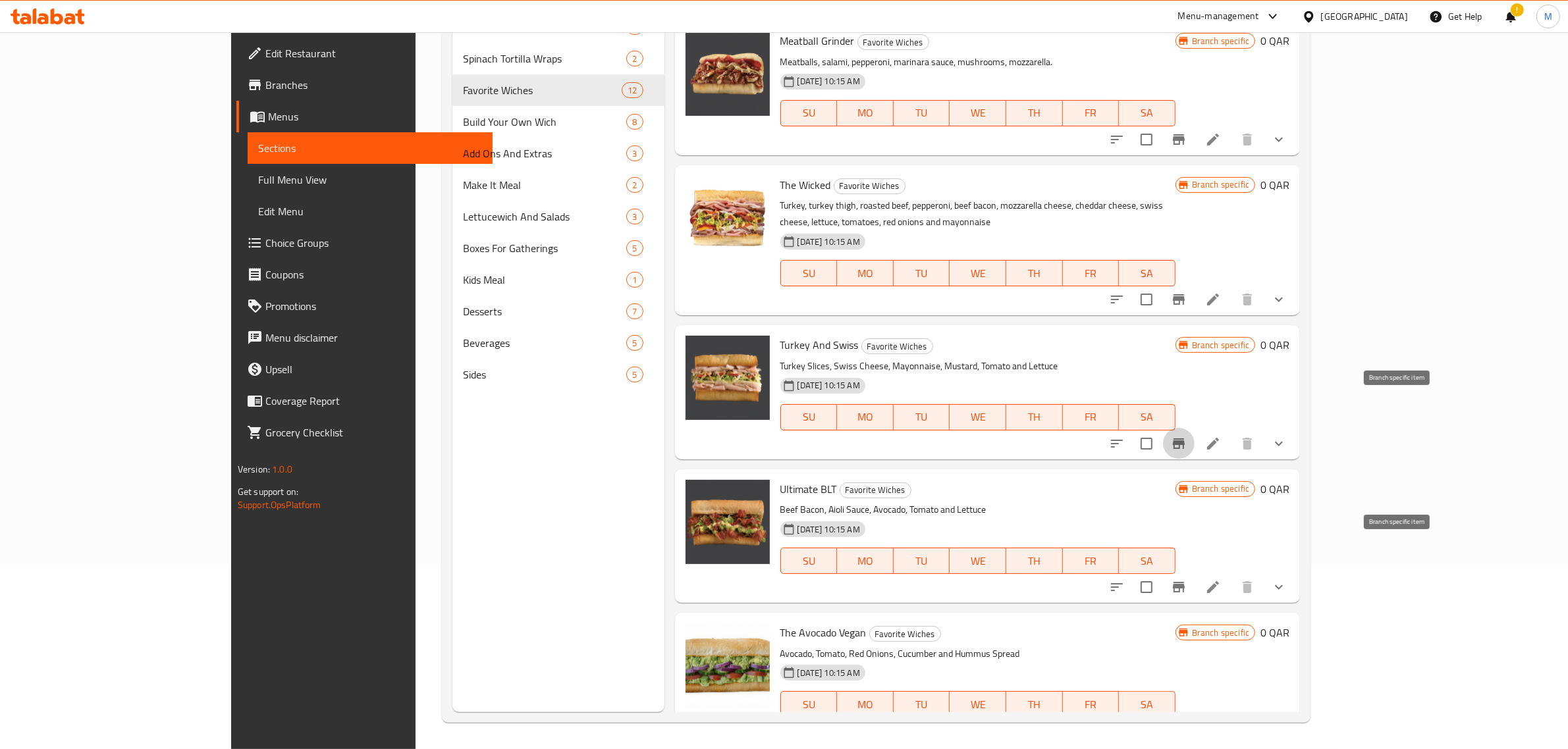
click at [1185, 582] on icon "Branch-specific-item" at bounding box center [1178, 587] width 12 height 11
click at [1186, 723] on icon "Branch-specific-item" at bounding box center [1179, 731] width 16 height 16
click at [1178, 618] on div "The Avocado Vegan Favorite Wiches Avocado, Tomato, Red Onions, Cucumber and Hum…" at bounding box center [978, 680] width 406 height 123
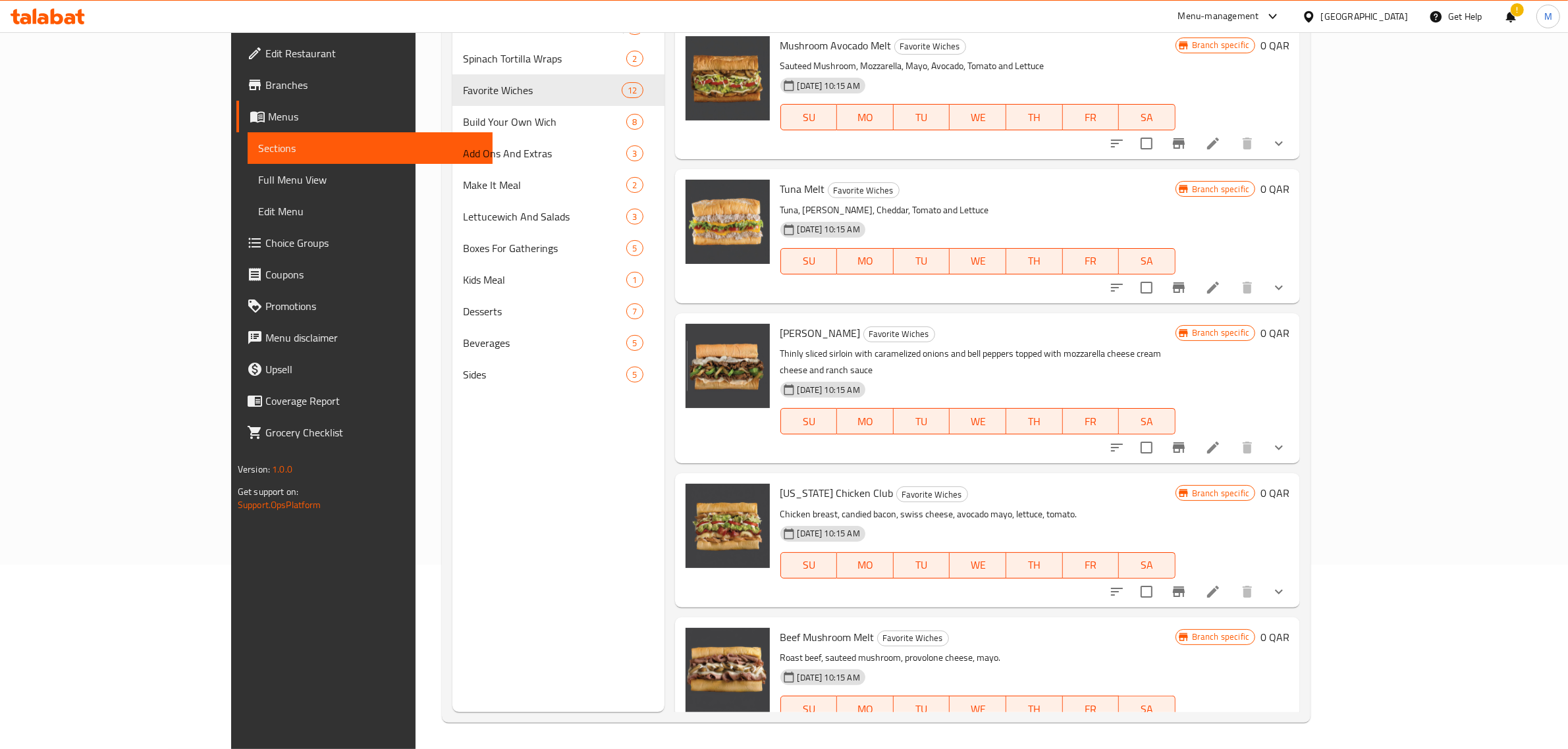
scroll to position [267, 0]
click at [780, 336] on span "[PERSON_NAME]" at bounding box center [820, 334] width 80 height 20
copy h6 "[PERSON_NAME]"
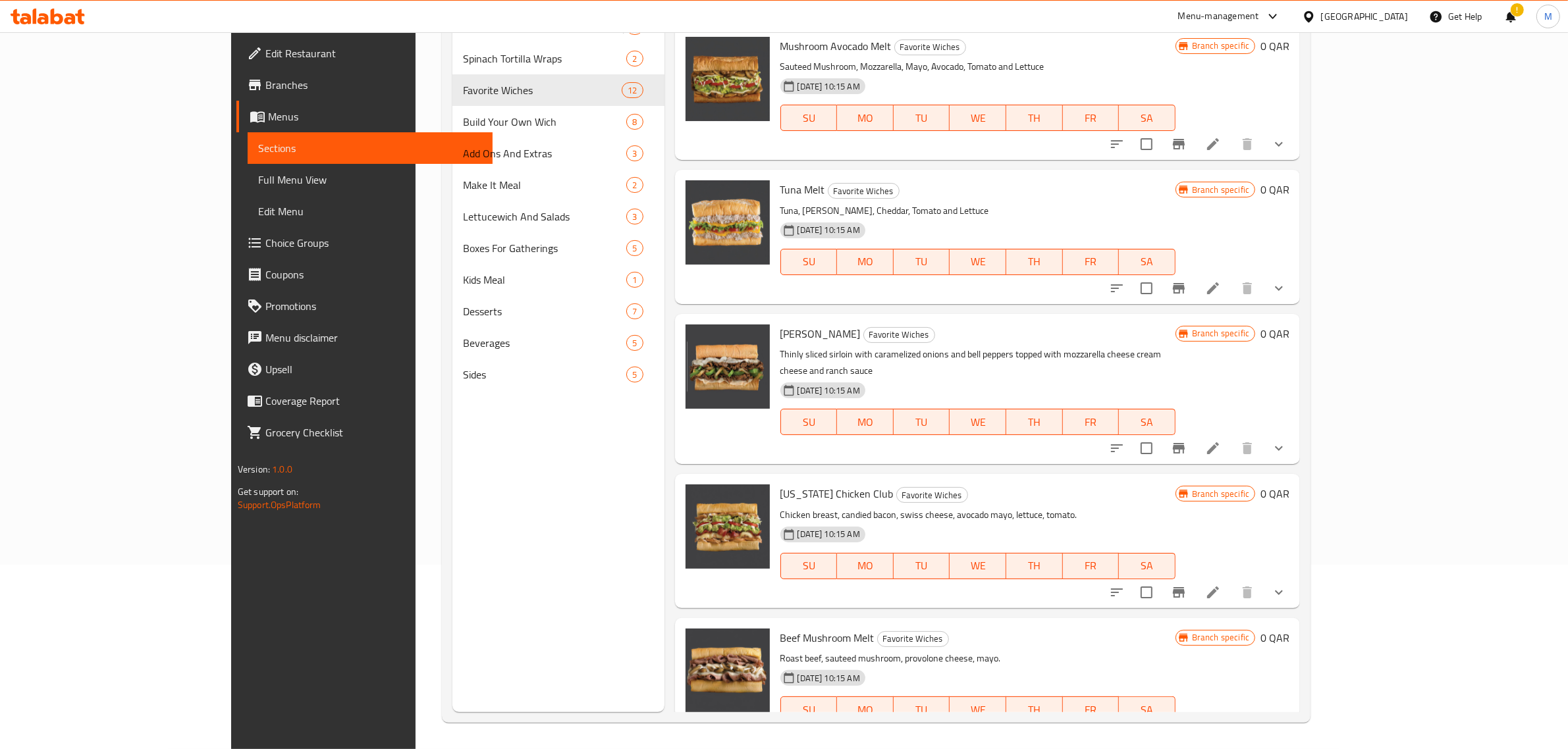
click at [780, 484] on span "[US_STATE] Chicken Club" at bounding box center [837, 494] width 114 height 20
copy h6 "[US_STATE] Chicken Club"
click at [780, 333] on span "[PERSON_NAME]" at bounding box center [820, 334] width 80 height 20
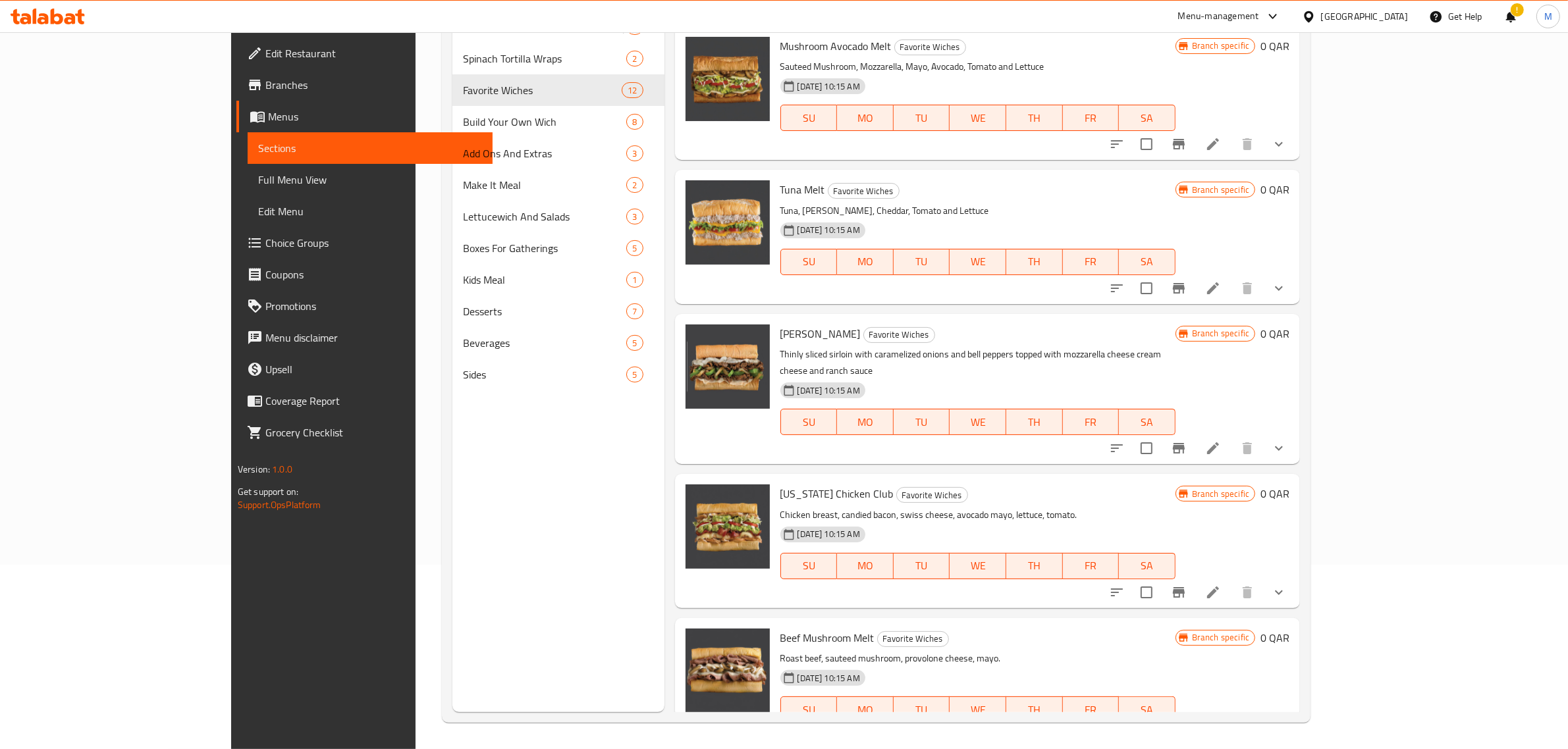
click at [780, 333] on span "[PERSON_NAME]" at bounding box center [820, 334] width 80 height 20
click at [780, 334] on span "[PERSON_NAME]" at bounding box center [820, 334] width 80 height 20
copy h6 "[PERSON_NAME]"
click at [782, 484] on span "[US_STATE] Chicken Club" at bounding box center [837, 494] width 114 height 20
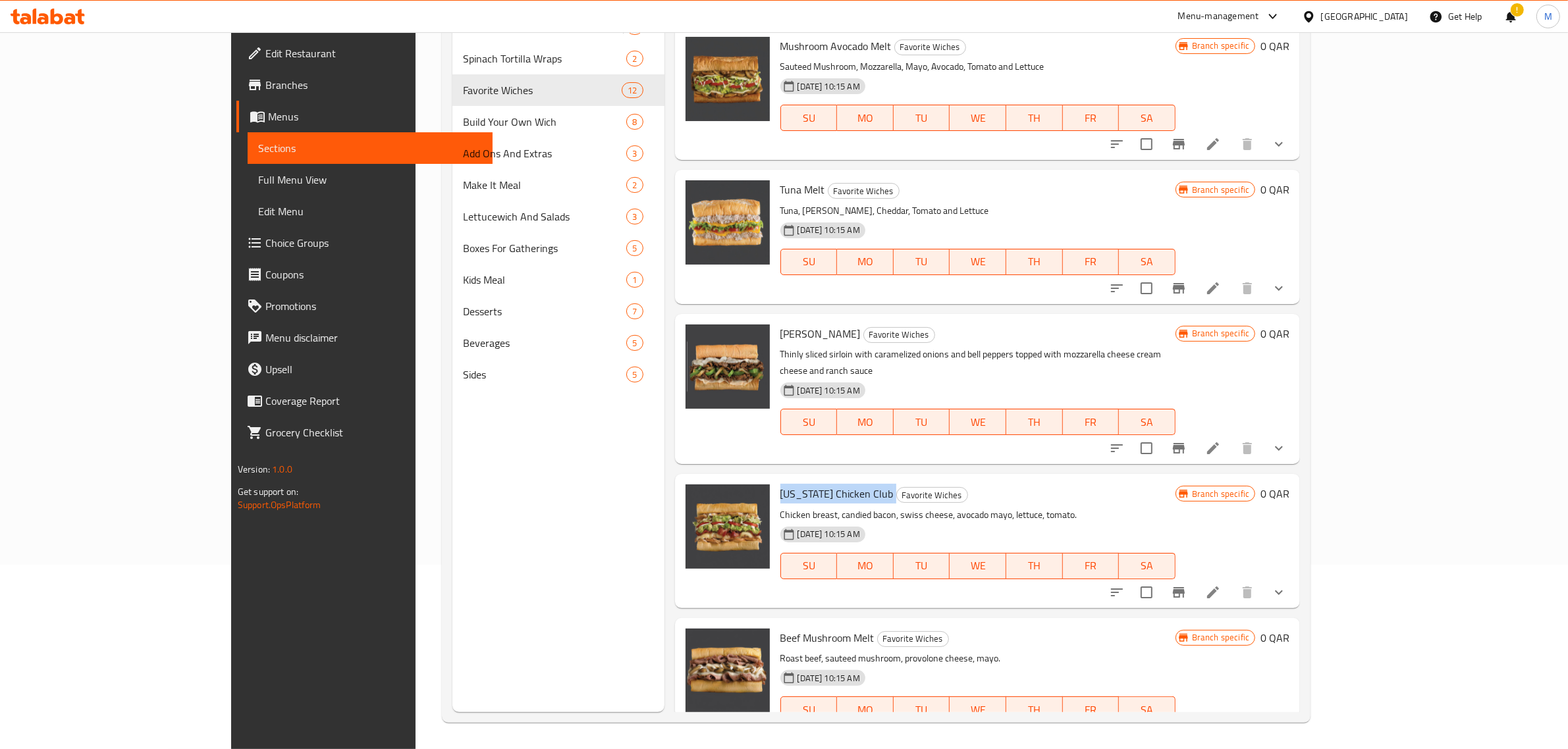
click at [782, 484] on span "[US_STATE] Chicken Club" at bounding box center [837, 494] width 114 height 20
copy h6 "[US_STATE] Chicken Club"
click at [1180, 522] on div "[DATE] 10:15 AM SU MO TU WE TH FR SA" at bounding box center [978, 557] width 406 height 71
click at [1180, 487] on div "[US_STATE] Chicken Club Favorite Wiches Chicken breast, candied bacon, swiss ch…" at bounding box center [978, 541] width 406 height 123
click at [1287, 585] on icon "show more" at bounding box center [1278, 593] width 16 height 16
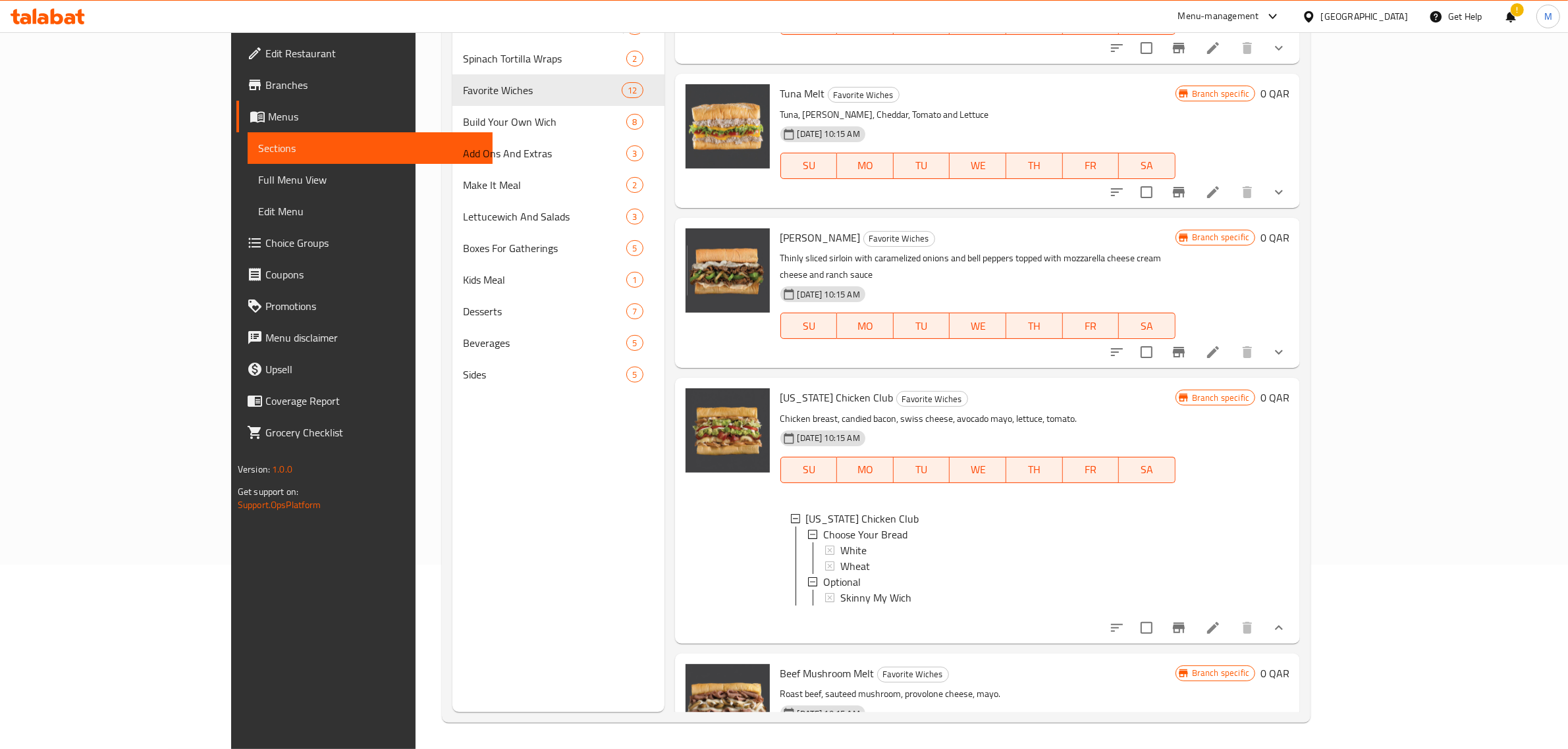
scroll to position [514, 0]
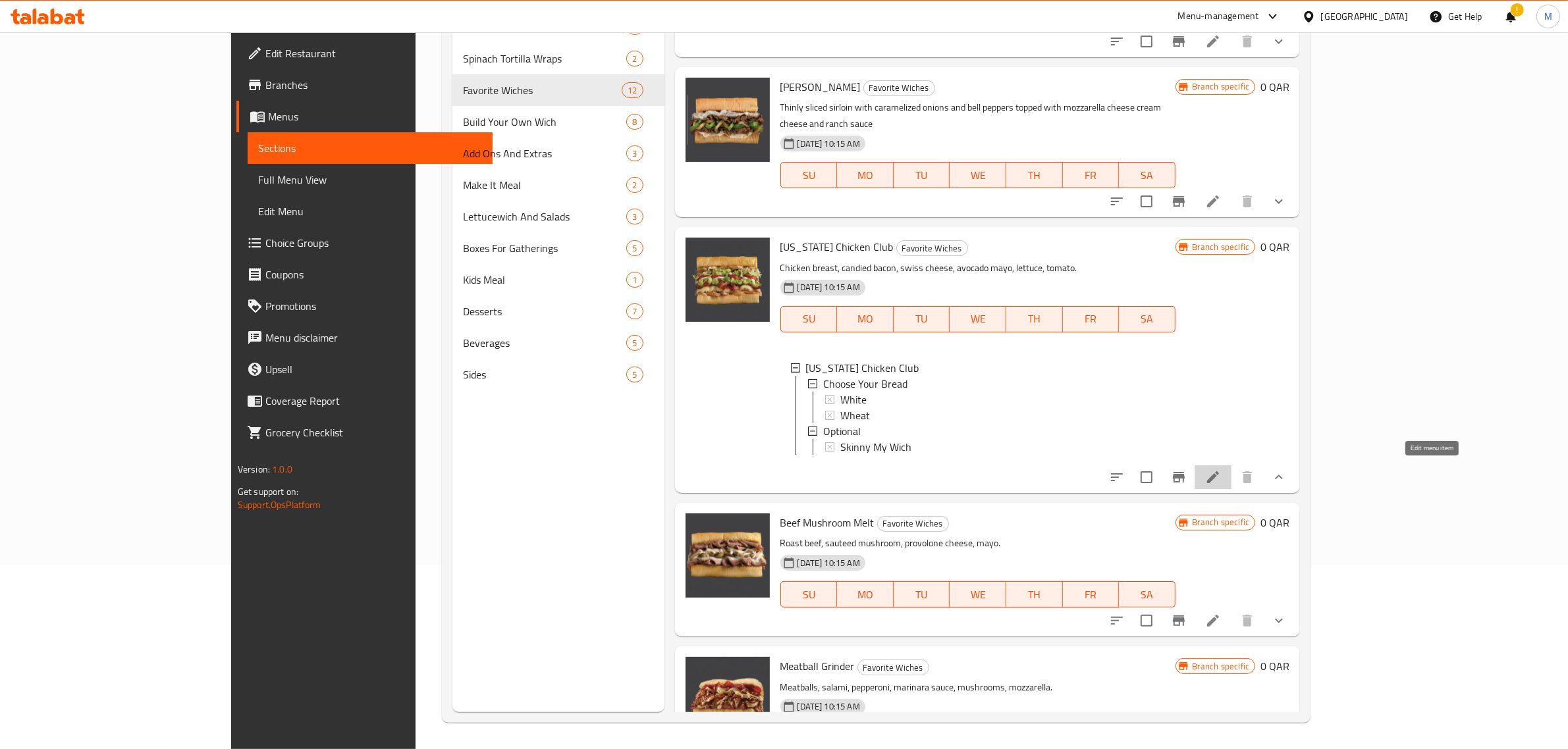
click at [1219, 472] on icon at bounding box center [1213, 477] width 12 height 12
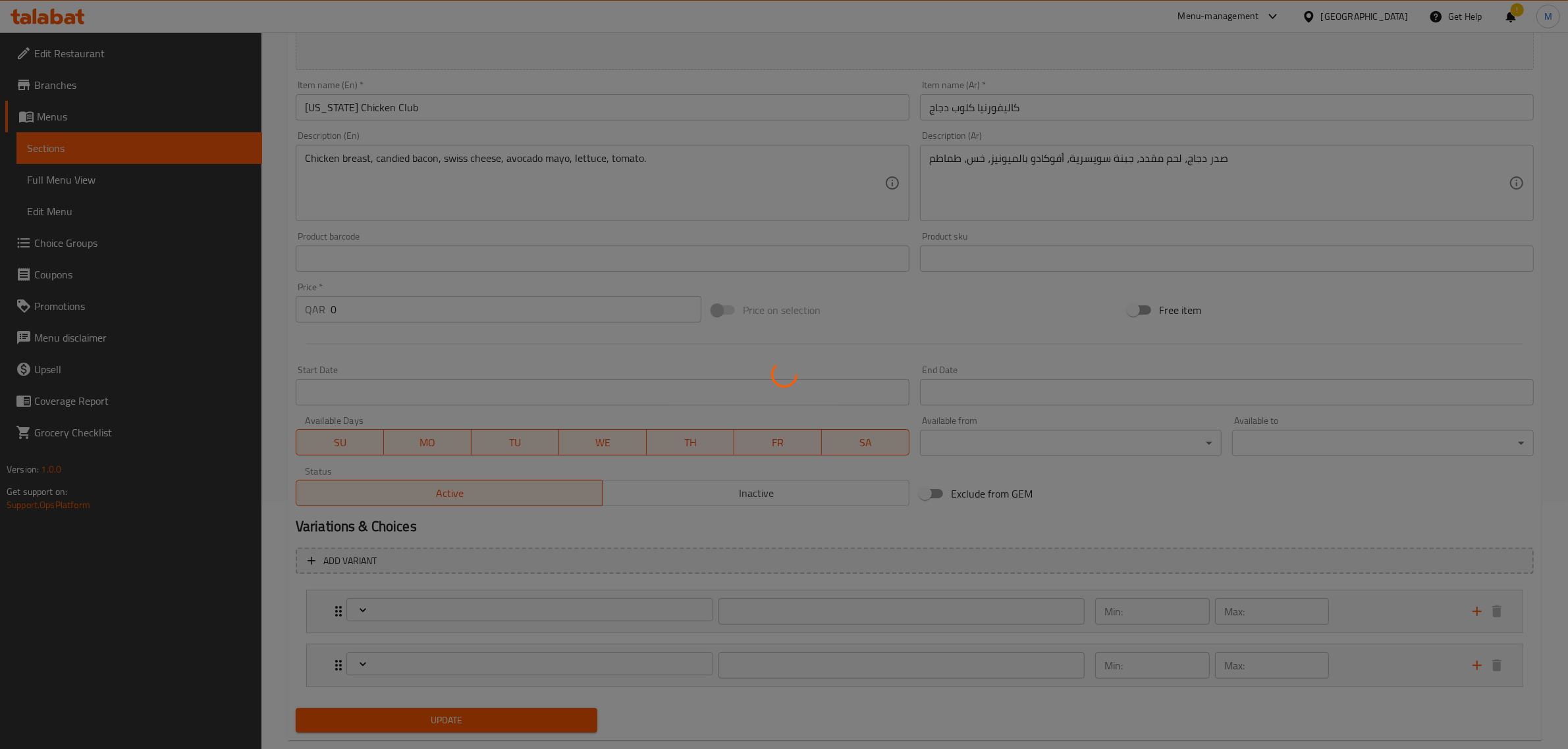
type input "إختر حجم الخبز"
type input "1"
type input "إختياري"
type input "0"
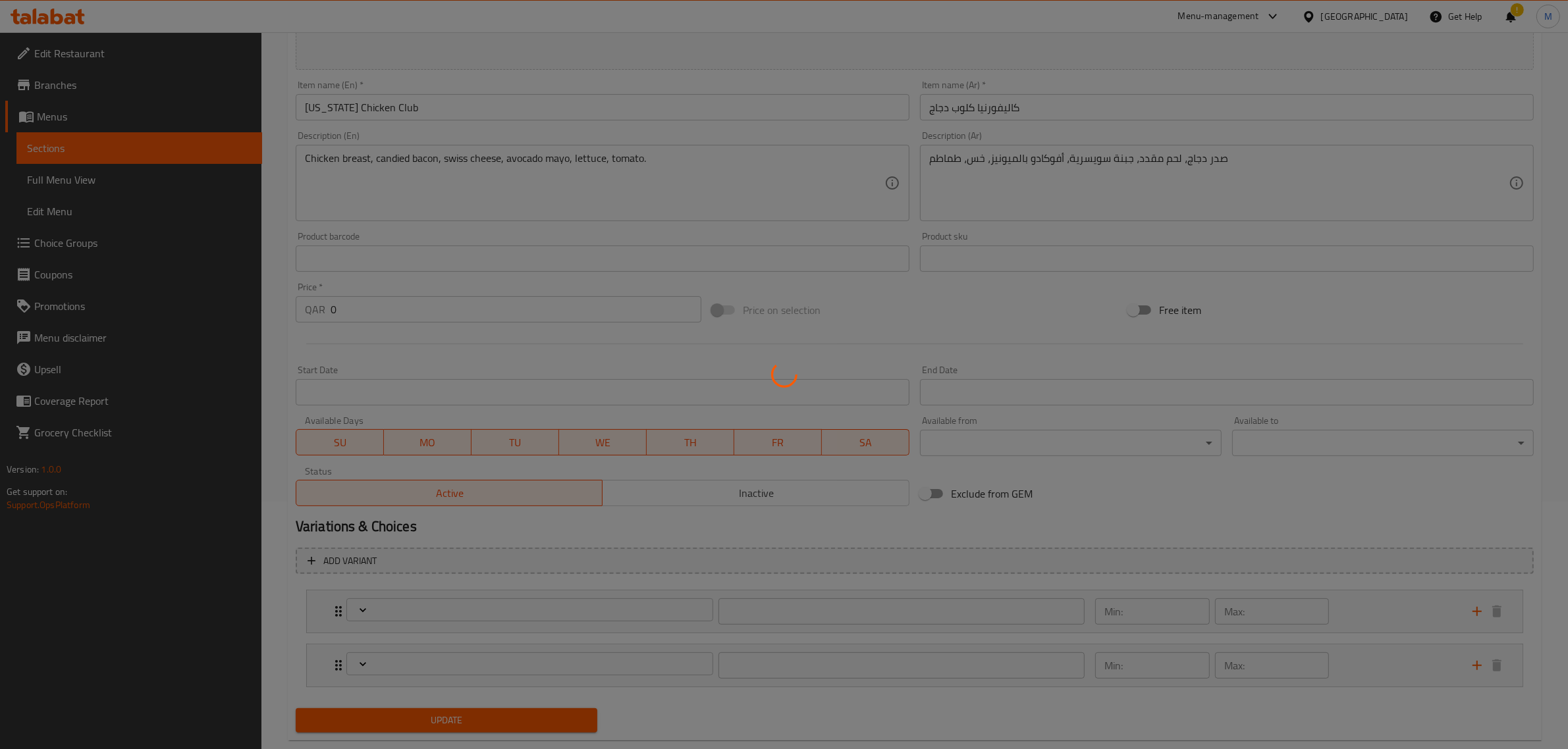
type input "0"
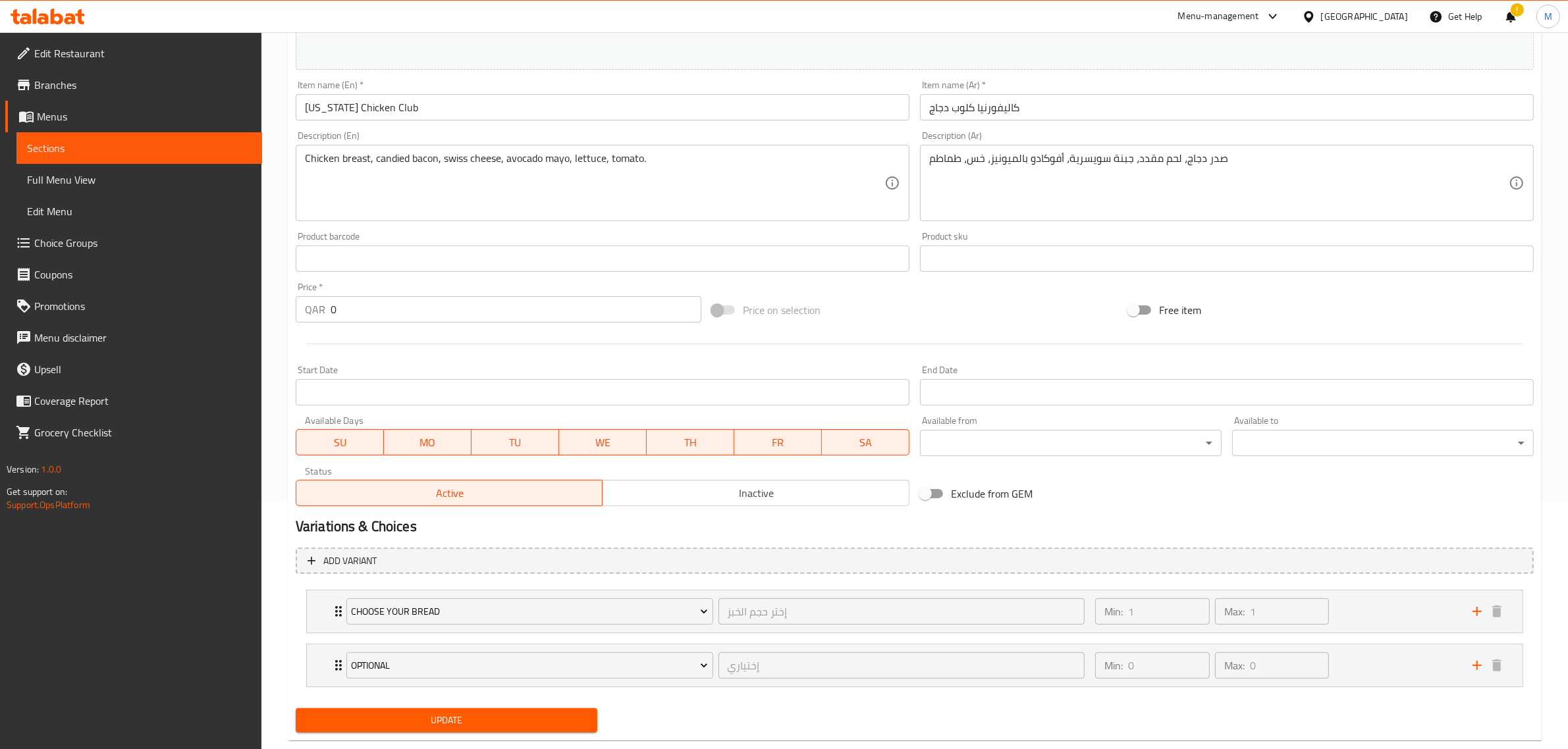
scroll to position [275, 0]
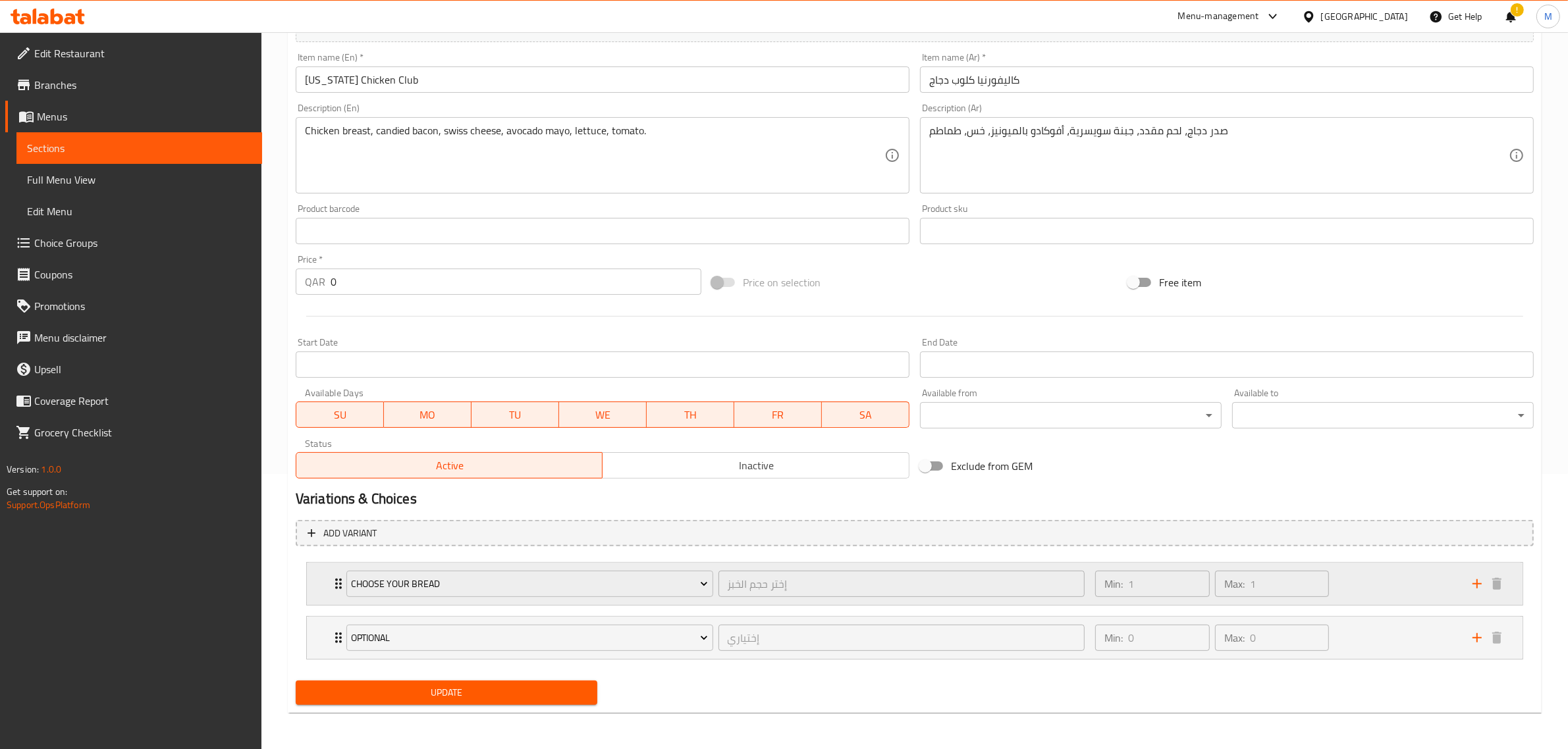
click at [1346, 584] on div "Min: 1 ​ Max: 1 ​" at bounding box center [1276, 584] width 377 height 42
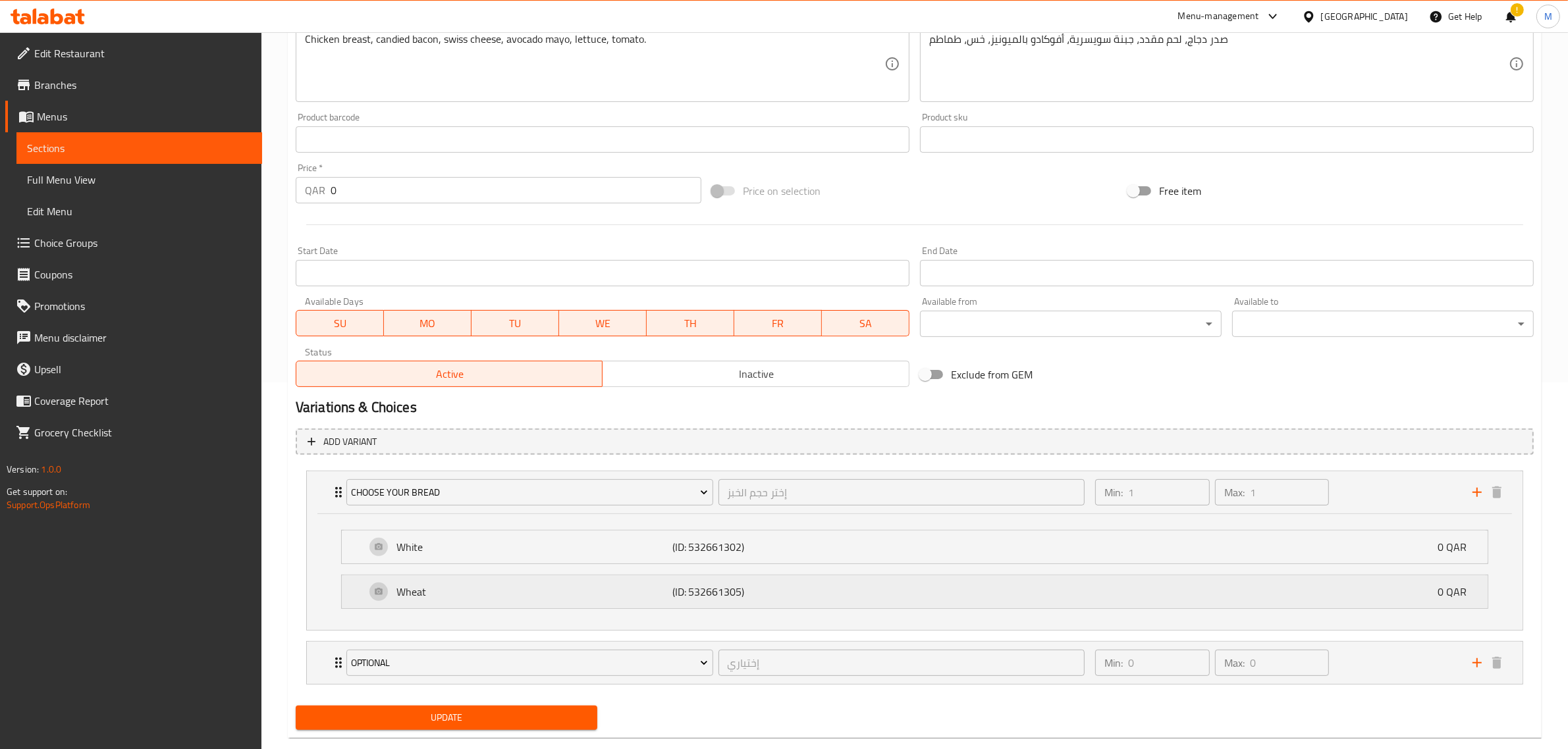
scroll to position [393, 0]
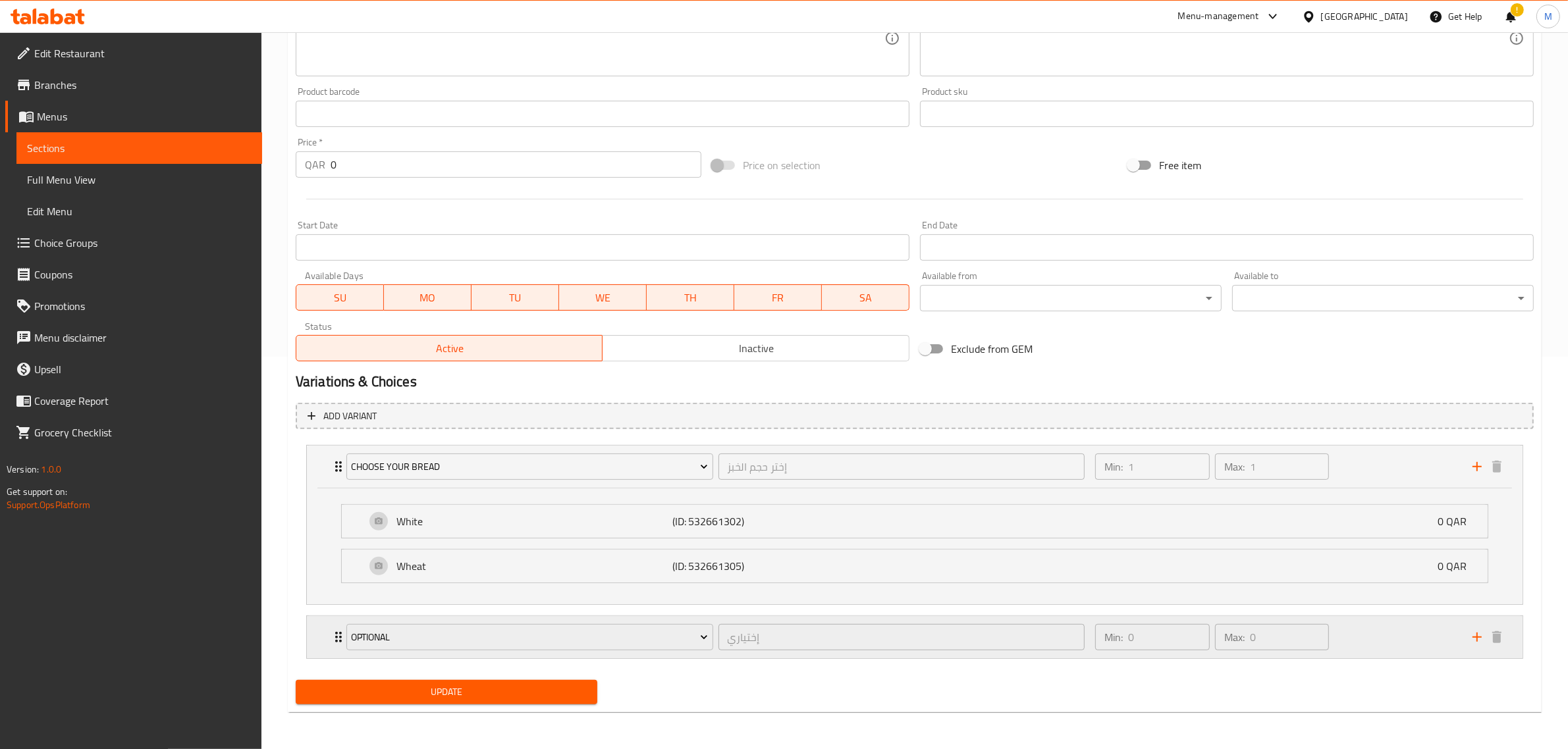
click at [1347, 657] on div "Min: 0 ​ Max: 0 ​" at bounding box center [1276, 637] width 377 height 42
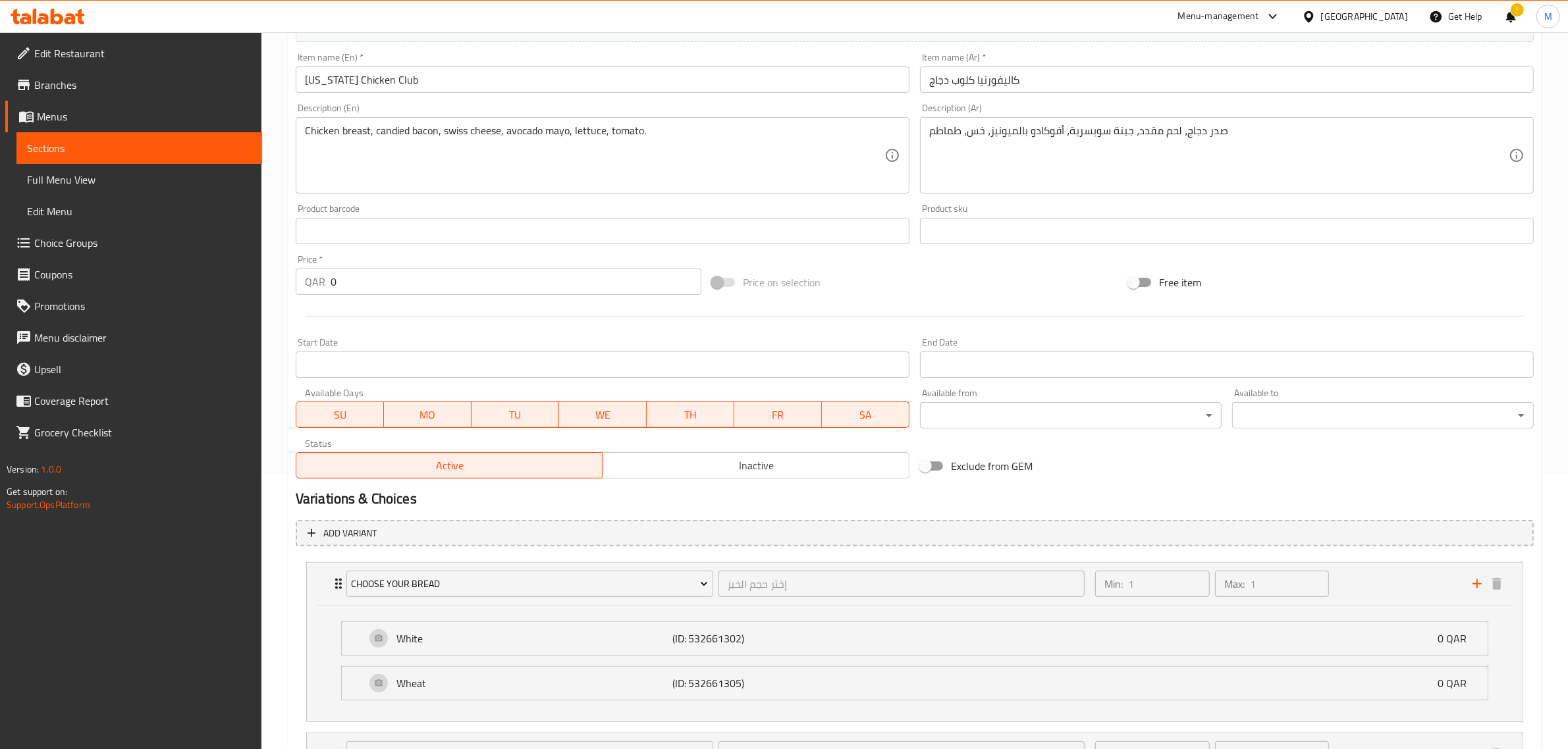
scroll to position [0, 0]
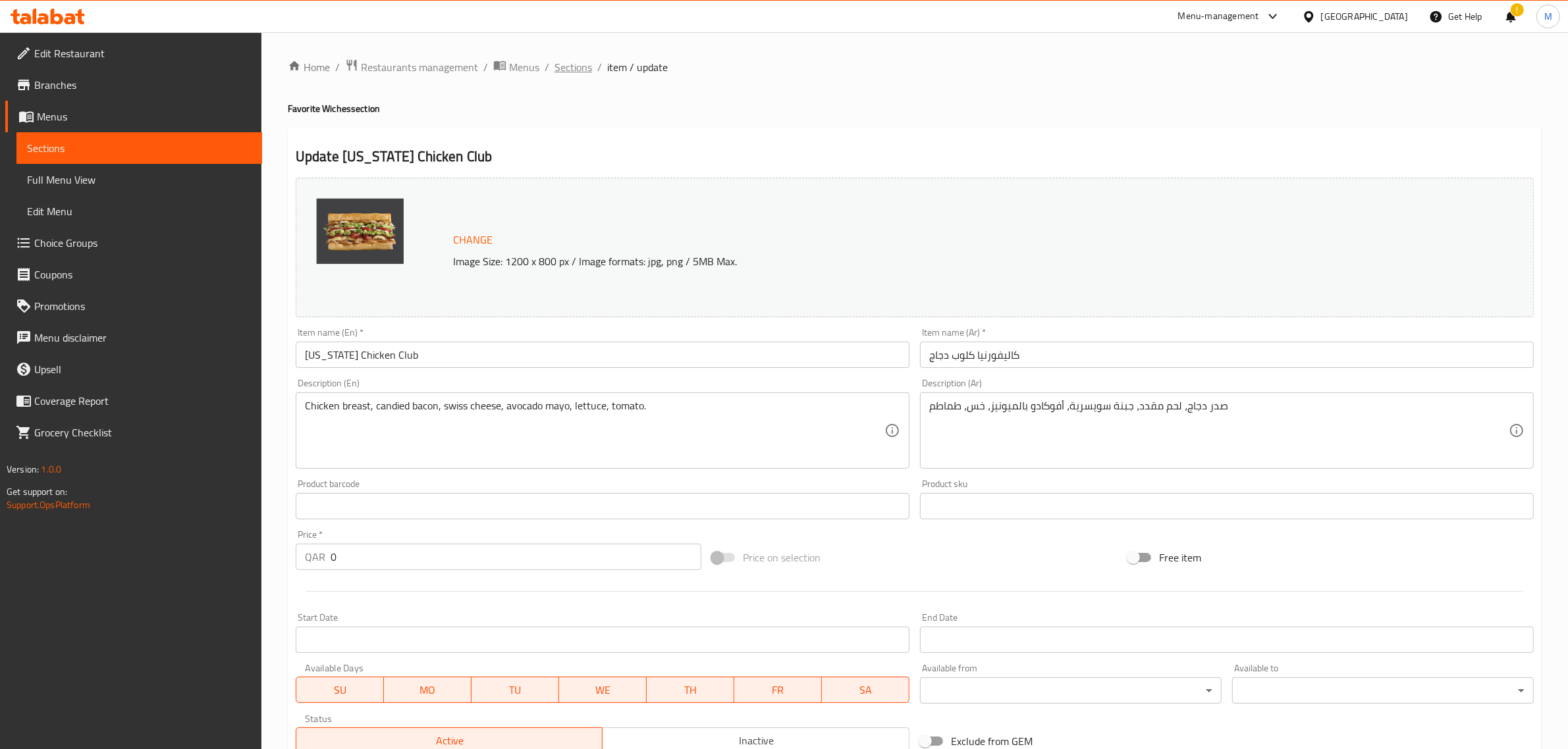
click at [585, 62] on span "Sections" at bounding box center [573, 68] width 38 height 16
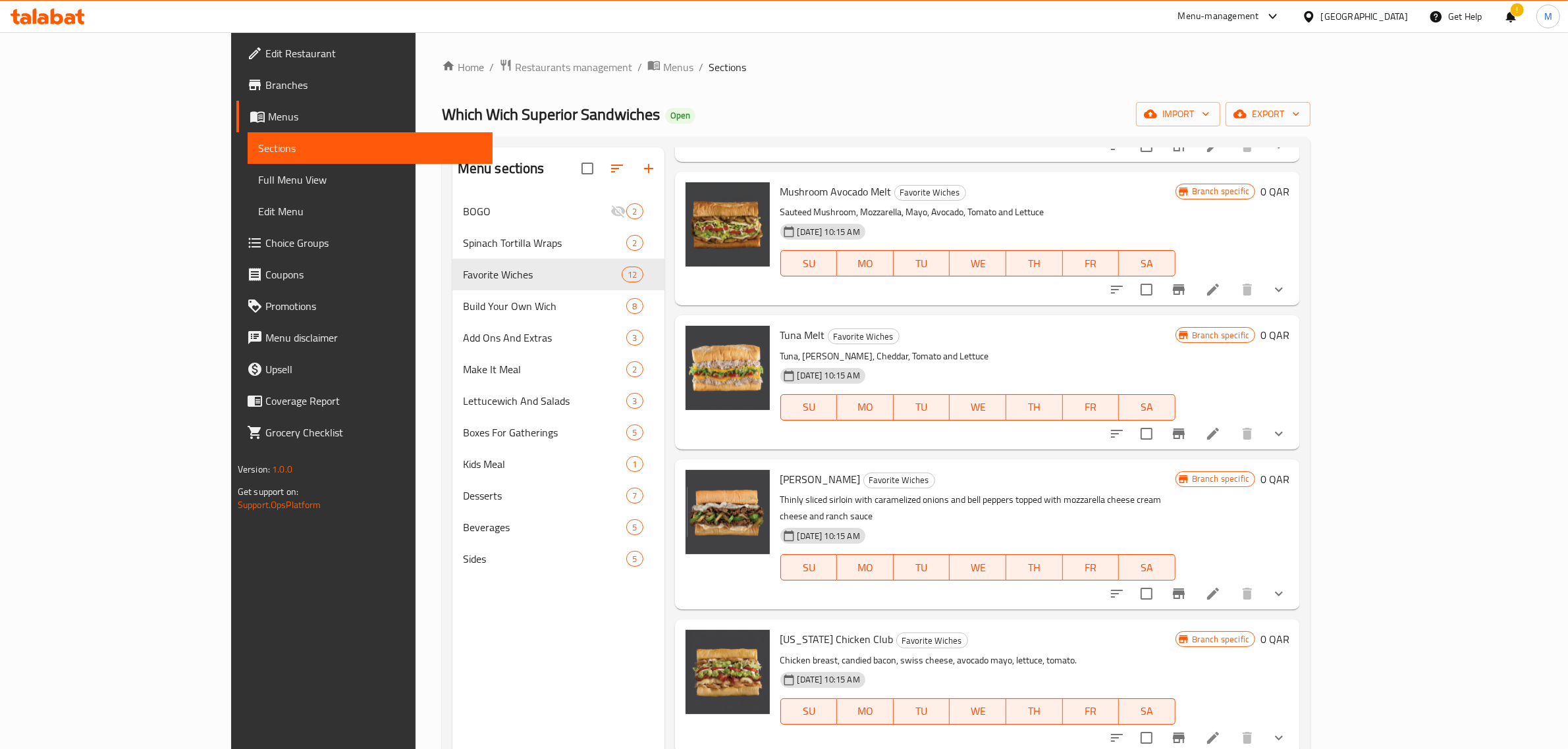
scroll to position [329, 0]
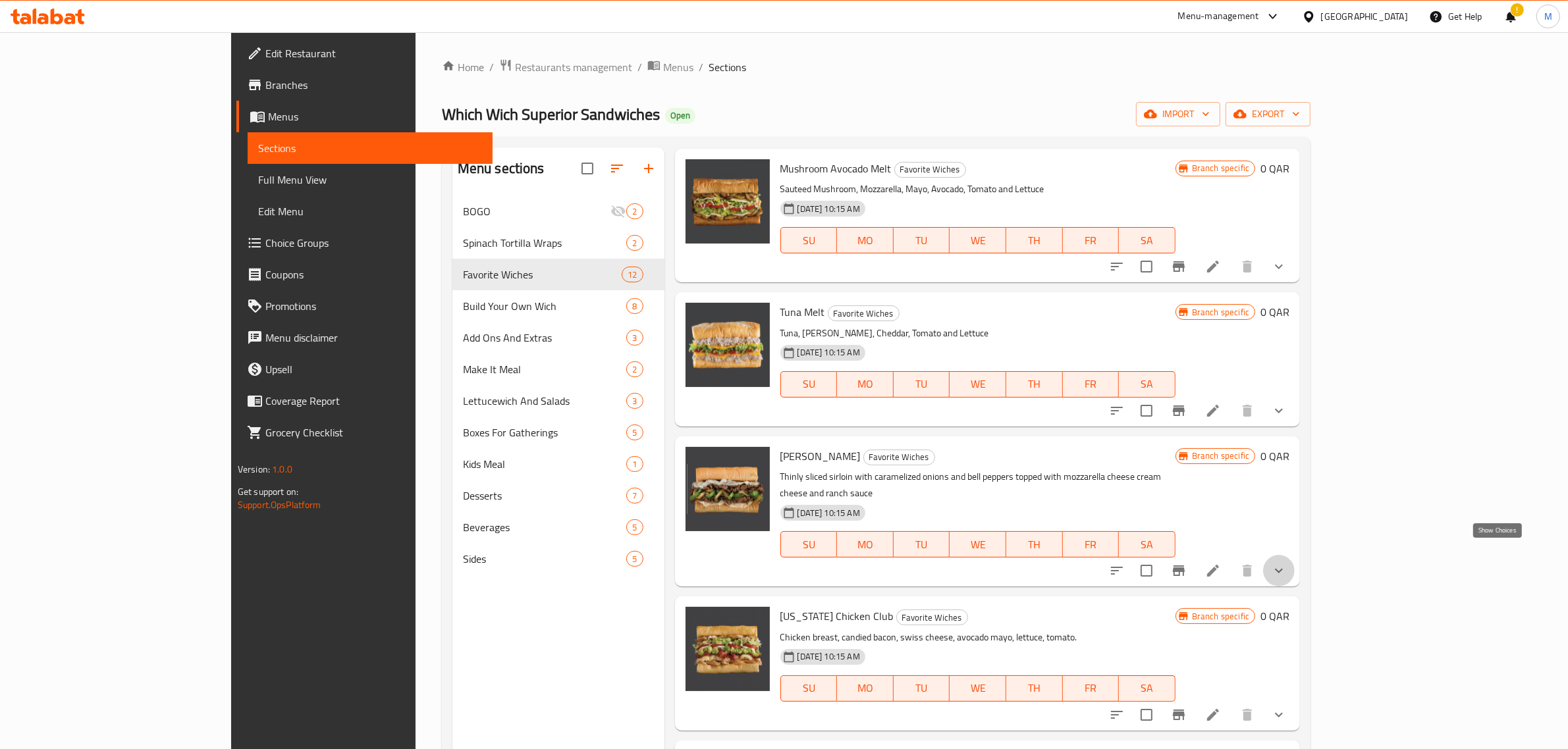
click at [1287, 563] on icon "show more" at bounding box center [1278, 571] width 16 height 16
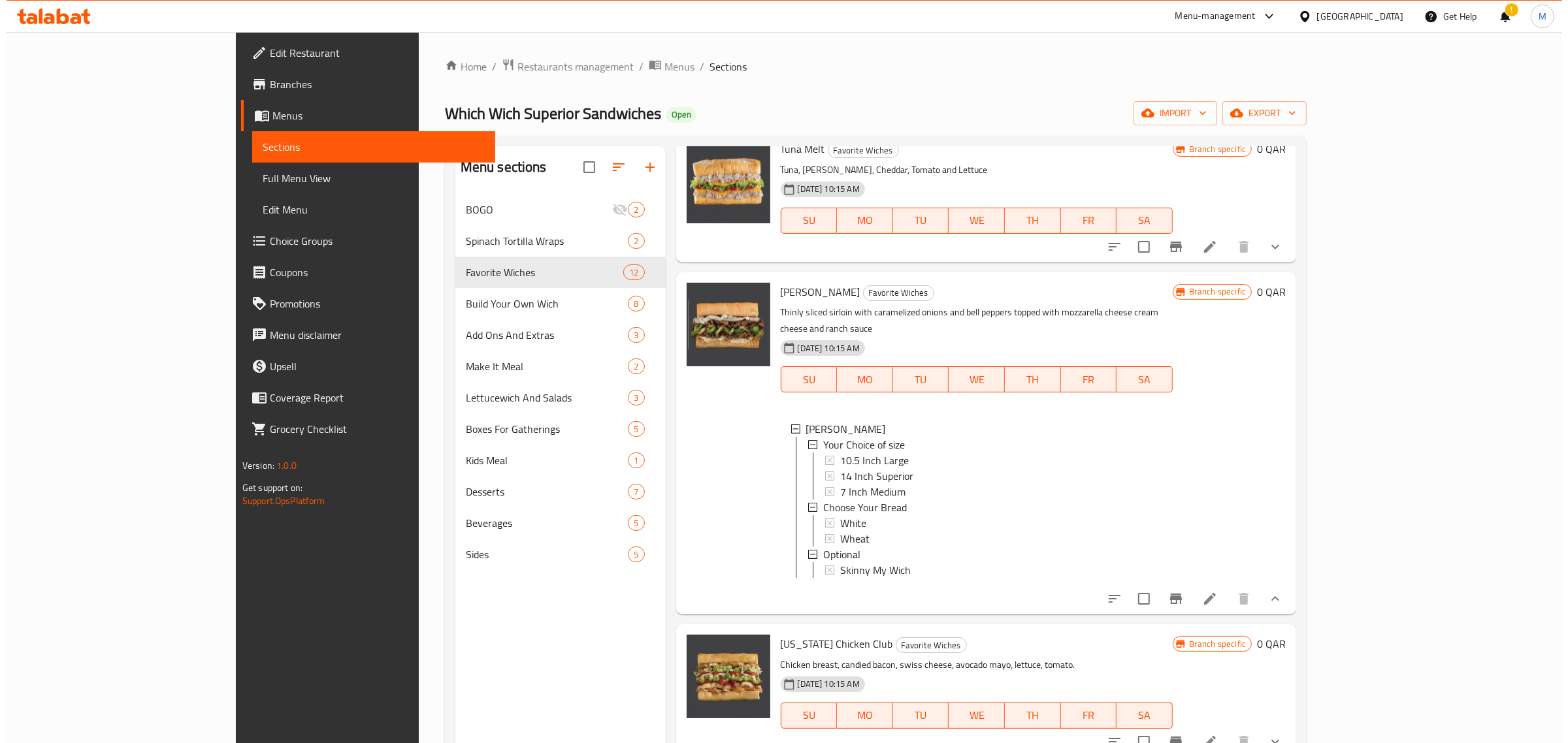
scroll to position [490, 0]
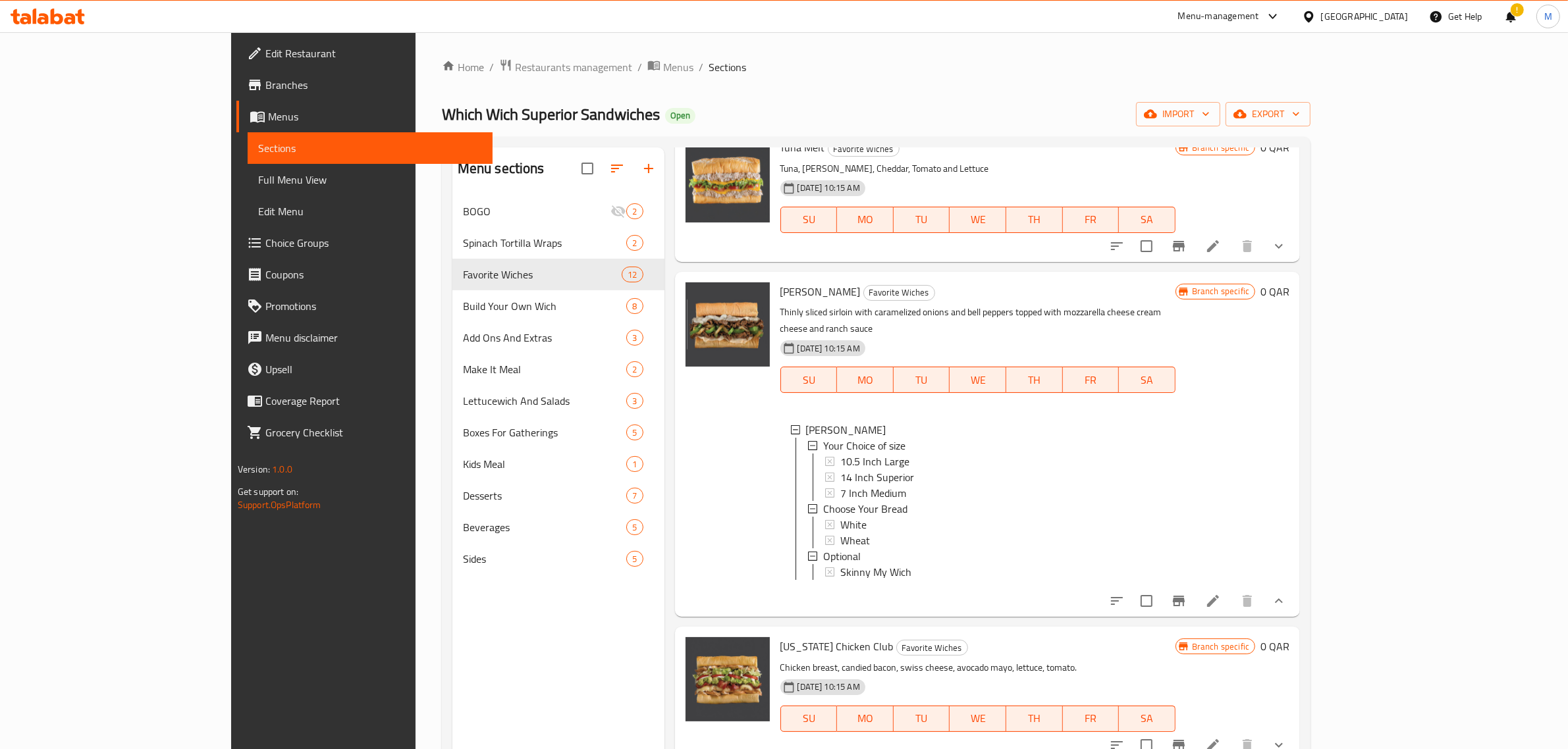
click at [1374, 24] on div "[GEOGRAPHIC_DATA]" at bounding box center [1354, 16] width 127 height 32
click at [1315, 10] on icon at bounding box center [1308, 16] width 14 height 14
click at [1222, 224] on div "[GEOGRAPHIC_DATA]" at bounding box center [1265, 227] width 87 height 14
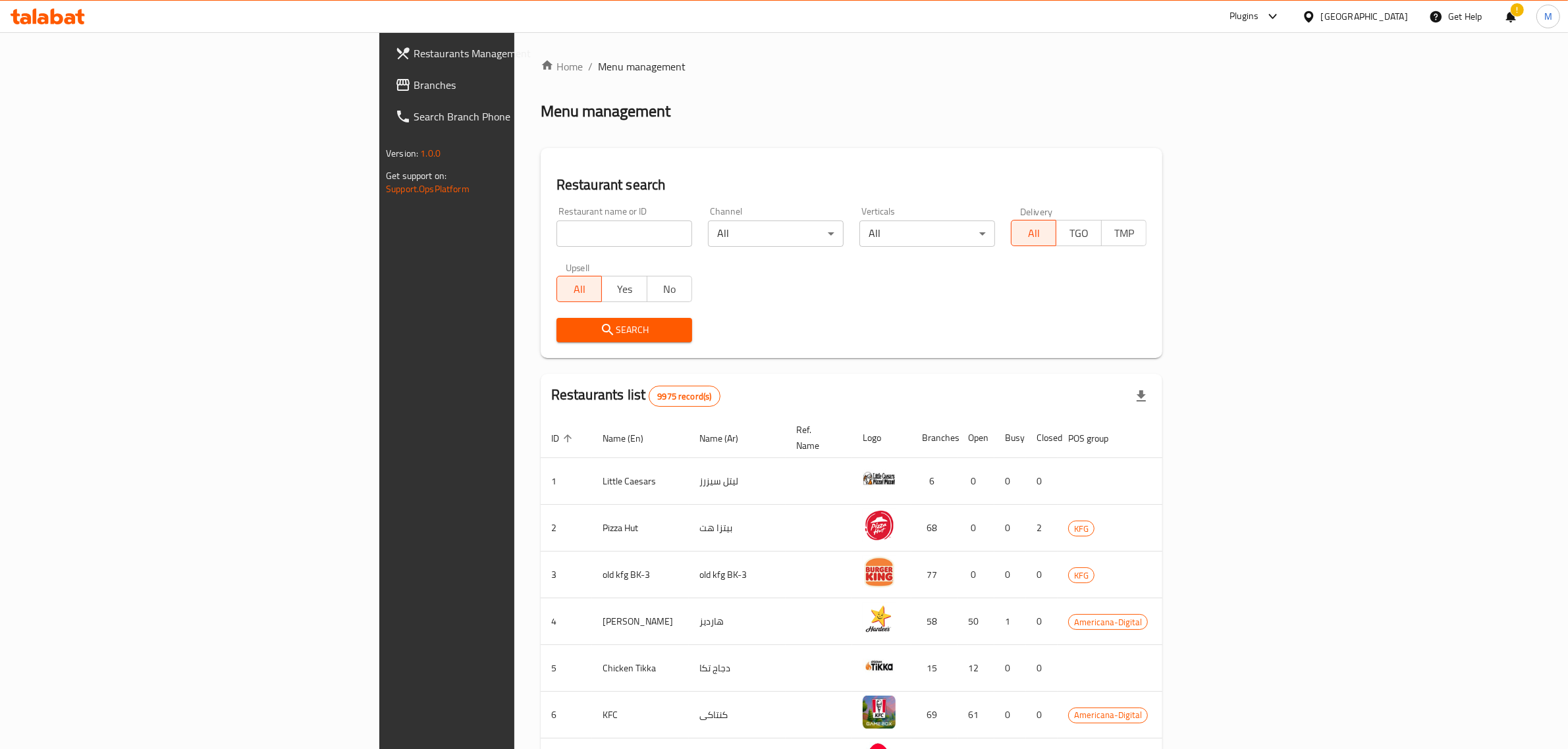
click at [557, 237] on input "search" at bounding box center [624, 233] width 135 height 26
paste input "640990"
type input "640990"
click button "Search" at bounding box center [624, 329] width 135 height 24
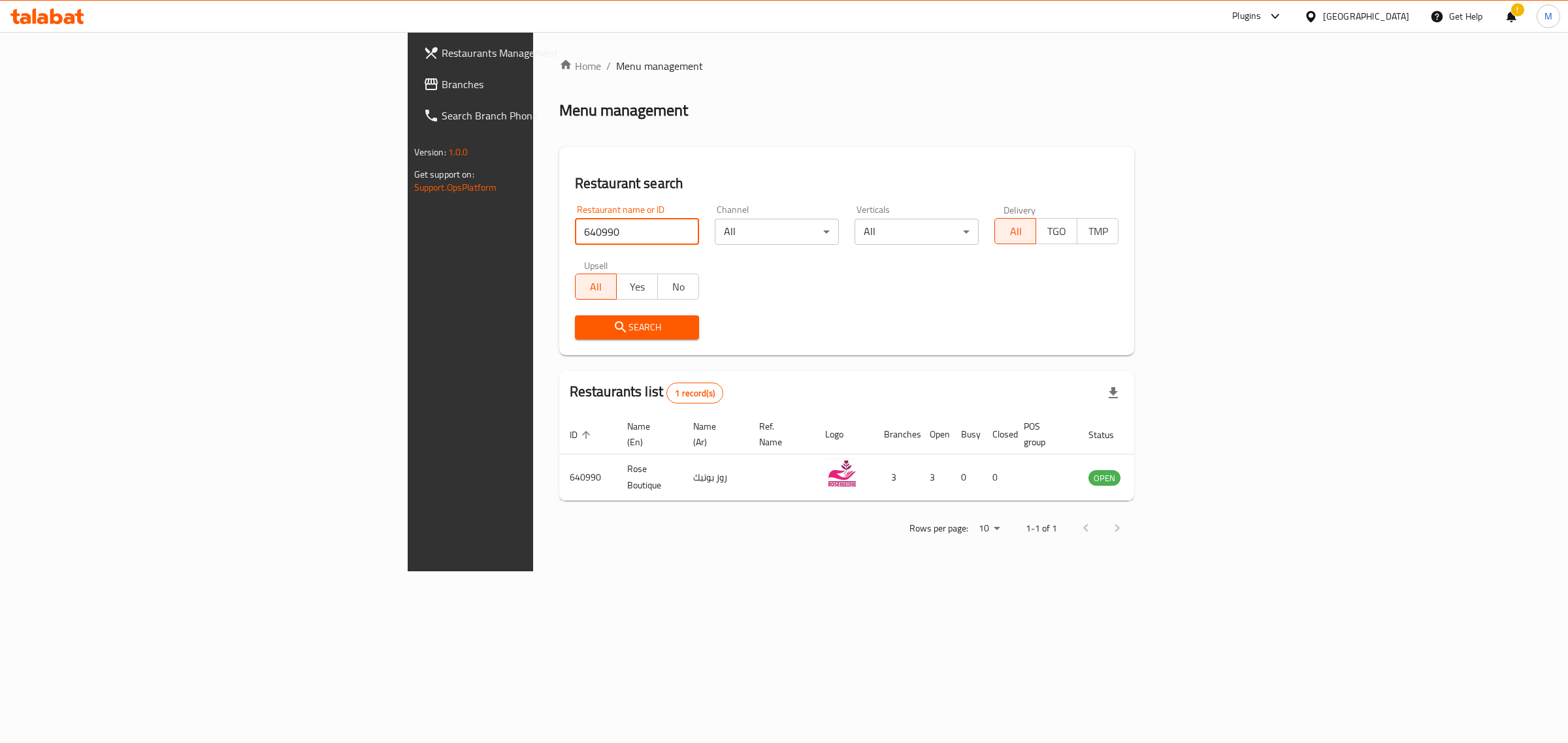
click at [1261, 11] on div "Plugins" at bounding box center [1247, 16] width 29 height 16
click at [1183, 213] on div "Restaurant-Management" at bounding box center [1209, 209] width 103 height 14
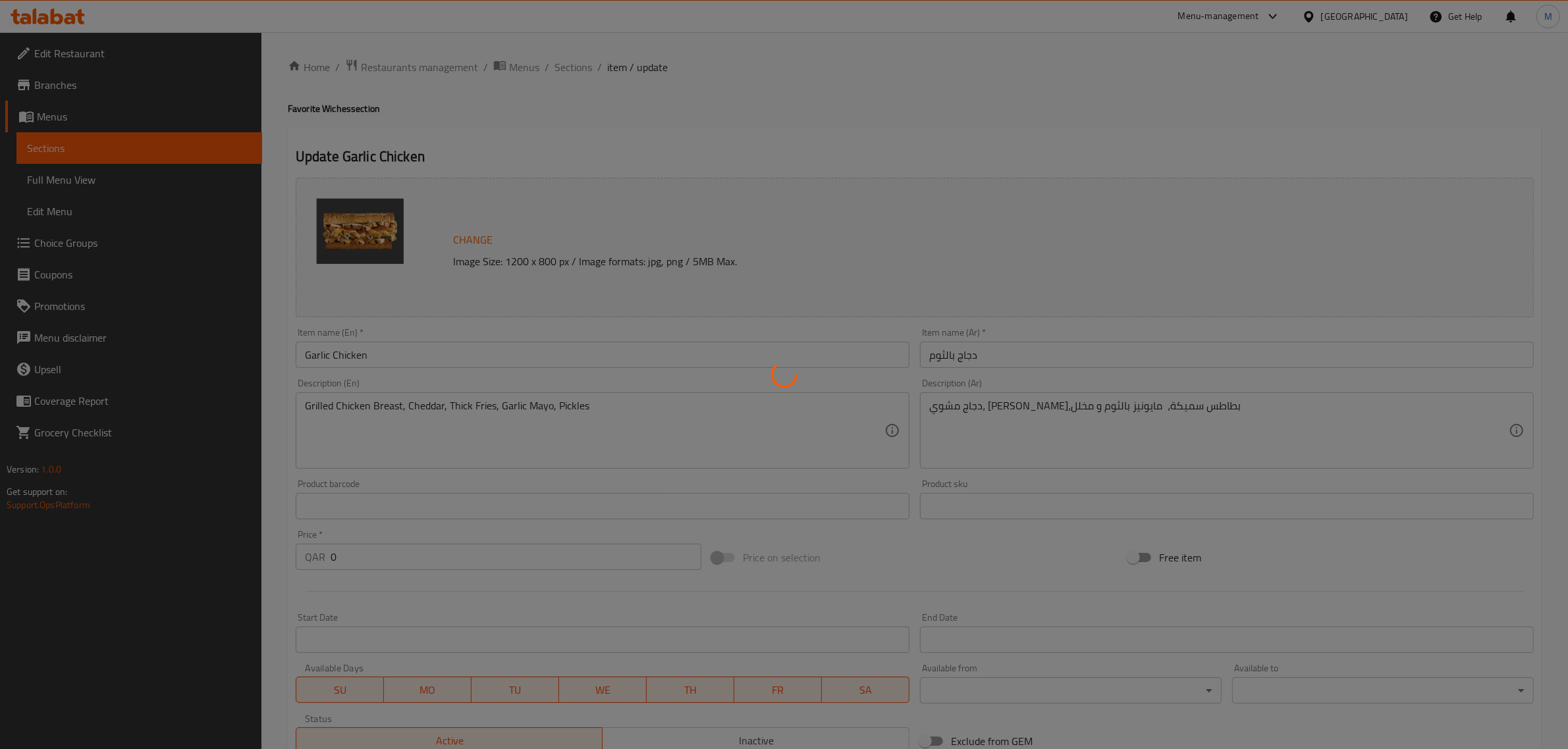
type input "إختيارك من الحجم:"
type input "1"
type input "إختر حجم الخبز"
type input "1"
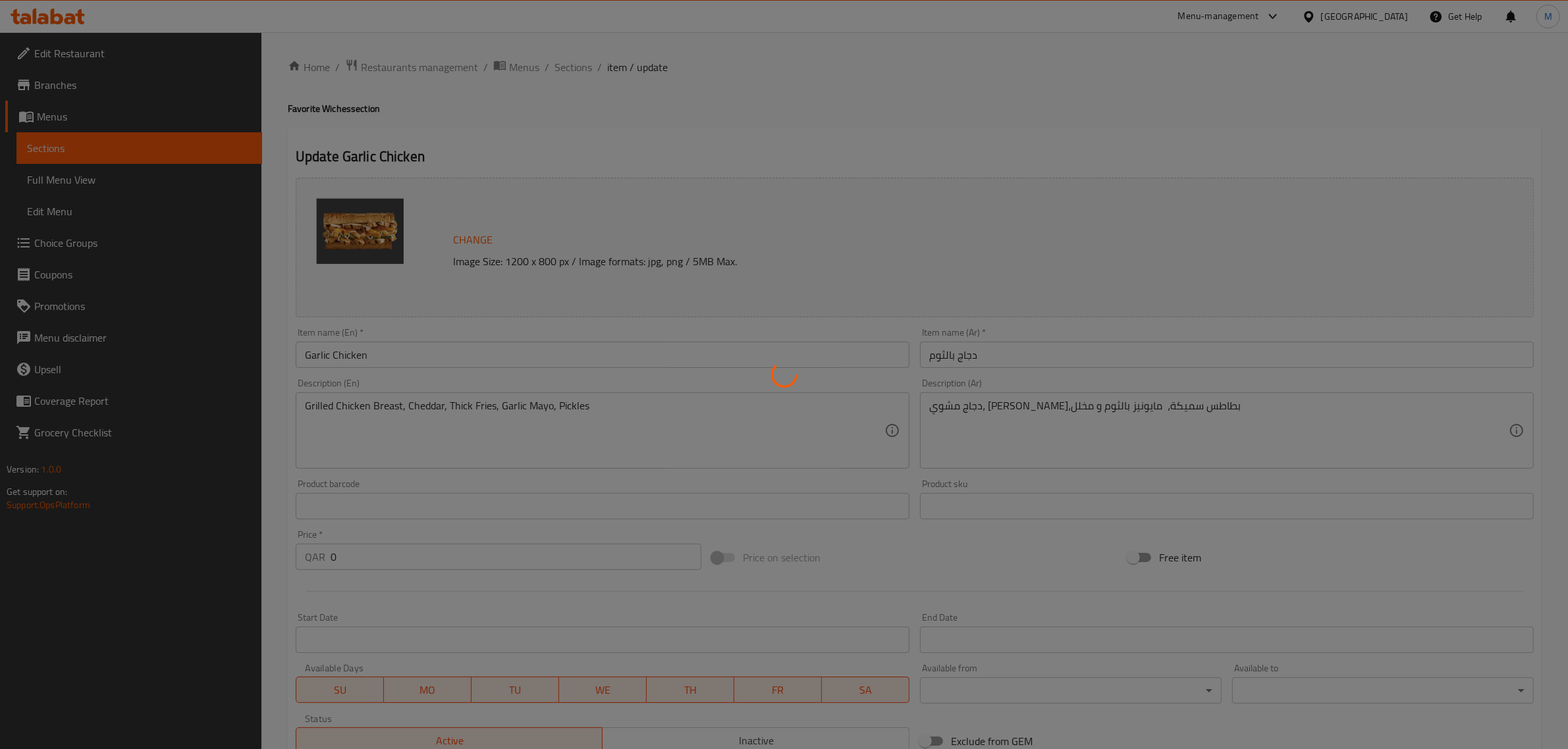
type input "1"
type input "إختياري"
type input "0"
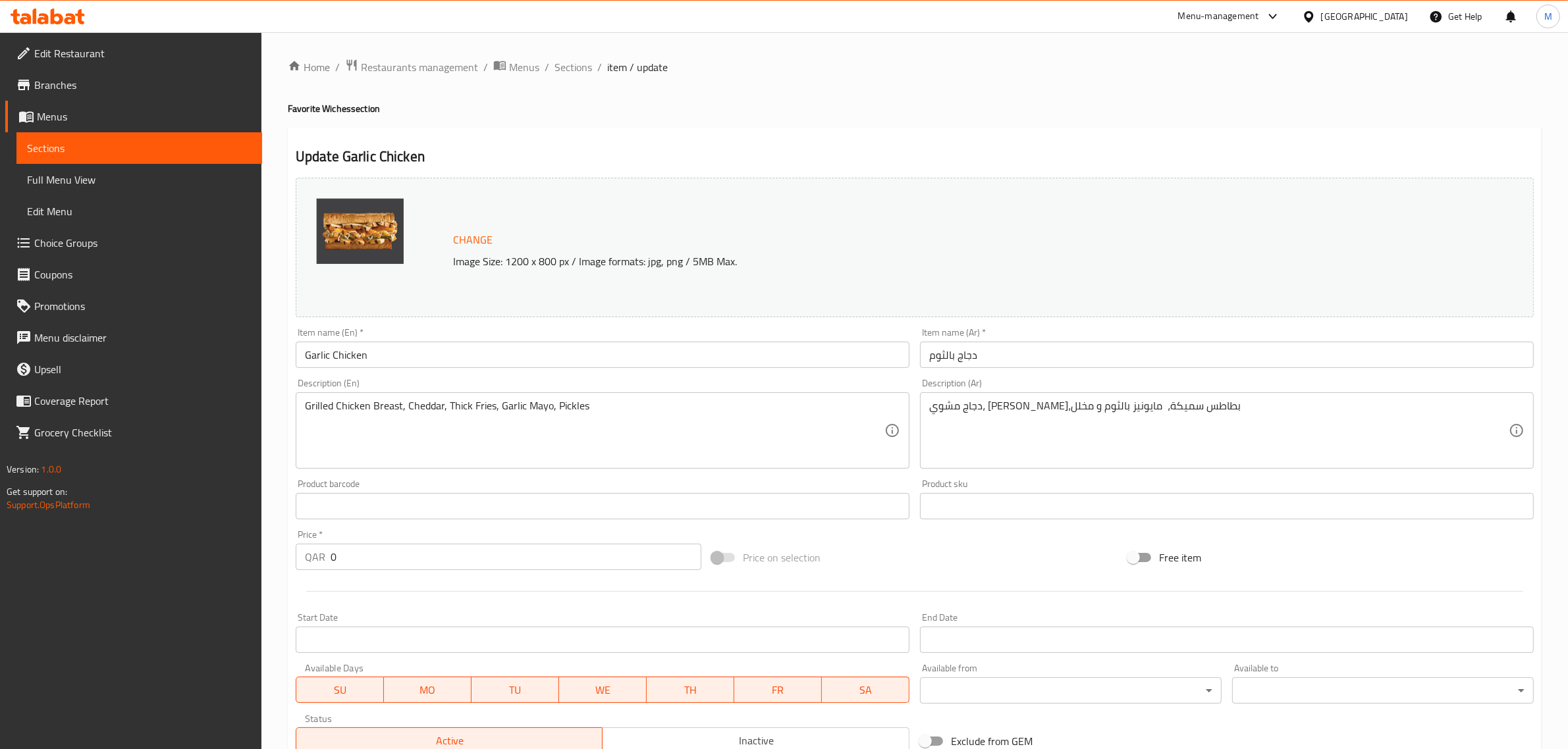
click at [84, 187] on span "Full Menu View" at bounding box center [139, 180] width 225 height 16
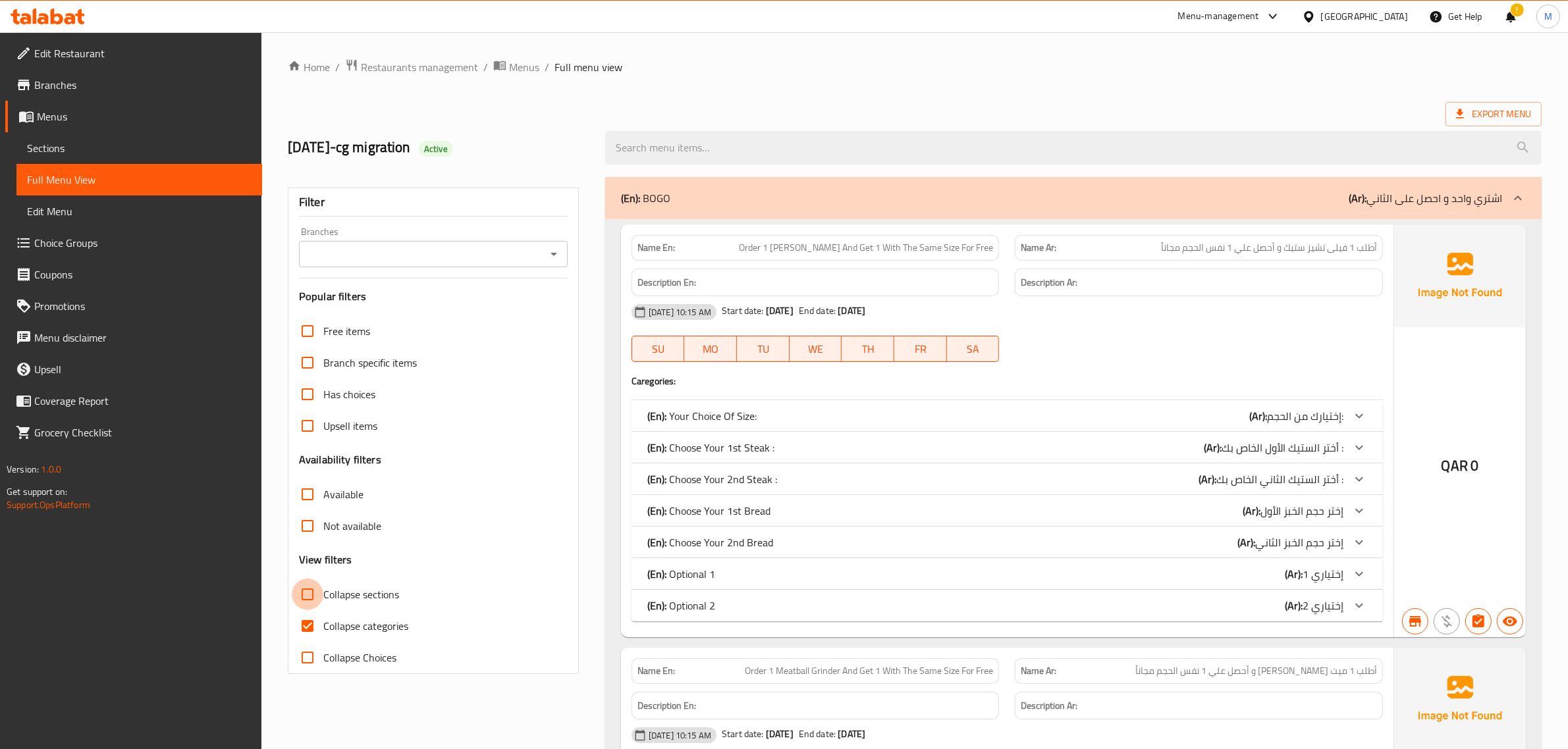
drag, startPoint x: 314, startPoint y: 598, endPoint x: 466, endPoint y: 486, distance: 188.8
click at [315, 596] on input "Collapse sections" at bounding box center [307, 594] width 32 height 32
checkbox input "true"
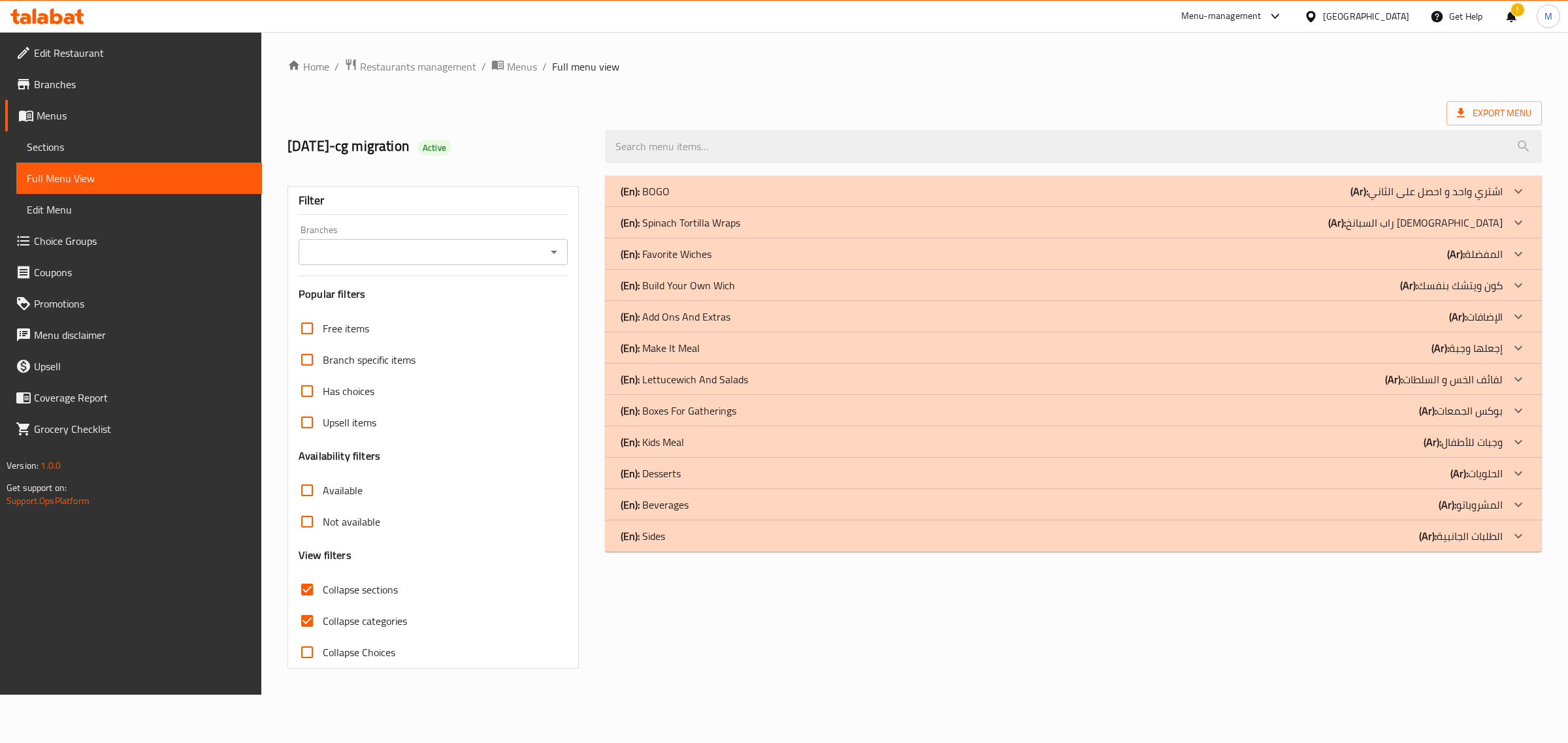
click at [1518, 250] on icon at bounding box center [1519, 254] width 16 height 16
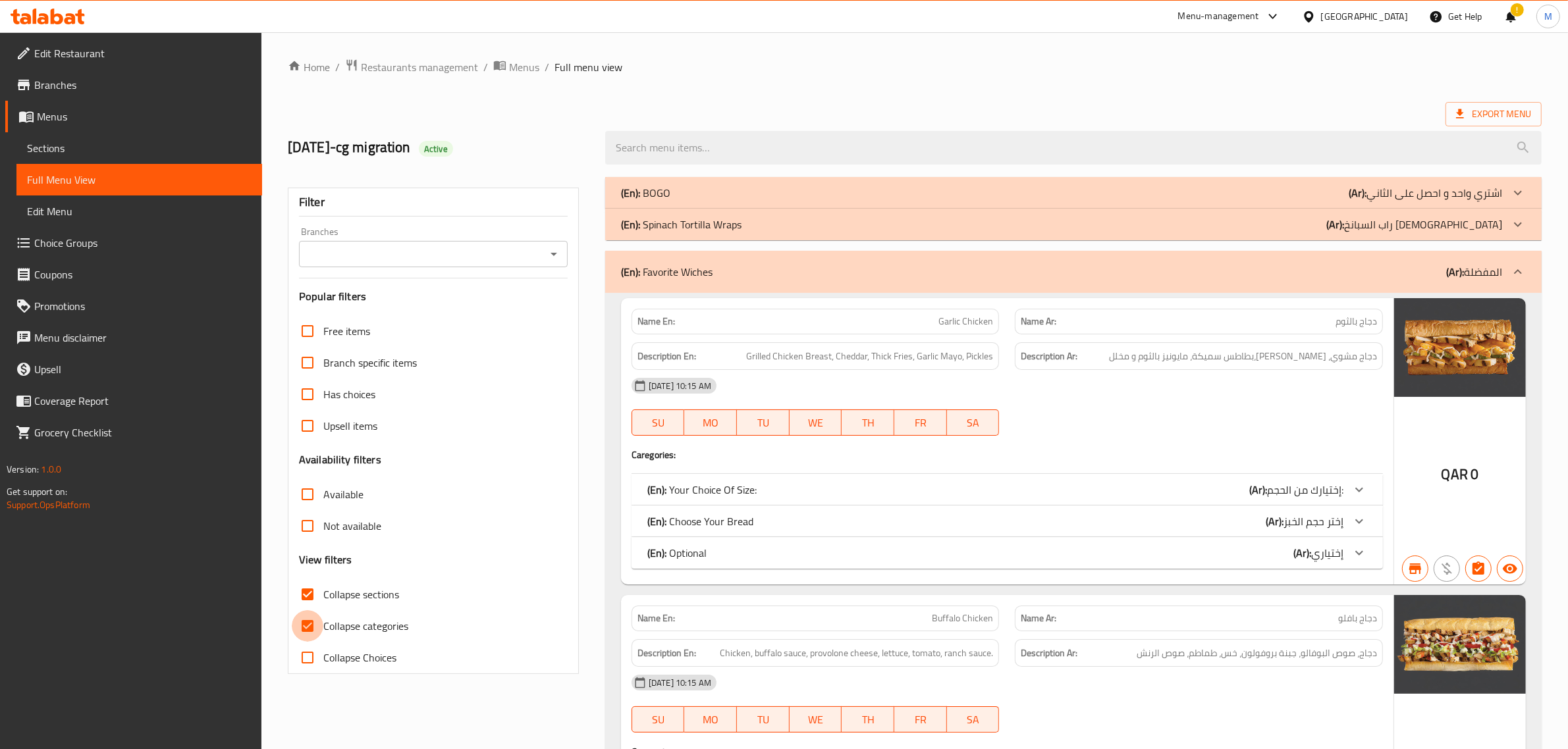
click at [307, 627] on input "Collapse categories" at bounding box center [307, 625] width 32 height 32
checkbox input "false"
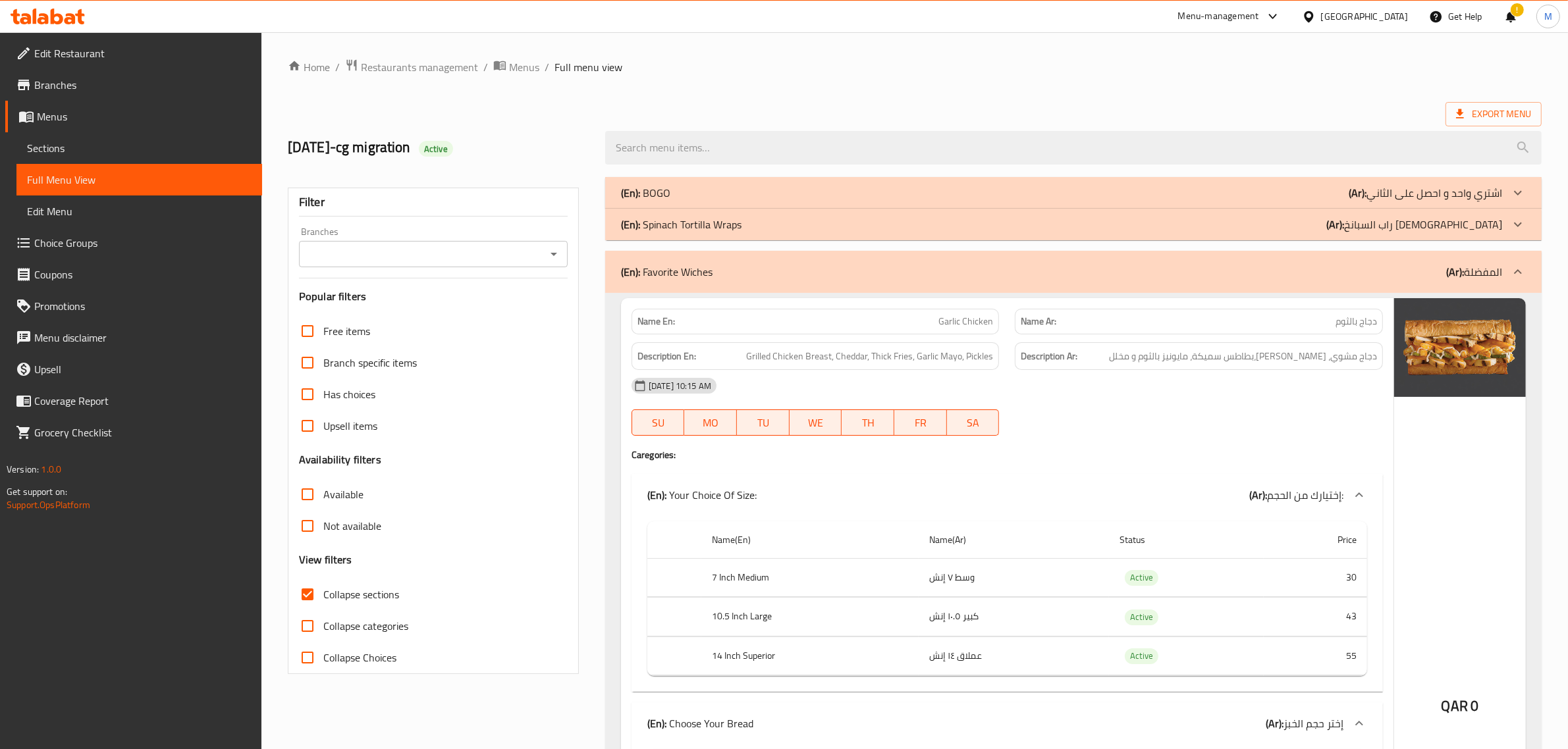
click at [549, 250] on icon "Open" at bounding box center [554, 254] width 16 height 16
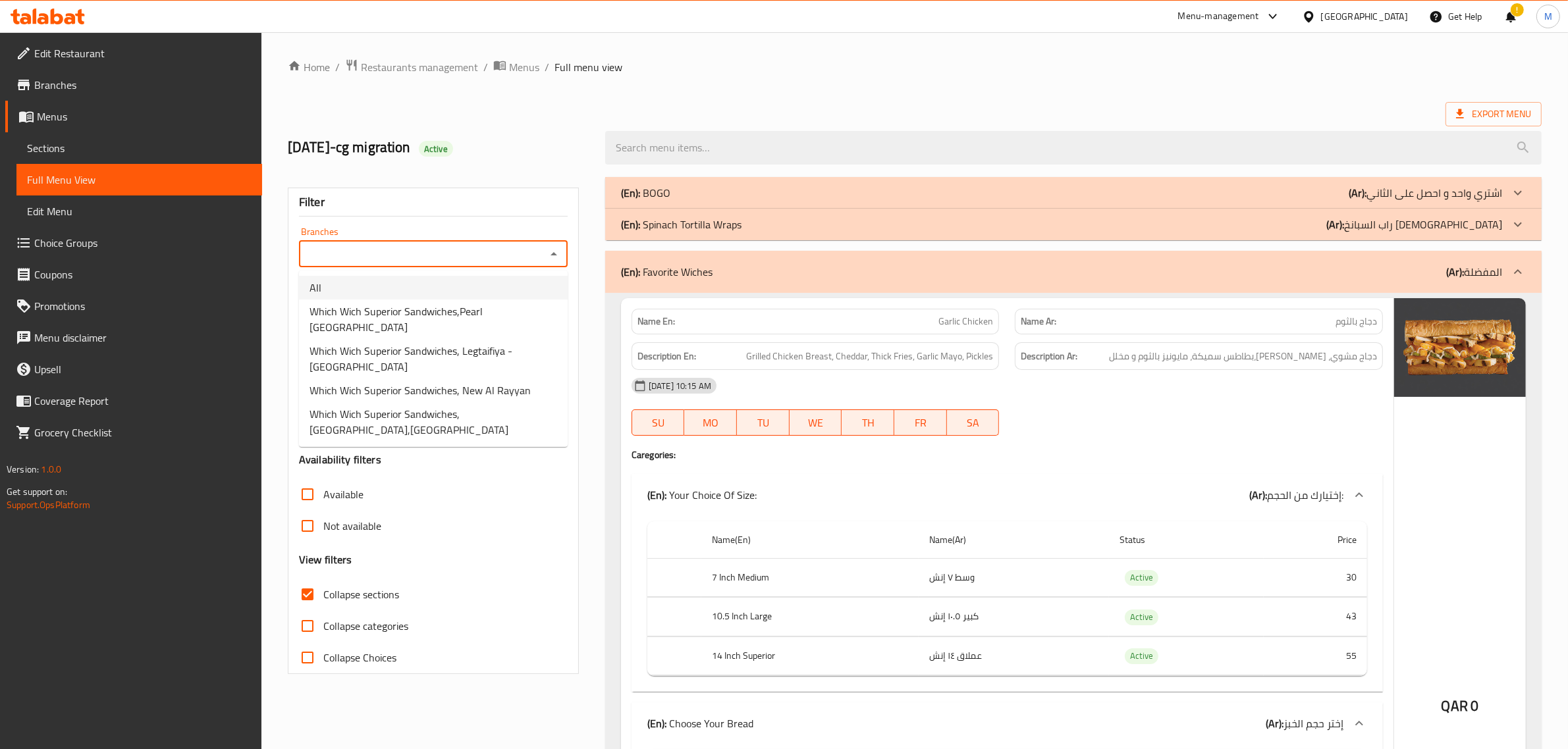
click at [329, 287] on li "All" at bounding box center [433, 288] width 269 height 23
type input "All"
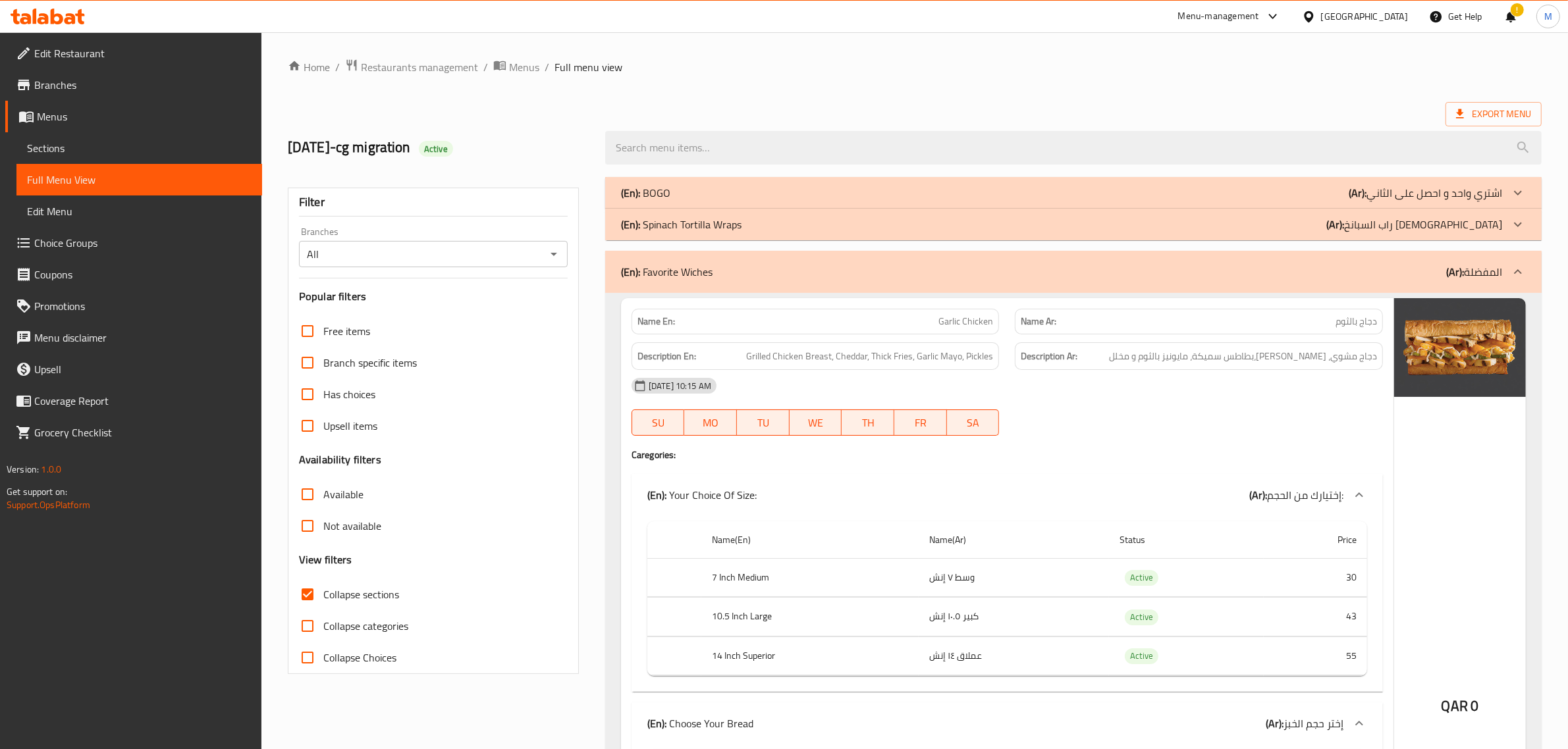
click at [1475, 118] on span "Export Menu" at bounding box center [1493, 114] width 75 height 16
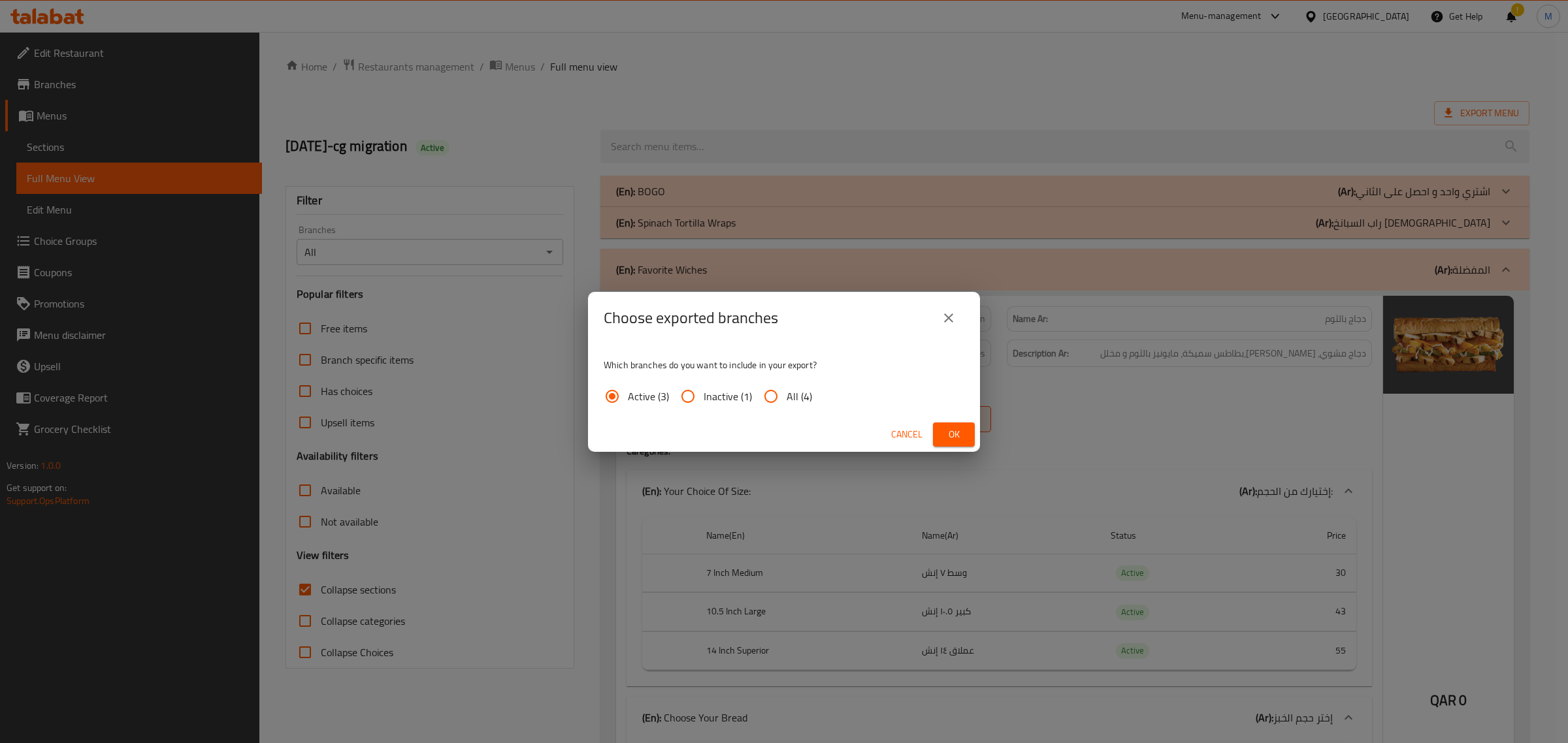
click at [788, 389] on span "All (4)" at bounding box center [800, 397] width 25 height 16
click at [787, 389] on input "All (4)" at bounding box center [771, 396] width 31 height 31
radio input "true"
click at [955, 434] on span "Ok" at bounding box center [954, 435] width 21 height 16
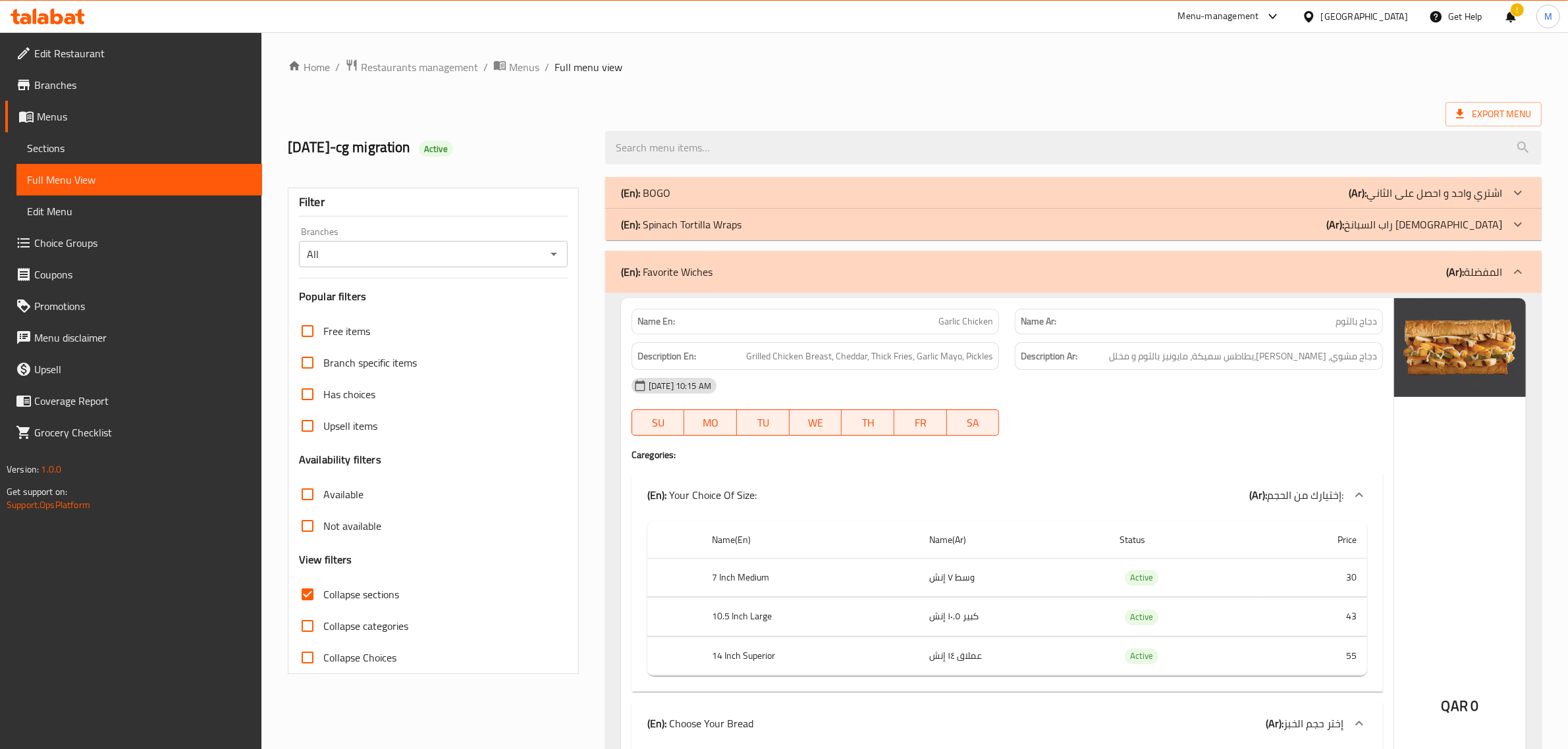
click at [581, 142] on h2 "5/8/2019-cg migration Active" at bounding box center [438, 148] width 301 height 20
click at [558, 254] on icon "Open" at bounding box center [554, 254] width 16 height 16
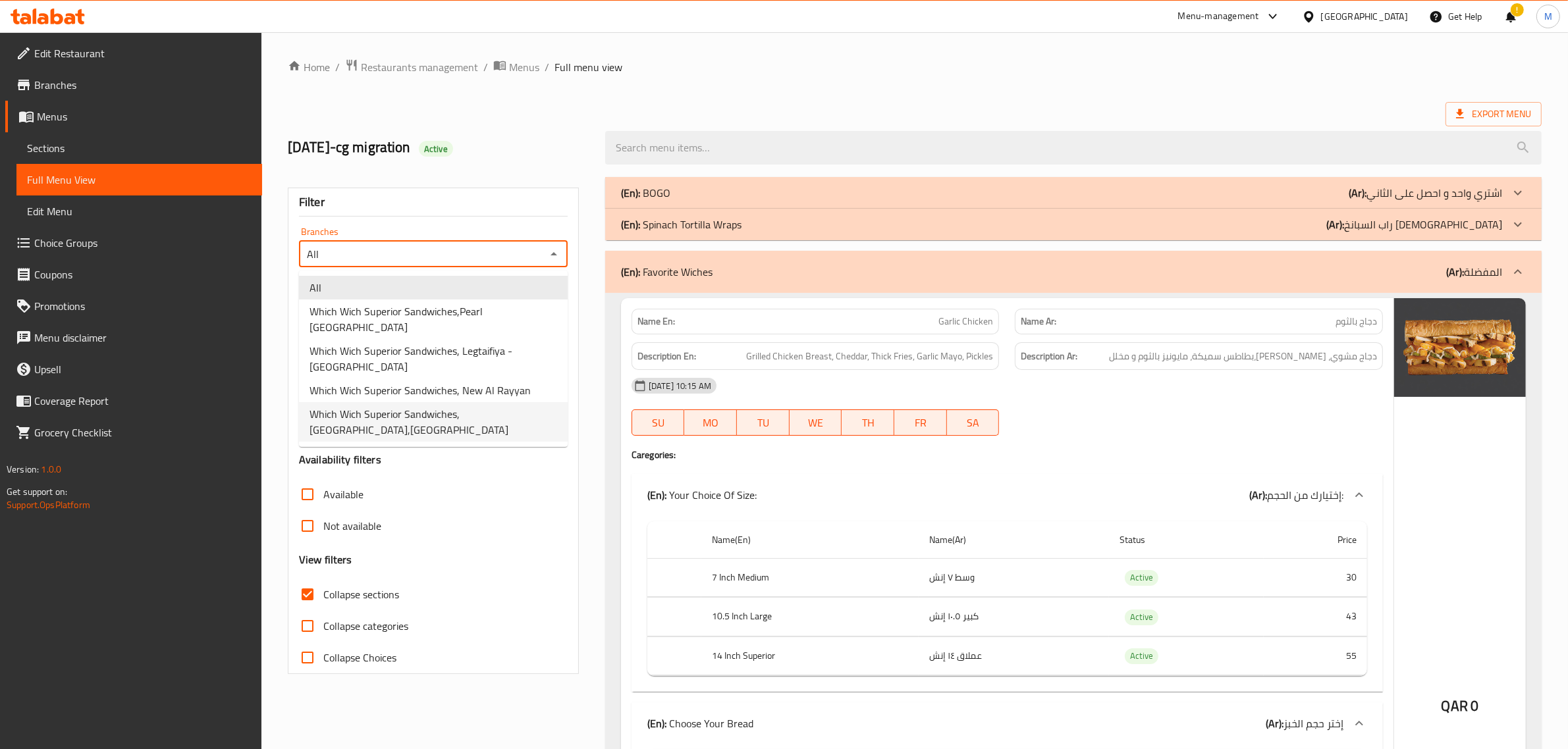
click at [512, 409] on span "Which Wich Superior Sandwiches, [GEOGRAPHIC_DATA],[GEOGRAPHIC_DATA]" at bounding box center [433, 421] width 247 height 32
type input "Which Wich Superior Sandwiches, [GEOGRAPHIC_DATA],[GEOGRAPHIC_DATA]"
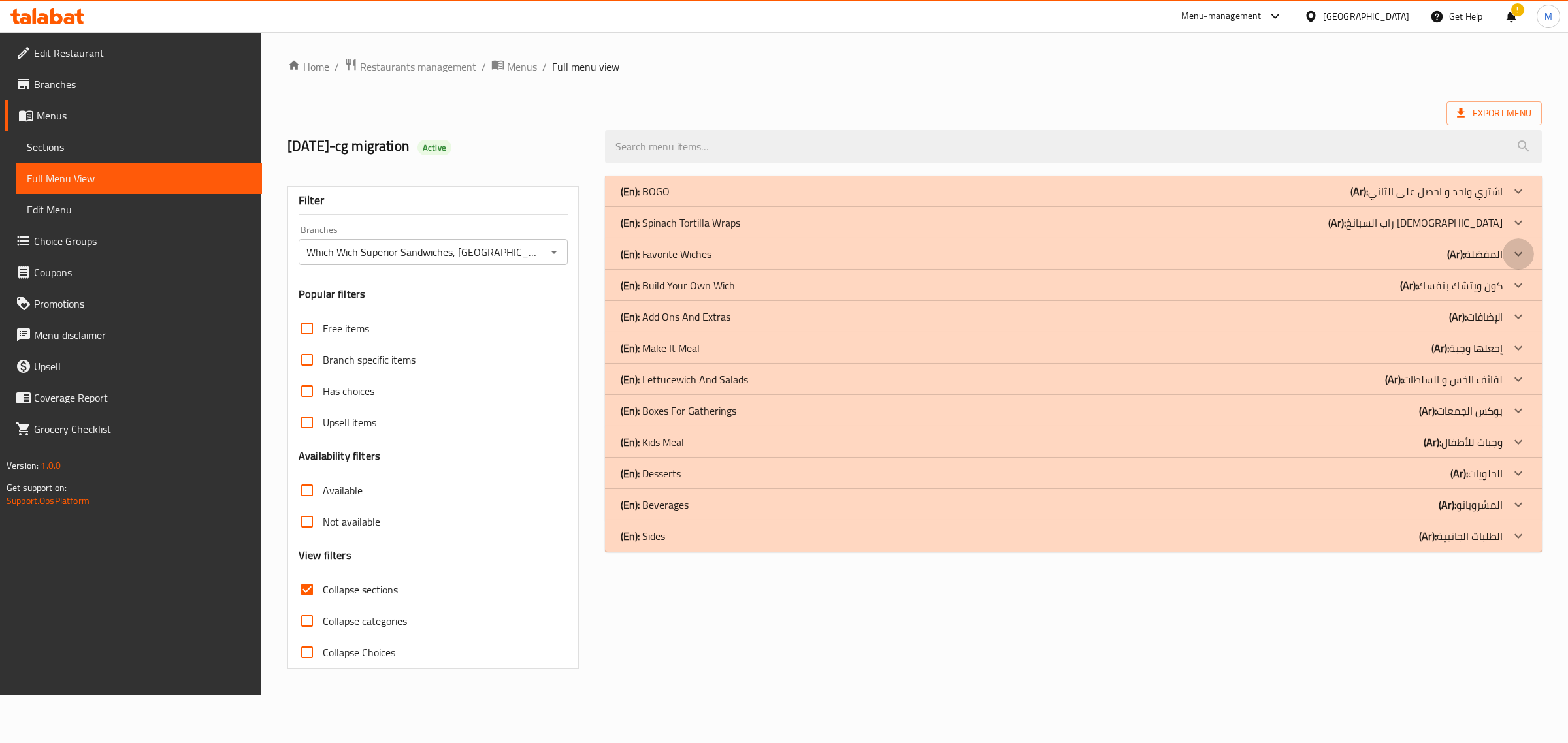
click at [1507, 255] on div at bounding box center [1518, 253] width 31 height 31
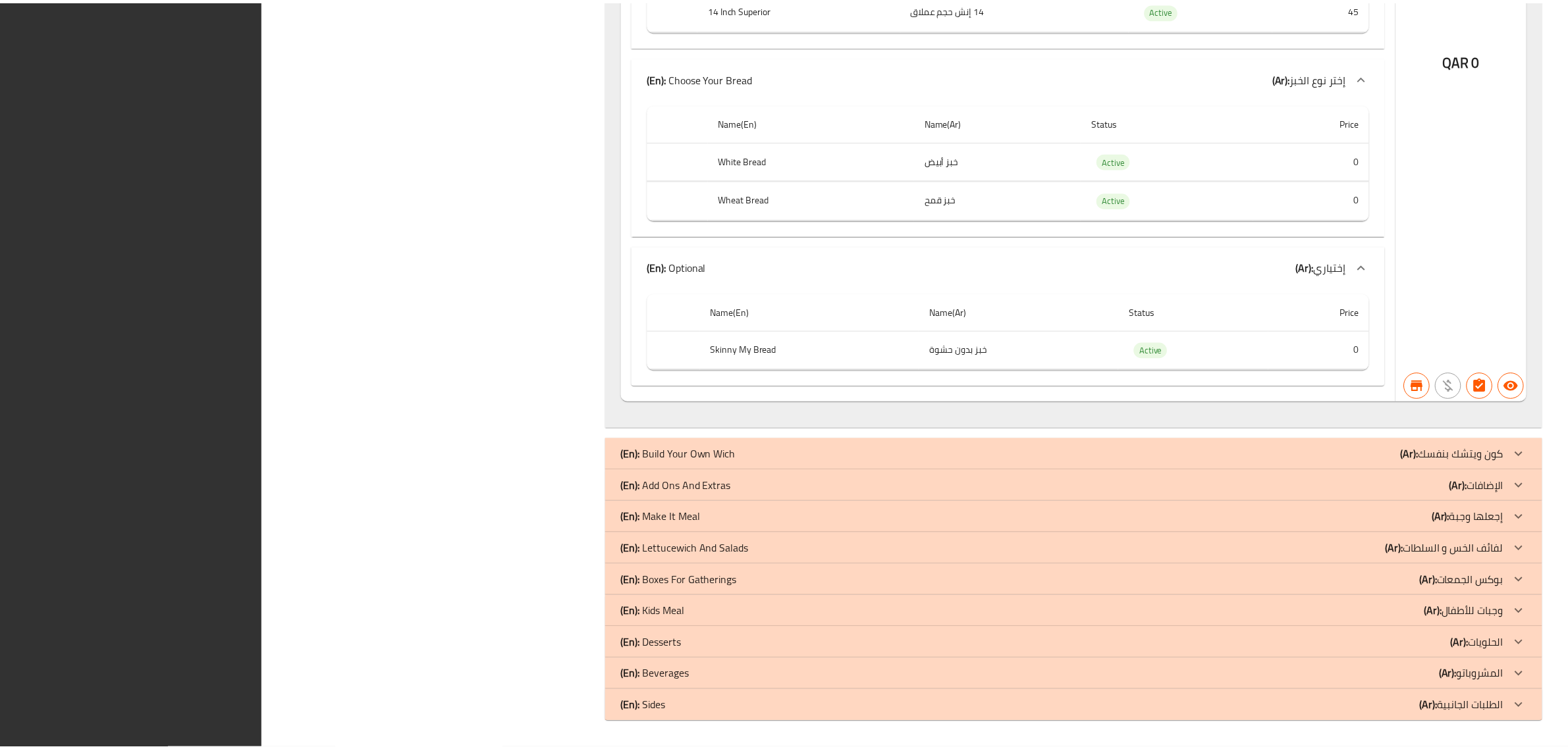
scroll to position [8641, 0]
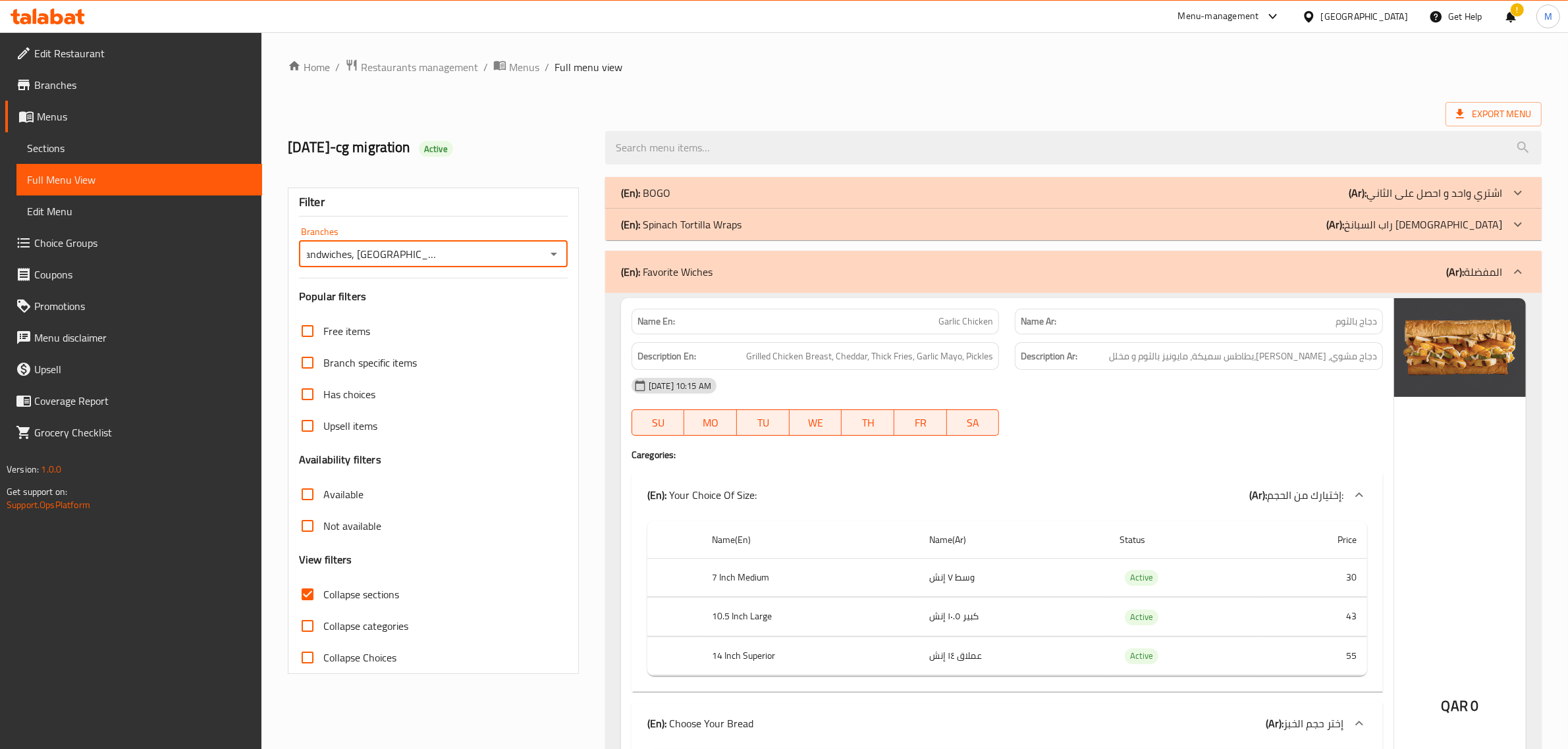
scroll to position [0, 109]
drag, startPoint x: 307, startPoint y: 254, endPoint x: 544, endPoint y: 262, distance: 237.1
click at [544, 262] on div "Which Wich Superior Sandwiches, Lagoona Mall,Legtaifiya - West Bay Lagoon Branc…" at bounding box center [433, 254] width 269 height 26
click at [521, 421] on div "Upsell items" at bounding box center [433, 426] width 269 height 32
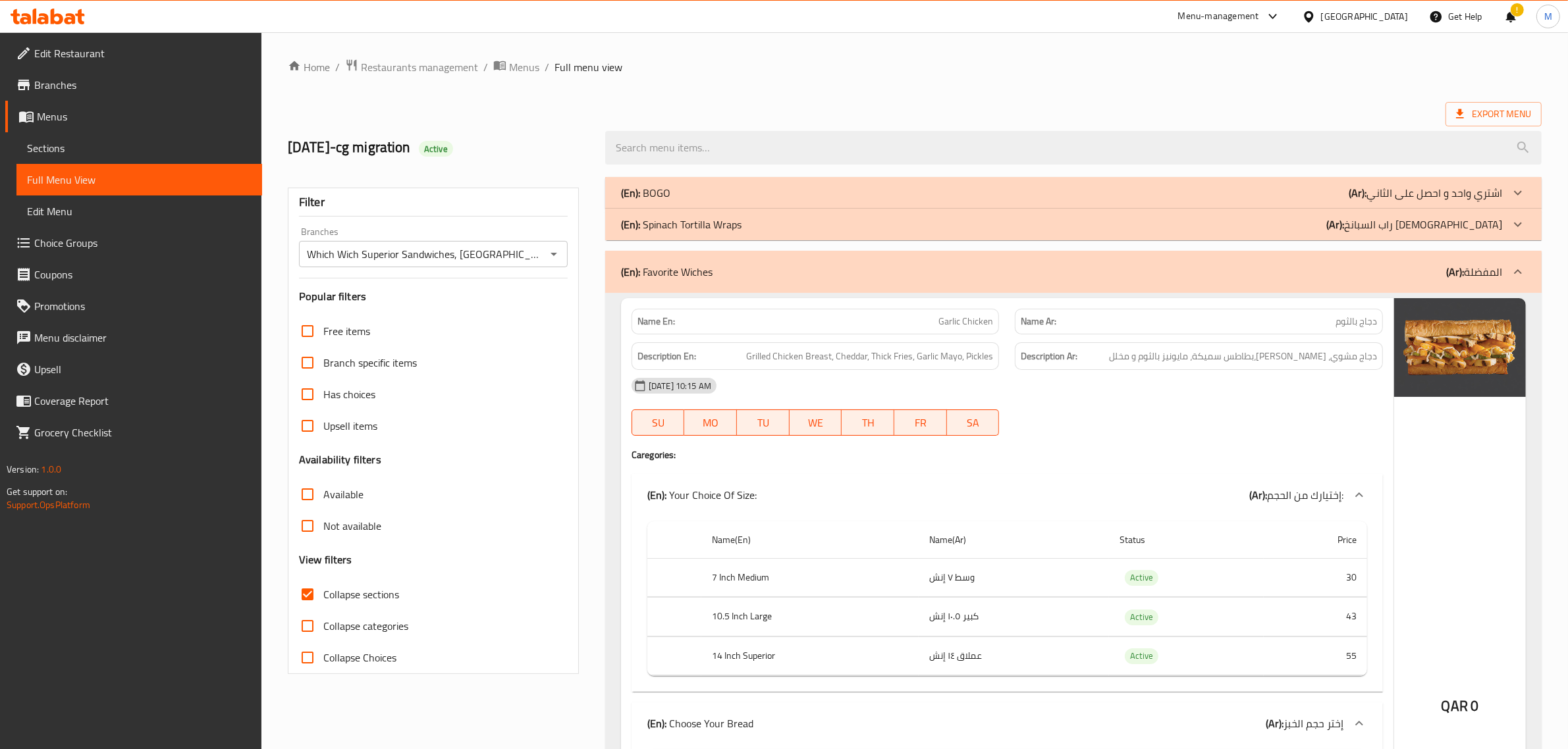
drag, startPoint x: 980, startPoint y: 60, endPoint x: 1084, endPoint y: 94, distance: 109.4
click at [981, 60] on ol "Home / Restaurants management / Menus / Full menu view" at bounding box center [914, 67] width 1253 height 17
click at [1498, 112] on span "Export Menu" at bounding box center [1493, 114] width 75 height 16
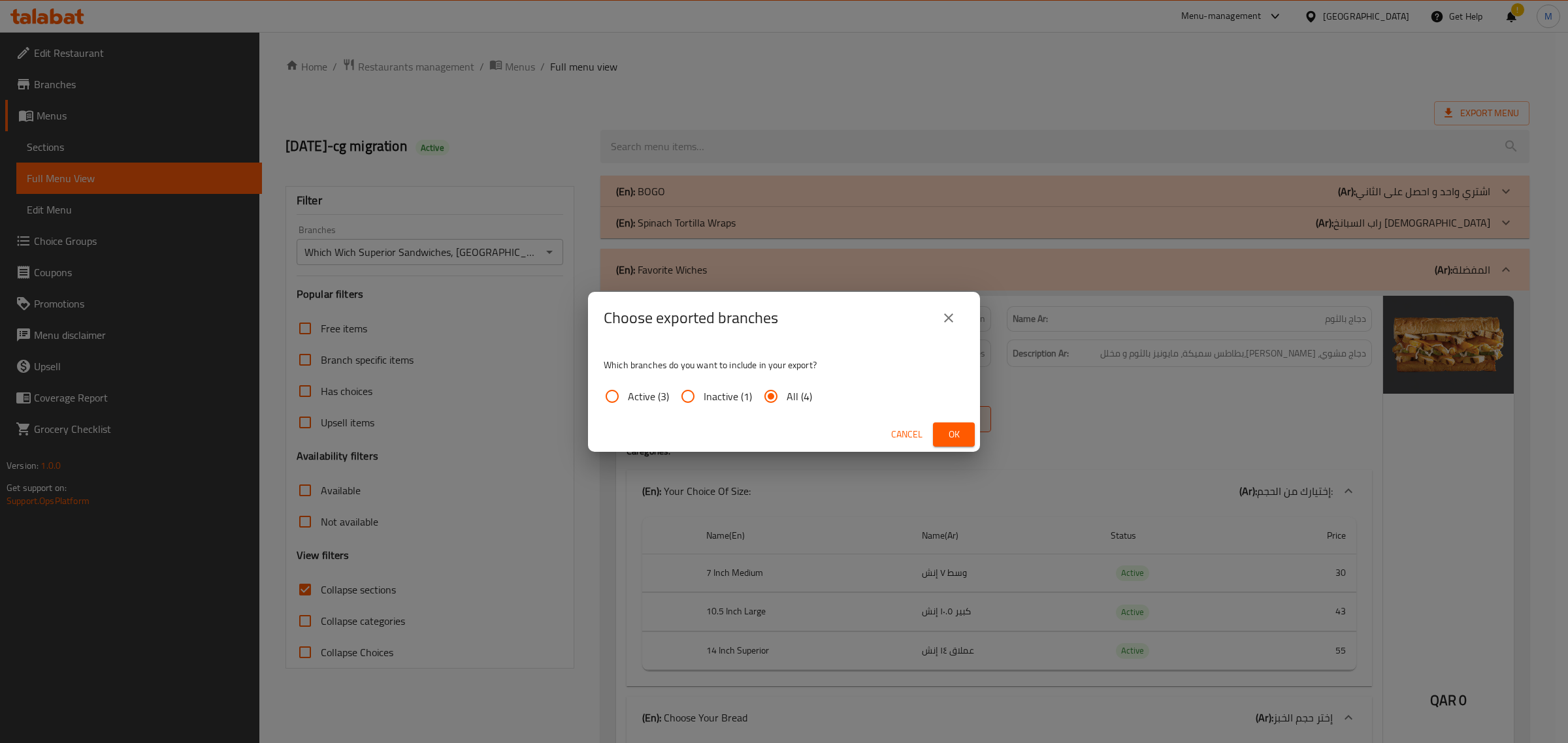
click at [954, 439] on span "Ok" at bounding box center [954, 435] width 21 height 16
